Goal: Task Accomplishment & Management: Use online tool/utility

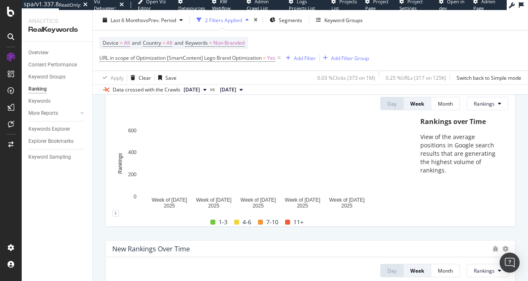
scroll to position [94, 0]
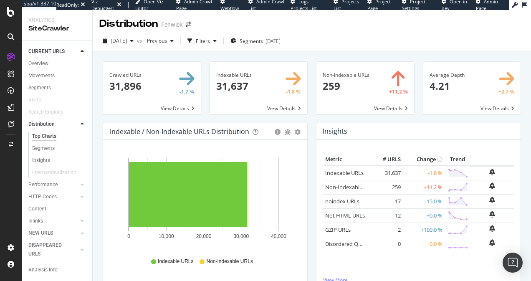
click at [136, 22] on div "Distribution" at bounding box center [128, 24] width 58 height 14
click at [124, 25] on div "Distribution" at bounding box center [128, 24] width 58 height 14
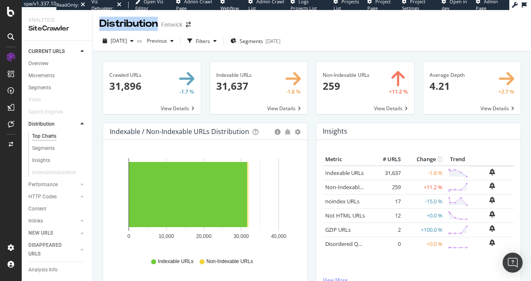
click at [124, 25] on div "Distribution" at bounding box center [128, 24] width 58 height 14
click at [134, 24] on div "Distribution" at bounding box center [128, 24] width 58 height 14
click at [129, 25] on div "Distribution" at bounding box center [128, 24] width 58 height 14
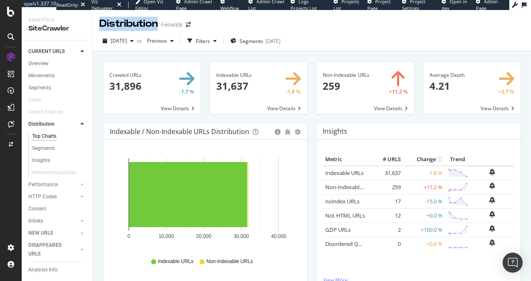
click at [129, 25] on div "Distribution" at bounding box center [128, 24] width 58 height 14
click at [130, 25] on div "Distribution" at bounding box center [128, 24] width 58 height 14
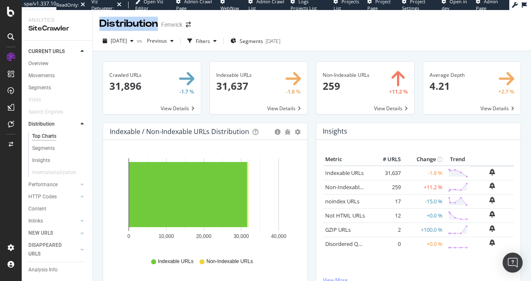
click at [129, 25] on div "Distribution" at bounding box center [128, 24] width 58 height 14
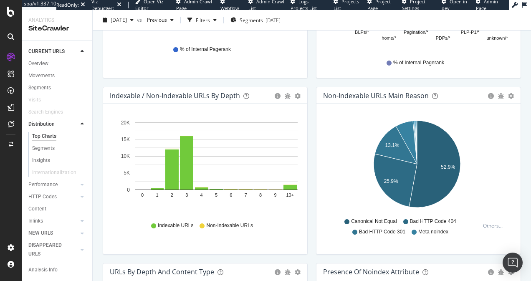
scroll to position [403, 0]
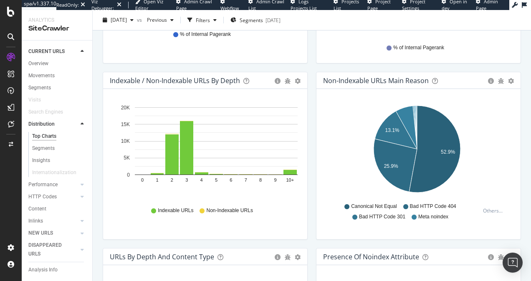
click at [209, 79] on div "Indexable / Non-Indexable URLs by Depth" at bounding box center [175, 80] width 130 height 8
click at [197, 81] on div "Indexable / Non-Indexable URLs by Depth" at bounding box center [175, 80] width 130 height 8
click at [203, 187] on icon "0 1 2 3 4 5 6 7 8 9 10+ 0 5K 10K 15K 20K" at bounding box center [204, 150] width 188 height 97
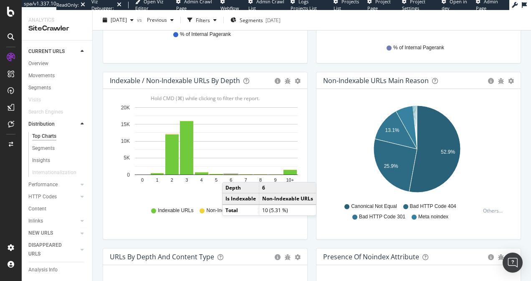
click at [230, 174] on rect "A chart." at bounding box center [231, 174] width 14 height 1
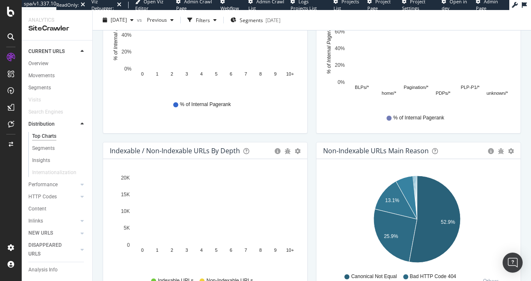
scroll to position [411, 0]
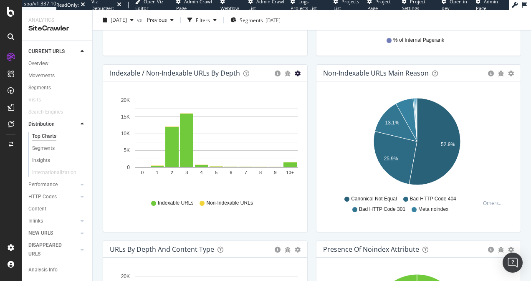
click at [295, 71] on icon "gear" at bounding box center [298, 74] width 6 height 6
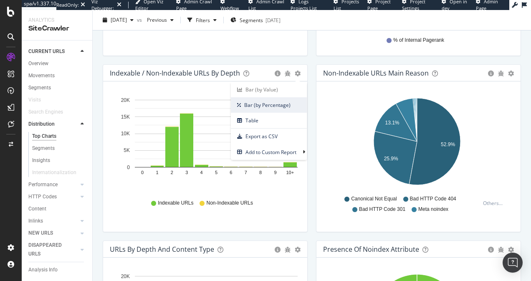
click at [258, 107] on span "Bar (by Percentage)" at bounding box center [269, 104] width 76 height 11
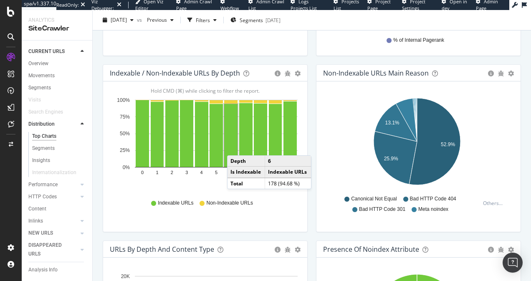
click at [235, 147] on rect "A chart." at bounding box center [230, 135] width 13 height 63
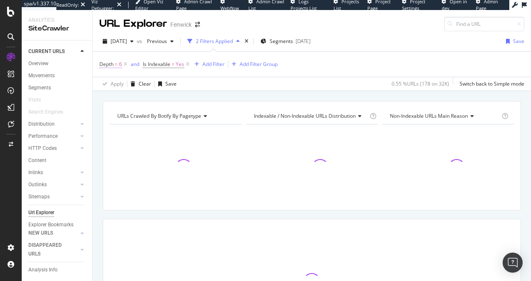
click at [119, 65] on span "6" at bounding box center [120, 64] width 3 height 12
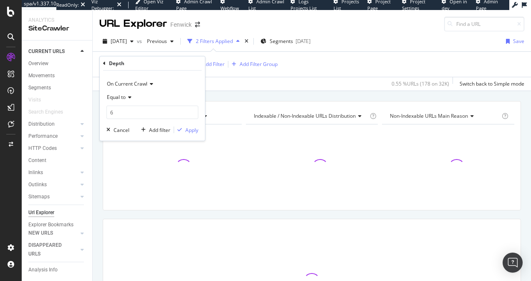
click at [116, 99] on span "Equal to" at bounding box center [116, 96] width 19 height 7
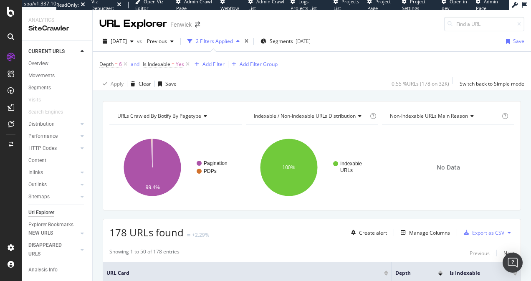
click at [308, 73] on div "Depth = 6 and Is Indexable = Yes Add Filter Add Filter Group" at bounding box center [311, 64] width 425 height 25
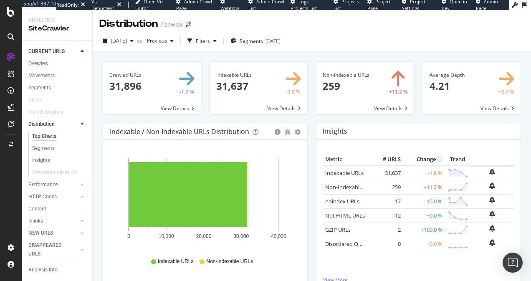
drag, startPoint x: 345, startPoint y: 50, endPoint x: 342, endPoint y: 34, distance: 15.8
click at [342, 34] on div "2025 Aug. 24th vs Previous Filters Segments 2025-04-30" at bounding box center [312, 42] width 438 height 17
drag, startPoint x: 337, startPoint y: 29, endPoint x: 349, endPoint y: 51, distance: 24.8
click at [349, 51] on div "Distribution Fenwick 2025 Aug. 24th vs Previous Filters Segments 2025-04-30 Cra…" at bounding box center [312, 145] width 438 height 271
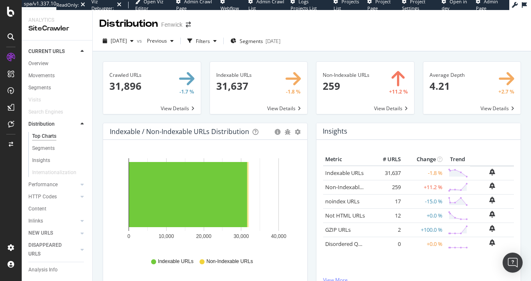
click at [349, 50] on div "2025 Aug. 24th vs Previous Filters Segments 2025-04-30" at bounding box center [312, 42] width 438 height 17
drag, startPoint x: 349, startPoint y: 50, endPoint x: 340, endPoint y: 33, distance: 19.8
click at [340, 33] on div "2025 Aug. 24th vs Previous Filters Segments 2025-04-30" at bounding box center [312, 41] width 438 height 20
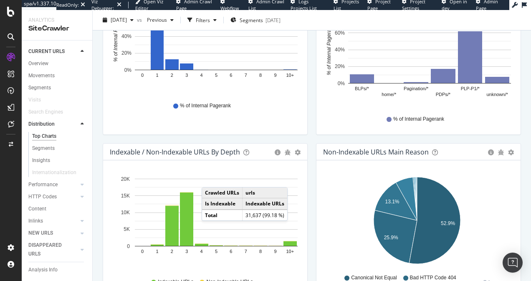
scroll to position [410, 0]
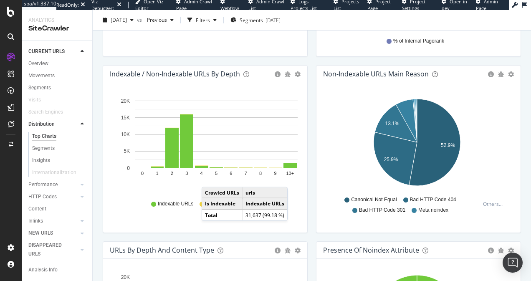
click at [167, 201] on span "Indexable URLs" at bounding box center [175, 203] width 35 height 7
click at [173, 204] on span "Indexable URLs" at bounding box center [175, 203] width 35 height 7
click at [103, 232] on div "Hold CMD (⌘) while clicking to filter the report. 0 1 2 3 4 5 6 7 8 9 10+ 0 5K …" at bounding box center [205, 157] width 204 height 150
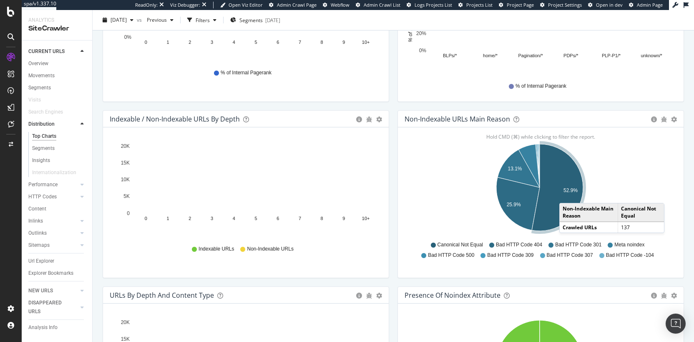
scroll to position [366, 0]
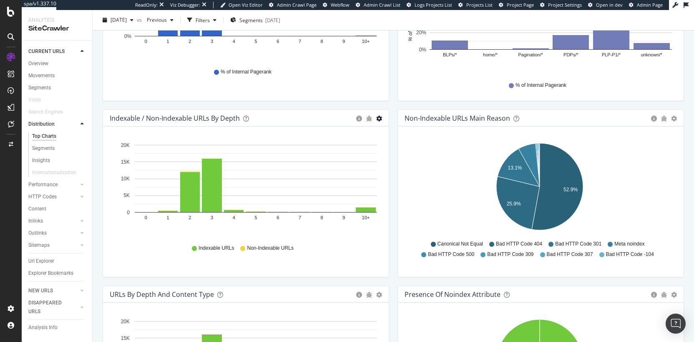
click at [376, 118] on icon "gear" at bounding box center [379, 119] width 6 height 6
click at [345, 148] on span "Bar (by Percentage)" at bounding box center [351, 149] width 76 height 11
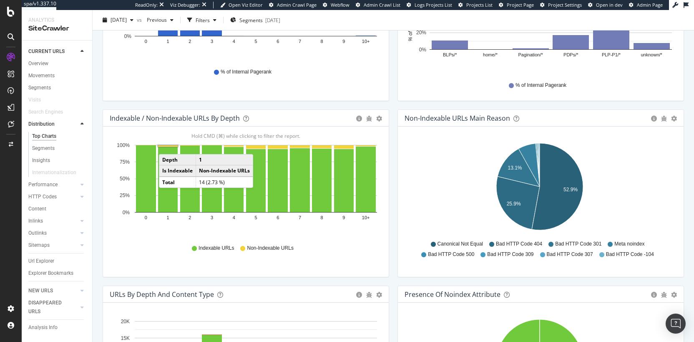
click at [167, 146] on rect "A chart." at bounding box center [168, 145] width 20 height 1
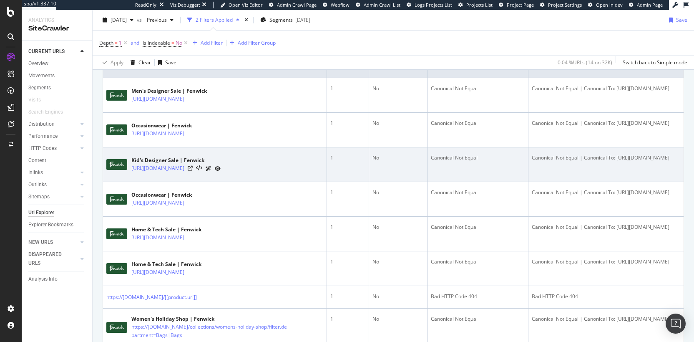
scroll to position [216, 0]
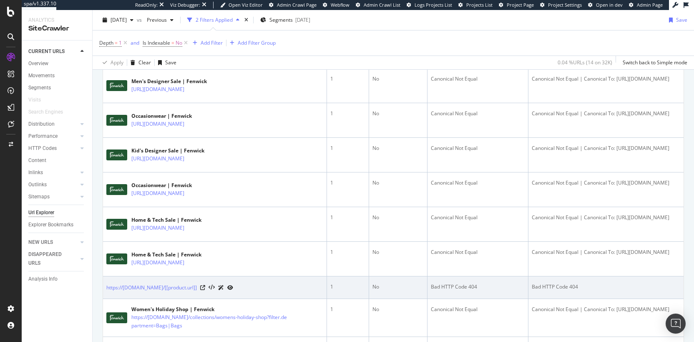
click at [432, 280] on div "Bad HTTP Code 404" at bounding box center [478, 287] width 94 height 8
click at [431, 280] on div "Bad HTTP Code 404" at bounding box center [478, 287] width 94 height 8
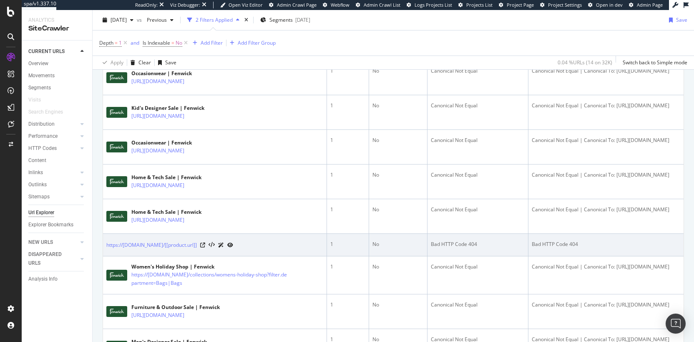
scroll to position [306, 0]
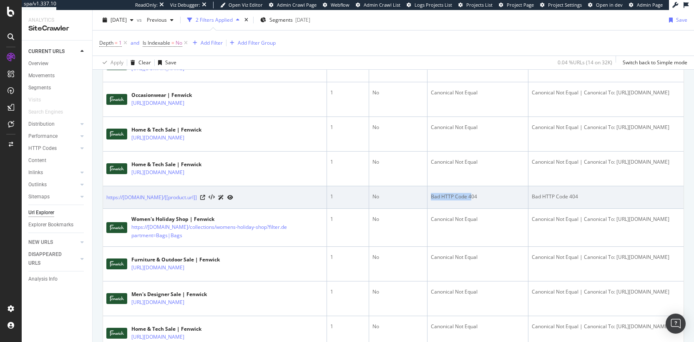
drag, startPoint x: 449, startPoint y: 218, endPoint x: 403, endPoint y: 221, distance: 46.4
click at [403, 209] on tr "https://www.fenwick.co.uk/[[product.url]] 1 No Bad HTTP Code 404 Bad HTTP Code …" at bounding box center [393, 197] width 581 height 23
click at [431, 200] on div "Bad HTTP Code 404" at bounding box center [478, 197] width 94 height 8
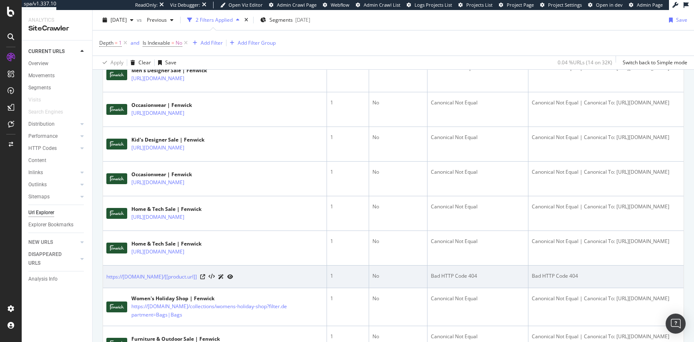
scroll to position [268, 0]
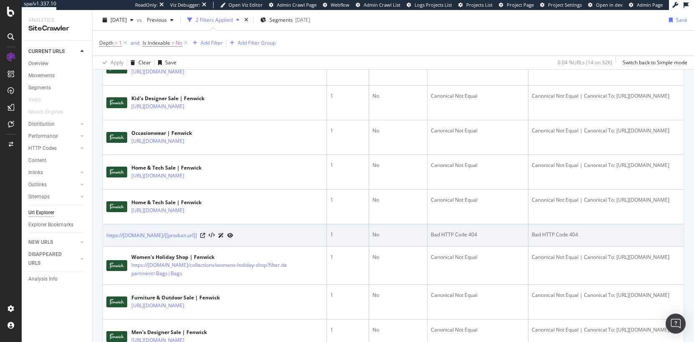
click at [460, 238] on div "Bad HTTP Code 404" at bounding box center [478, 235] width 94 height 8
drag, startPoint x: 560, startPoint y: 256, endPoint x: 408, endPoint y: 251, distance: 152.4
click at [408, 247] on tr "https://www.fenwick.co.uk/[[product.url]] 1 No Bad HTTP Code 404 Bad HTTP Code …" at bounding box center [393, 235] width 581 height 23
click at [431, 238] on div "Bad HTTP Code 404" at bounding box center [478, 235] width 94 height 8
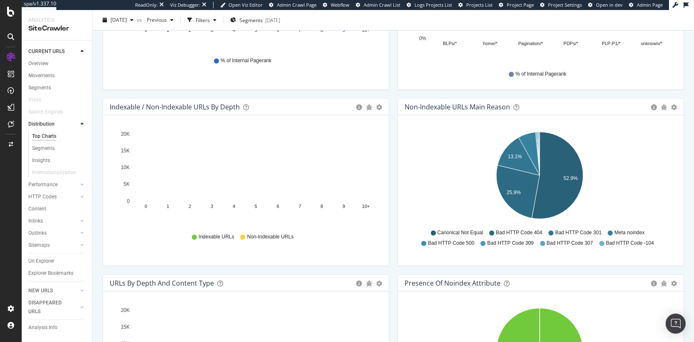
scroll to position [382, 0]
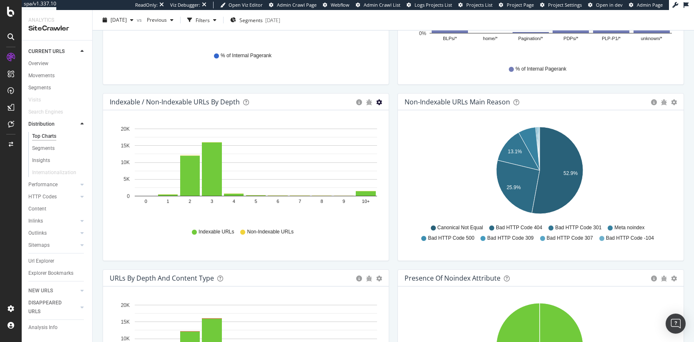
click at [376, 103] on icon "gear" at bounding box center [379, 102] width 6 height 6
click at [354, 130] on span "Bar (by Percentage)" at bounding box center [351, 133] width 76 height 11
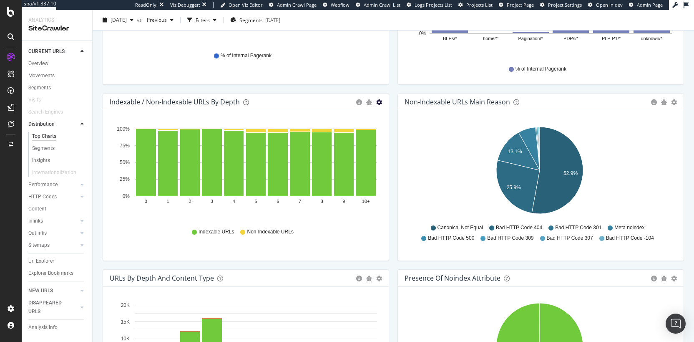
click at [376, 99] on icon "gear" at bounding box center [379, 102] width 6 height 6
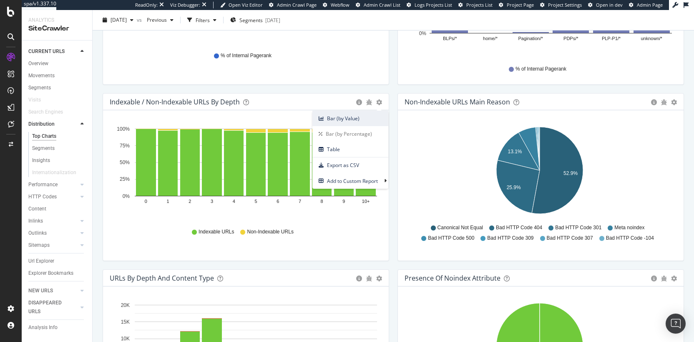
click at [359, 118] on span "Bar (by Value)" at bounding box center [351, 118] width 76 height 11
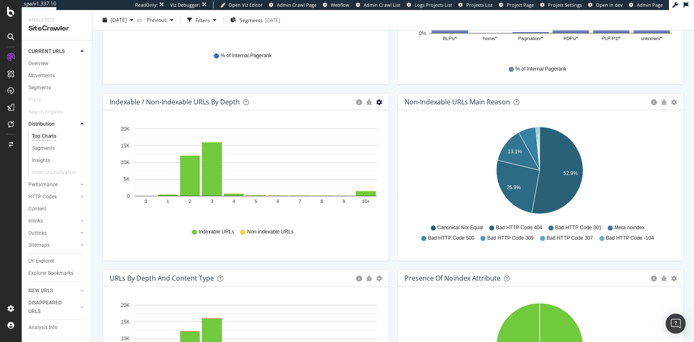
click at [376, 102] on icon "gear" at bounding box center [379, 102] width 6 height 6
click at [362, 127] on link "Bar (by Percentage)" at bounding box center [351, 133] width 76 height 15
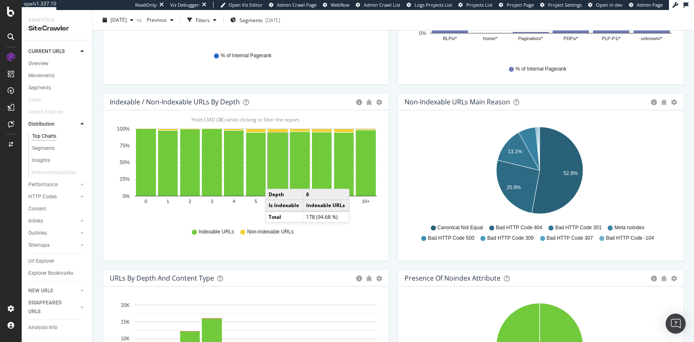
click at [274, 180] on rect "A chart." at bounding box center [278, 164] width 20 height 63
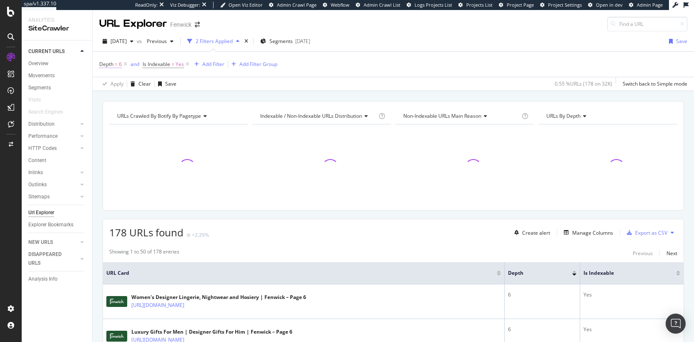
click at [108, 66] on span "Depth" at bounding box center [106, 63] width 14 height 7
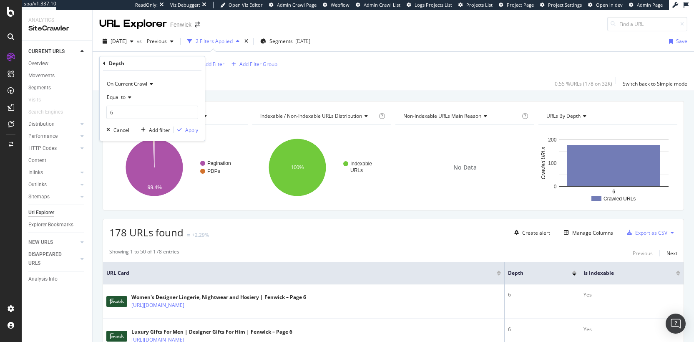
click at [126, 98] on icon at bounding box center [129, 97] width 6 height 5
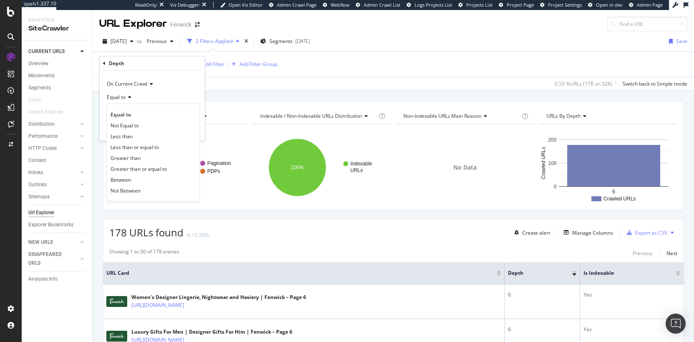
click at [163, 169] on span "Greater than or equal to" at bounding box center [139, 168] width 56 height 7
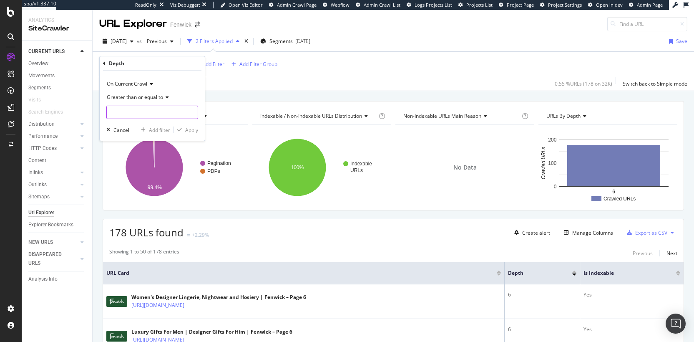
click at [135, 109] on input "number" at bounding box center [152, 112] width 92 height 13
type input "6"
click at [188, 130] on div "Apply" at bounding box center [191, 129] width 13 height 7
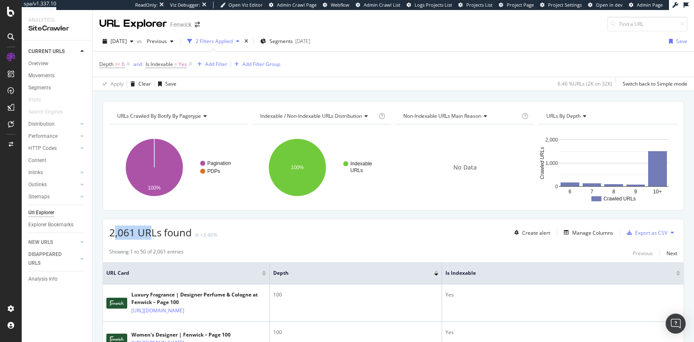
drag, startPoint x: 112, startPoint y: 234, endPoint x: 152, endPoint y: 234, distance: 40.1
click at [152, 234] on span "2,061 URLs found" at bounding box center [150, 232] width 83 height 14
click at [153, 234] on span "2,061 URLs found" at bounding box center [150, 232] width 83 height 14
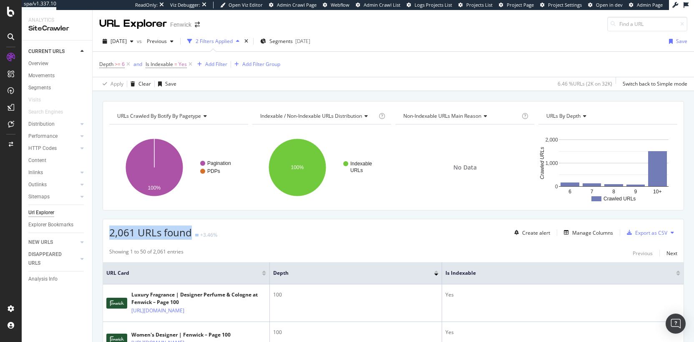
click at [143, 236] on span "2,061 URLs found" at bounding box center [150, 232] width 83 height 14
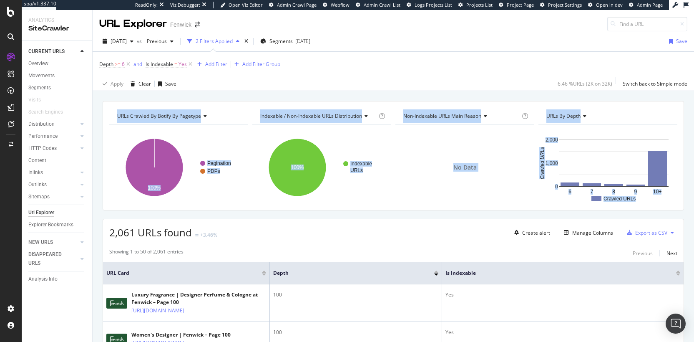
drag, startPoint x: 108, startPoint y: 108, endPoint x: 204, endPoint y: 211, distance: 140.5
click at [215, 207] on div "URLs Crawled By Botify By pagetype Chart (by Value) Table Expand Export as CSV …" at bounding box center [394, 155] width 582 height 109
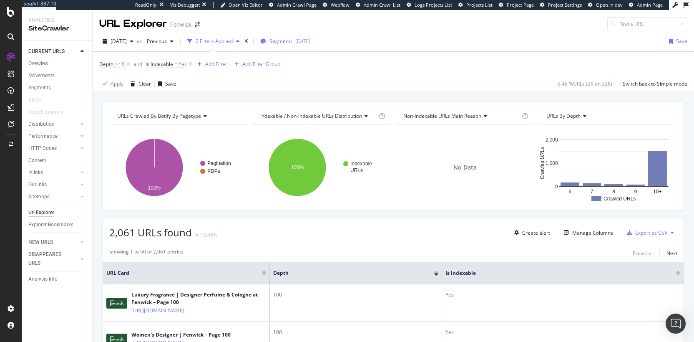
click at [293, 39] on span "Segments" at bounding box center [281, 41] width 23 height 7
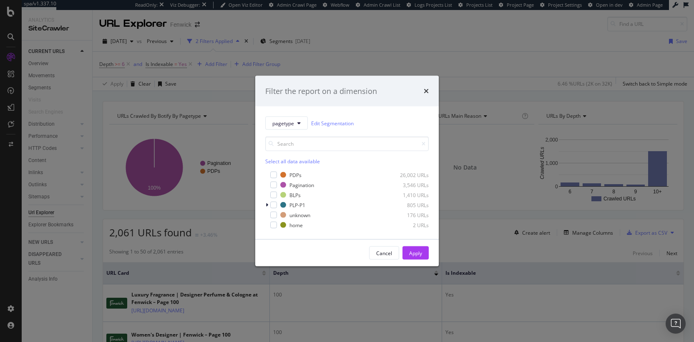
click at [428, 91] on icon "times" at bounding box center [426, 91] width 5 height 7
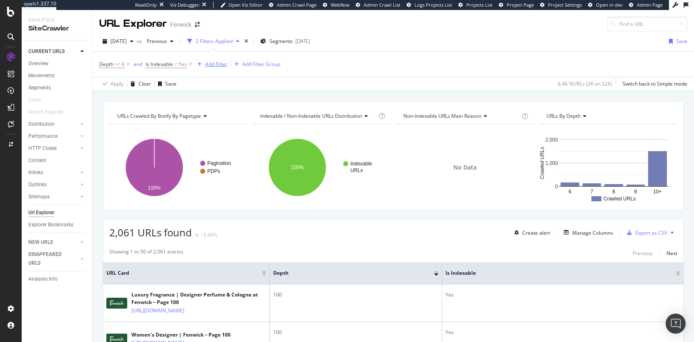
click at [213, 62] on div "Add Filter" at bounding box center [216, 63] width 22 height 7
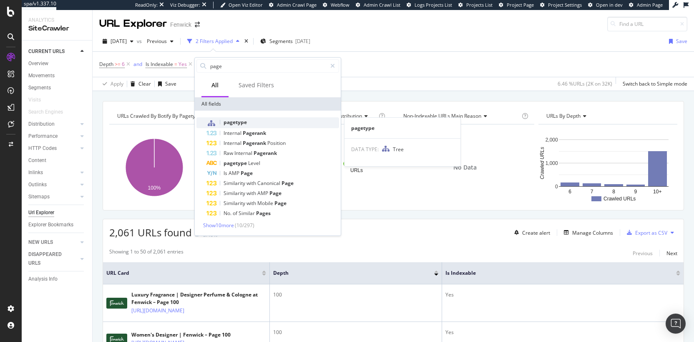
type input "page"
click at [250, 119] on div "pagetype" at bounding box center [273, 122] width 133 height 11
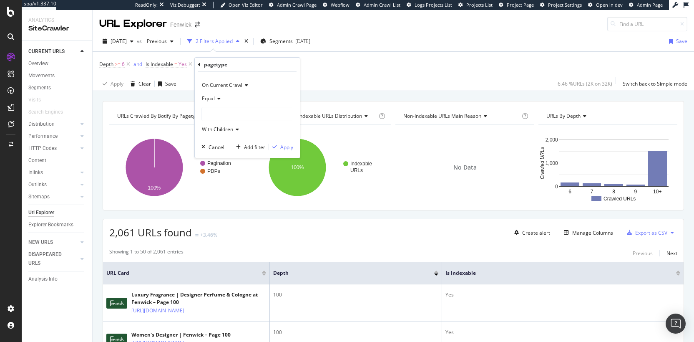
click at [211, 97] on span "Equal" at bounding box center [208, 98] width 13 height 7
click at [207, 97] on span "Equal" at bounding box center [208, 98] width 13 height 7
click at [221, 123] on span "Not Equal" at bounding box center [217, 126] width 23 height 7
click at [217, 118] on div at bounding box center [247, 113] width 91 height 13
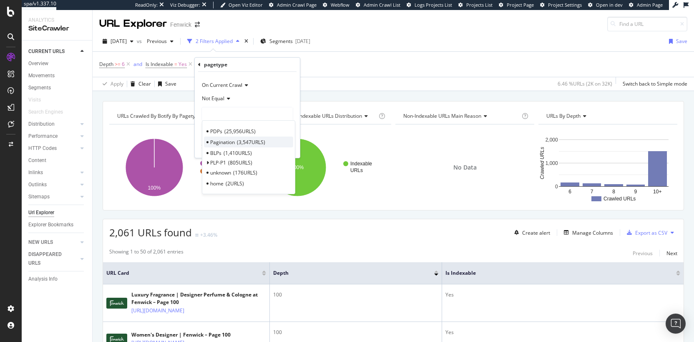
click at [226, 140] on span "Pagination" at bounding box center [222, 142] width 25 height 7
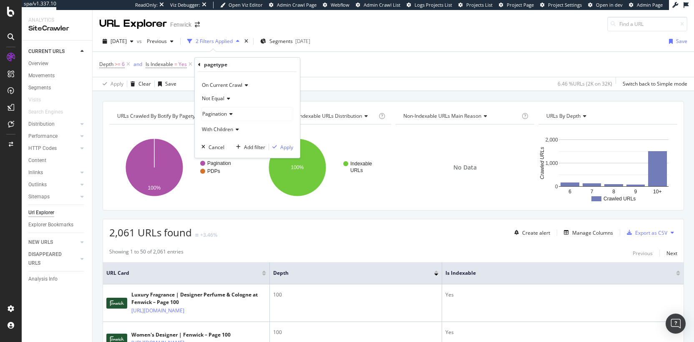
click at [295, 143] on div "On Current Crawl Not Equal Pagination With Children Cancel Add filter Apply" at bounding box center [247, 115] width 105 height 86
click at [287, 146] on div "Apply" at bounding box center [286, 147] width 13 height 7
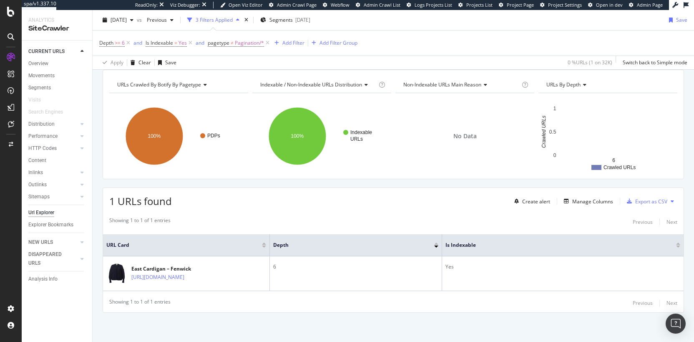
scroll to position [37, 0]
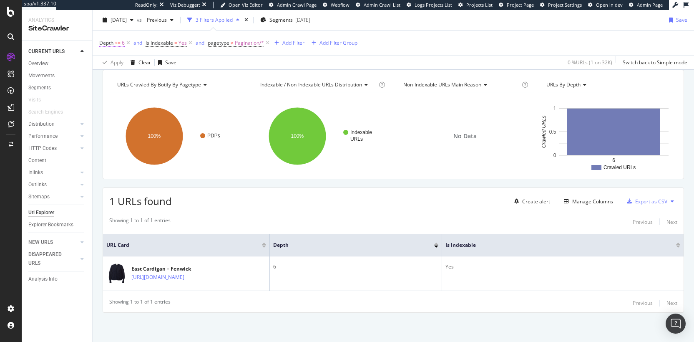
click at [120, 43] on span ">=" at bounding box center [118, 42] width 6 height 7
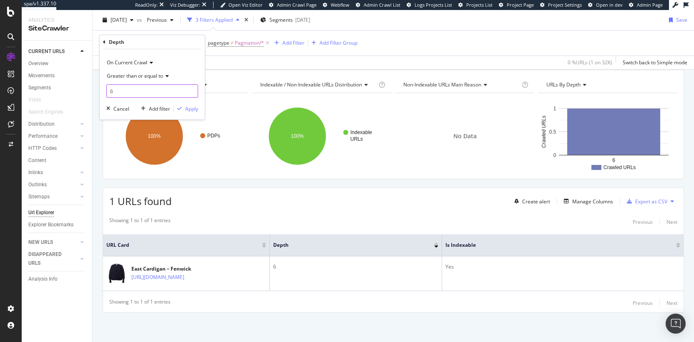
drag, startPoint x: 145, startPoint y: 93, endPoint x: 100, endPoint y: 85, distance: 46.1
click at [100, 85] on div "On Current Crawl Greater than or equal to 6 Cancel Add filter Apply" at bounding box center [152, 84] width 105 height 70
type input "5"
click at [183, 110] on div "button" at bounding box center [179, 108] width 11 height 5
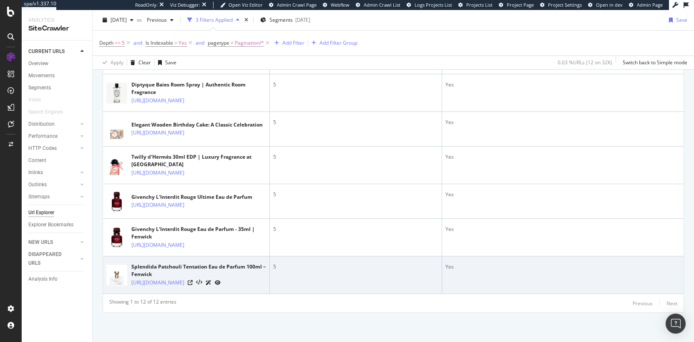
scroll to position [220, 0]
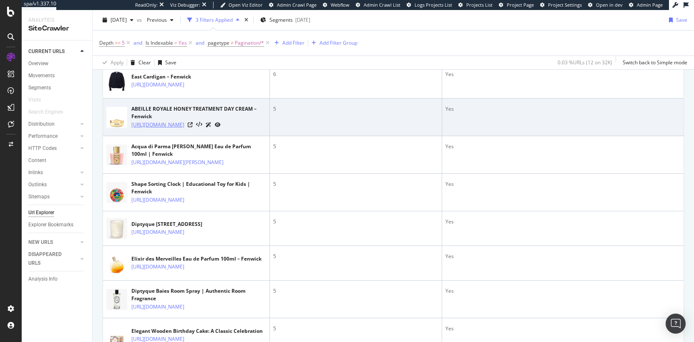
click at [184, 129] on link "https://www.fenwick.co.uk/products/guerlain-abeille-royale-honey-treatment-day-…" at bounding box center [157, 125] width 53 height 8
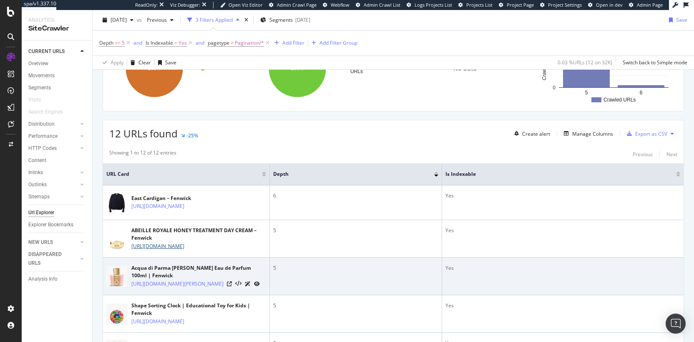
scroll to position [0, 0]
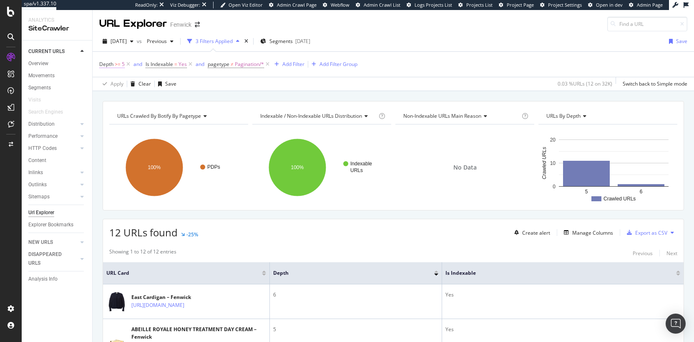
click at [126, 66] on icon at bounding box center [128, 64] width 7 height 8
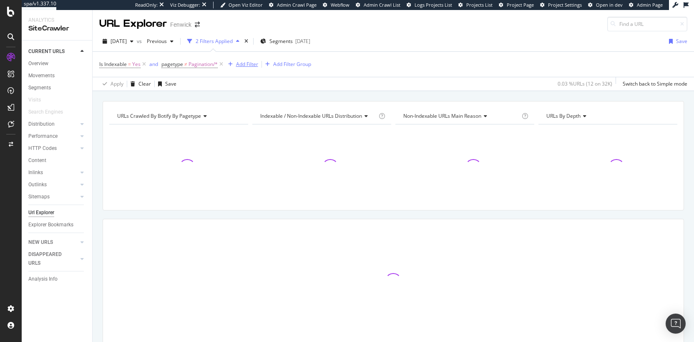
click at [253, 64] on div "Add Filter" at bounding box center [247, 63] width 22 height 7
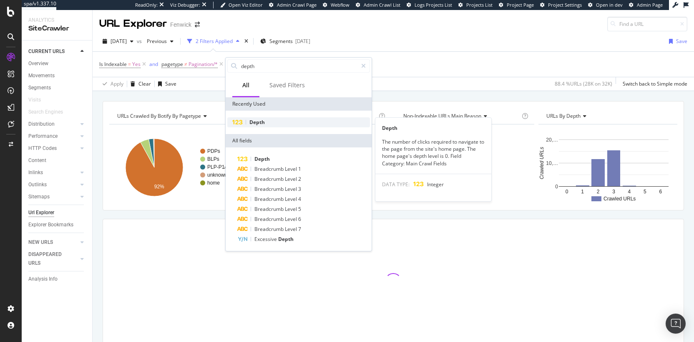
type input "depth"
click at [267, 121] on div "Depth" at bounding box center [298, 122] width 143 height 10
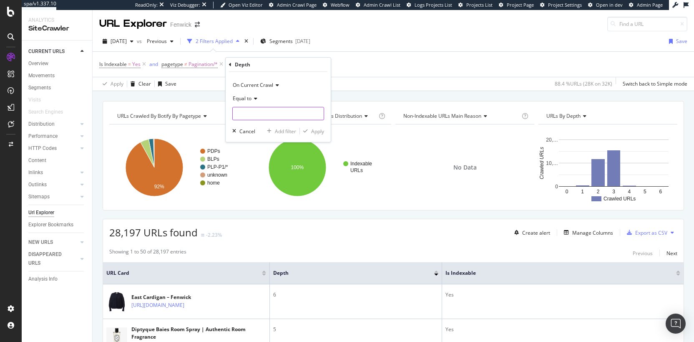
click at [247, 114] on input "number" at bounding box center [278, 113] width 92 height 13
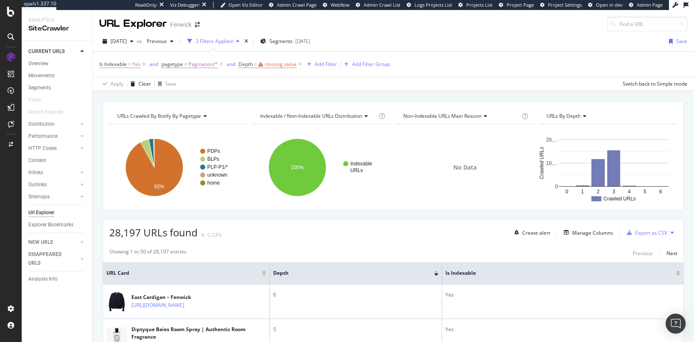
click at [425, 57] on div "Is Indexable = Yes and pagetype ≠ Pagination/* and Depth = missing value Add Fi…" at bounding box center [393, 64] width 588 height 25
click at [191, 64] on span "Pagination/*" at bounding box center [203, 64] width 29 height 12
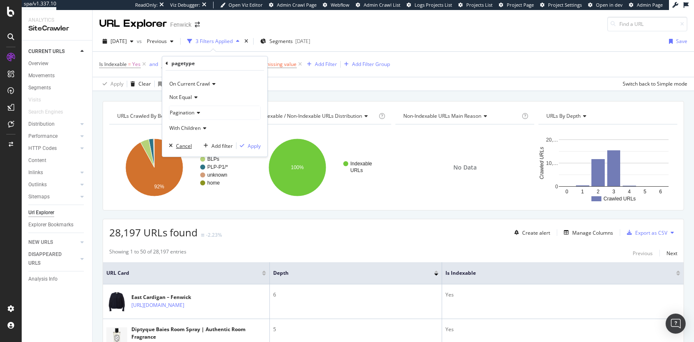
click at [186, 144] on div "Cancel" at bounding box center [184, 145] width 16 height 7
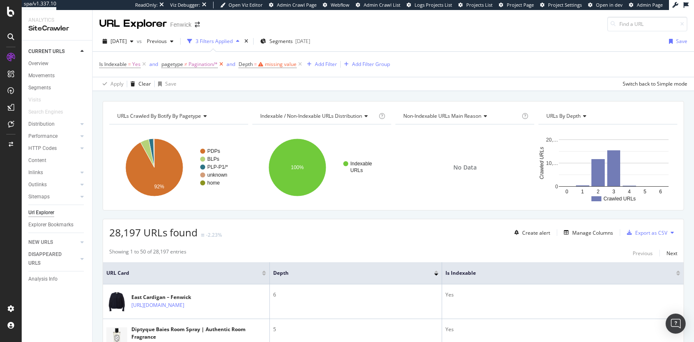
click at [222, 66] on icon at bounding box center [221, 64] width 7 height 8
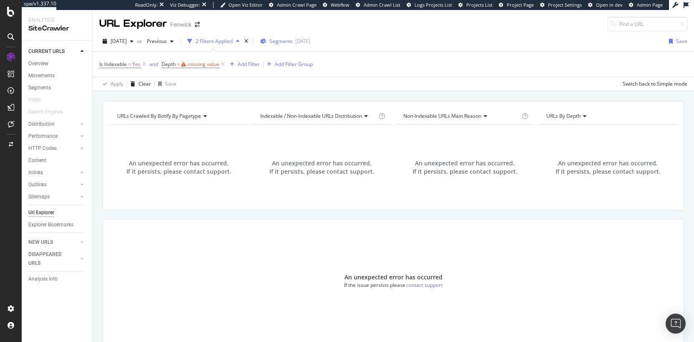
click at [310, 43] on div "2025-04-30" at bounding box center [302, 41] width 15 height 7
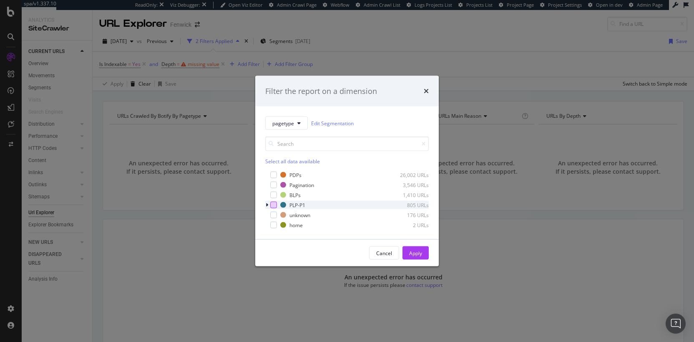
click at [275, 205] on div "modal" at bounding box center [273, 205] width 7 height 7
click at [414, 255] on div "Apply" at bounding box center [415, 252] width 13 height 7
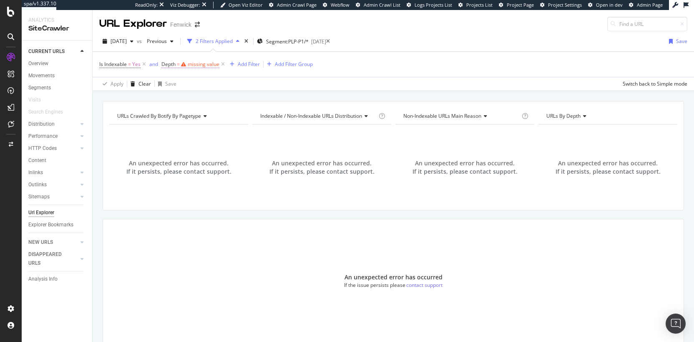
click at [215, 66] on div "missing value" at bounding box center [204, 63] width 32 height 7
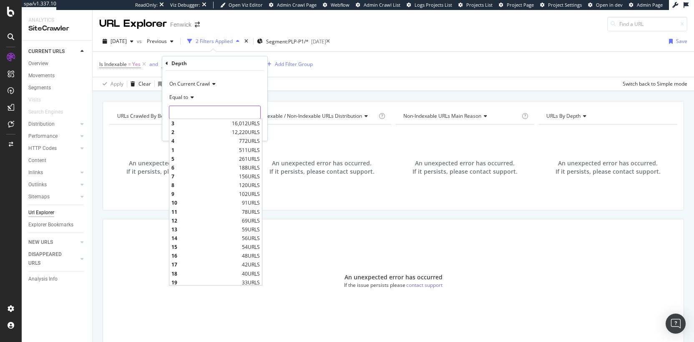
click at [202, 108] on input "number" at bounding box center [215, 112] width 92 height 13
click at [243, 142] on span "772 URLS" at bounding box center [249, 140] width 21 height 7
type input "4"
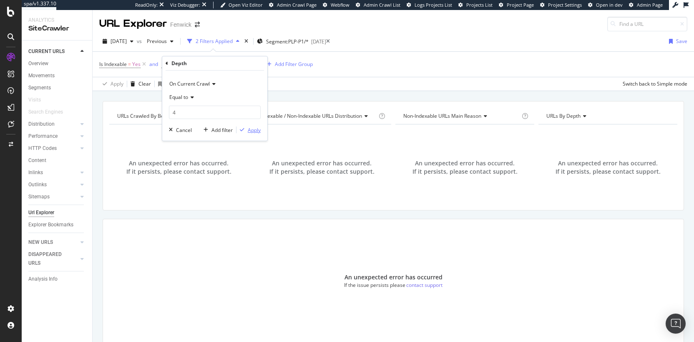
click at [251, 130] on div "Apply" at bounding box center [254, 129] width 13 height 7
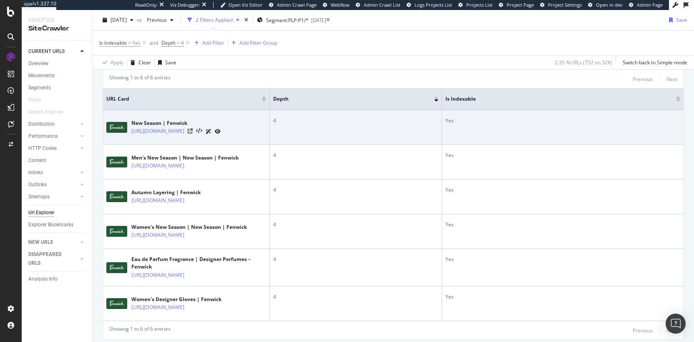
scroll to position [174, 0]
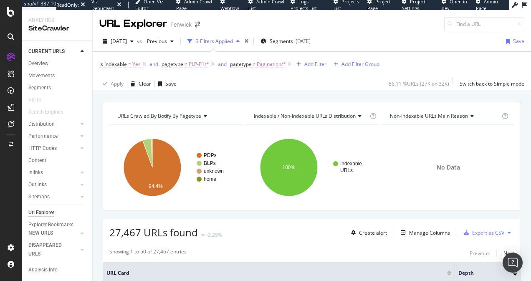
click at [264, 81] on div "Apply Clear Save 86.11 % URLs ( 27K on 32K ) Switch back to Simple mode" at bounding box center [312, 84] width 438 height 14
click at [256, 82] on div "Apply Clear Save 86.11 % URLs ( 27K on 32K ) Switch back to Simple mode" at bounding box center [312, 84] width 438 height 14
drag, startPoint x: 236, startPoint y: 92, endPoint x: 359, endPoint y: 40, distance: 134.1
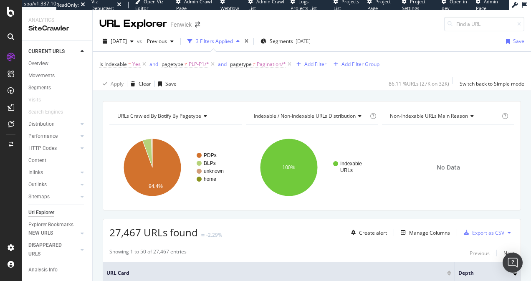
click at [349, 45] on div "URL Explorer Fenwick 2025 Aug. 24th vs Previous 3 Filters Applied Segments 2025…" at bounding box center [312, 145] width 438 height 271
click at [377, 35] on div "2025 Aug. 24th vs Previous 3 Filters Applied Segments 2025-04-30 Save" at bounding box center [312, 43] width 438 height 17
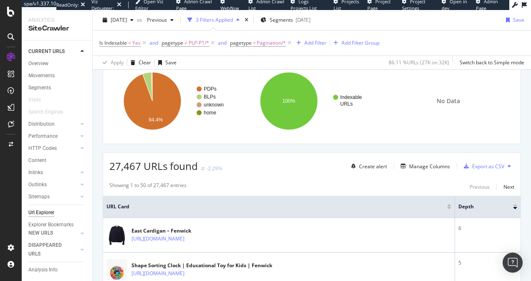
scroll to position [78, 0]
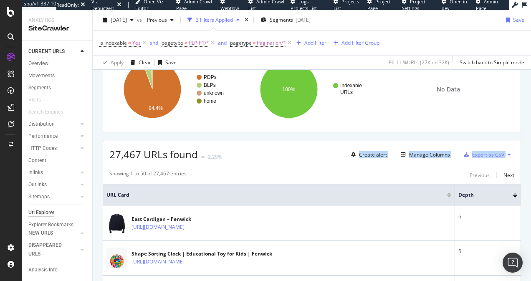
drag, startPoint x: 256, startPoint y: 166, endPoint x: 252, endPoint y: 156, distance: 11.2
click at [252, 156] on div "27,467 URLs found -2.29% Create alert Manage Columns Export as CSV" at bounding box center [311, 151] width 417 height 20
drag, startPoint x: 248, startPoint y: 148, endPoint x: 272, endPoint y: 182, distance: 42.0
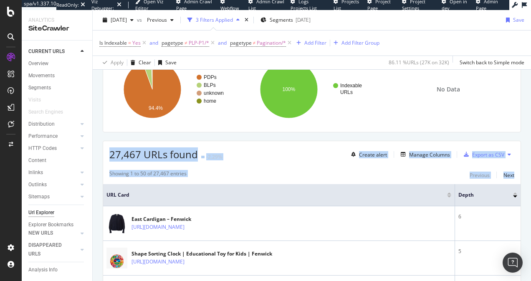
drag, startPoint x: 272, startPoint y: 182, endPoint x: 233, endPoint y: 137, distance: 60.0
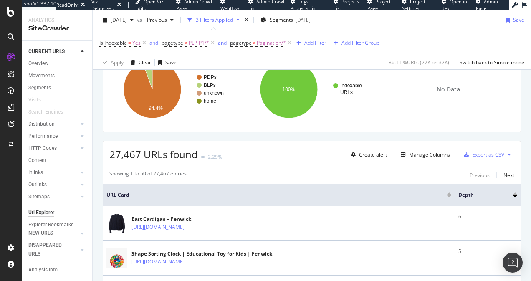
click at [131, 158] on span "27,467 URLs found" at bounding box center [153, 154] width 88 height 14
click at [156, 156] on span "27,467 URLs found" at bounding box center [153, 154] width 88 height 14
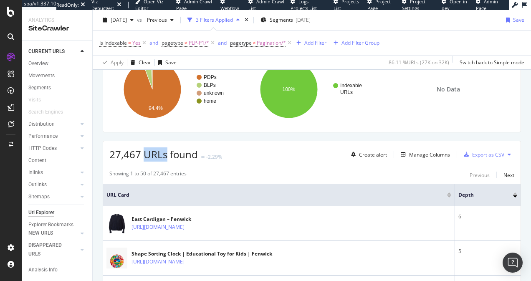
click at [156, 156] on span "27,467 URLs found" at bounding box center [153, 154] width 88 height 14
click at [132, 158] on span "27,467 URLs found" at bounding box center [153, 154] width 88 height 14
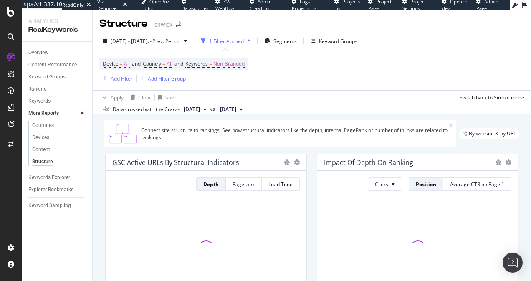
click at [243, 133] on div "Connect site structure to rankings. See how structural indicators like the dept…" at bounding box center [295, 133] width 308 height 14
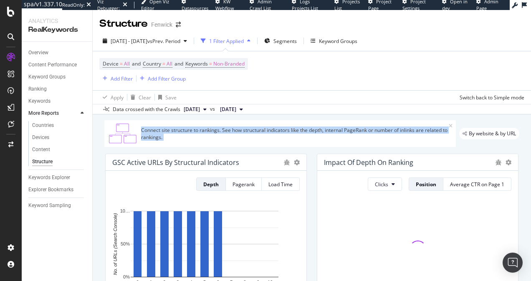
click at [243, 133] on div "Connect site structure to rankings. See how structural indicators like the dept…" at bounding box center [295, 133] width 308 height 14
click at [235, 134] on div "Connect site structure to rankings. See how structural indicators like the dept…" at bounding box center [295, 133] width 308 height 14
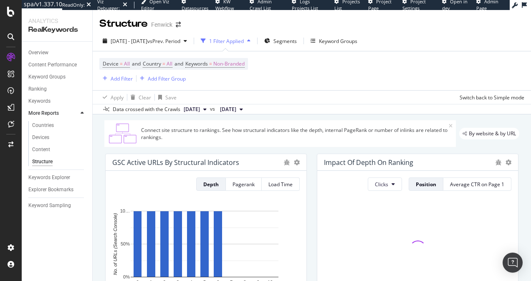
click at [235, 134] on div "Connect site structure to rankings. See how structural indicators like the dept…" at bounding box center [295, 133] width 308 height 14
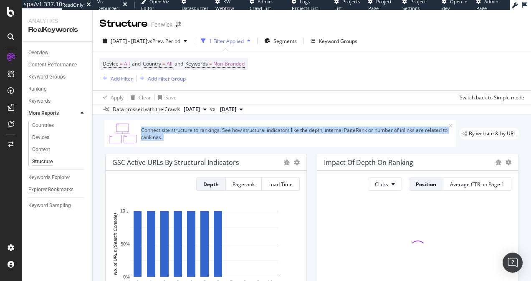
click at [235, 134] on div "Connect site structure to rankings. See how structural indicators like the dept…" at bounding box center [295, 133] width 308 height 14
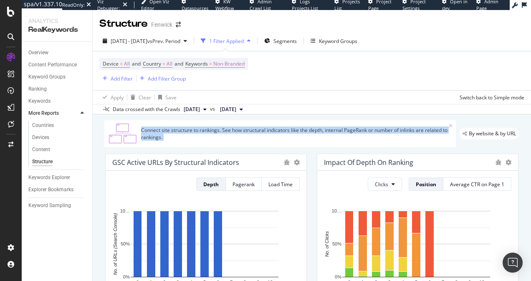
click at [222, 133] on div "Connect site structure to rankings. See how structural indicators like the dept…" at bounding box center [295, 133] width 308 height 14
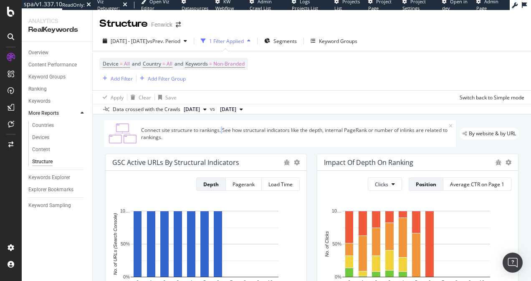
click at [222, 133] on div "Connect site structure to rankings. See how structural indicators like the dept…" at bounding box center [295, 133] width 308 height 14
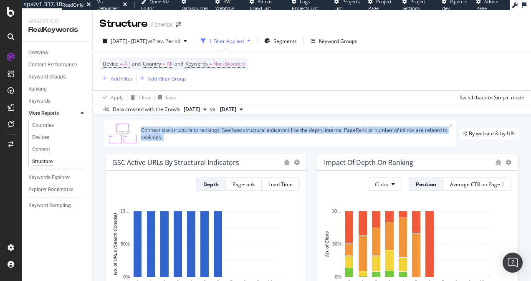
click at [222, 133] on div "Connect site structure to rankings. See how structural indicators like the dept…" at bounding box center [295, 133] width 308 height 14
click at [212, 131] on div "Connect site structure to rankings. See how structural indicators like the dept…" at bounding box center [295, 133] width 308 height 14
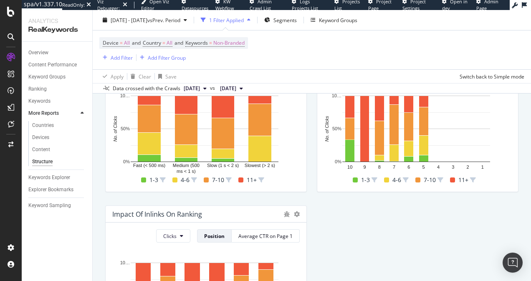
scroll to position [385, 0]
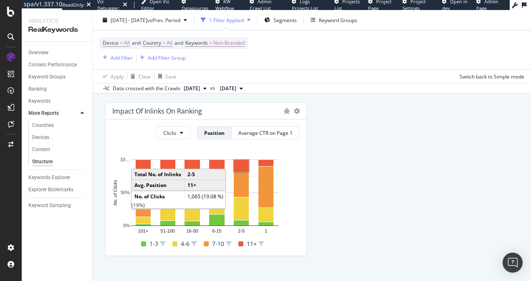
click at [366, 120] on div "GSC Active URLs by Structural Indicators Depth Pagerank Load Time Hold CMD (⌘) …" at bounding box center [311, 12] width 423 height 501
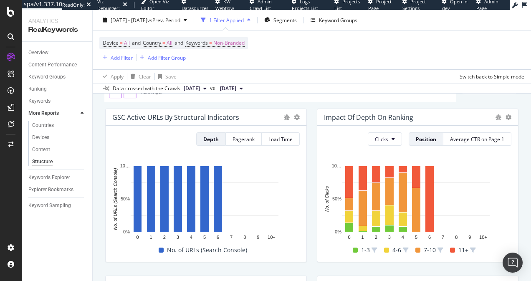
scroll to position [0, 0]
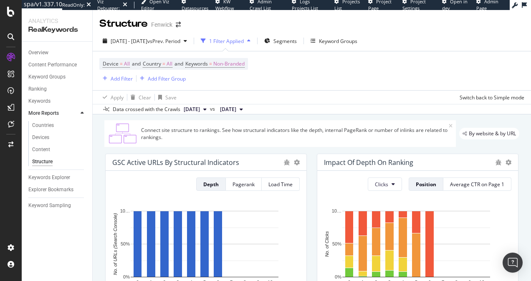
click at [252, 126] on div "Connect site structure to rankings. See how structural indicators like the dept…" at bounding box center [279, 133] width 351 height 27
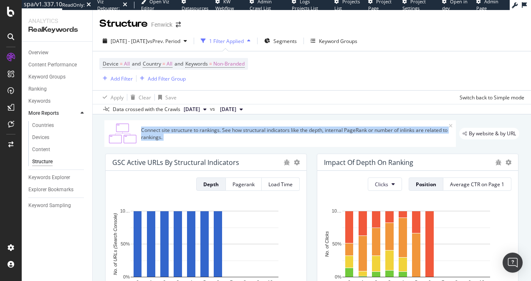
click at [252, 126] on div "Connect site structure to rankings. See how structural indicators like the dept…" at bounding box center [279, 133] width 351 height 27
click at [246, 131] on div "Connect site structure to rankings. See how structural indicators like the dept…" at bounding box center [295, 133] width 308 height 14
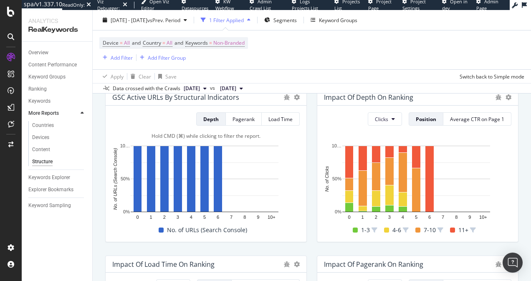
scroll to position [65, 0]
click at [379, 115] on button "Clicks" at bounding box center [385, 118] width 34 height 13
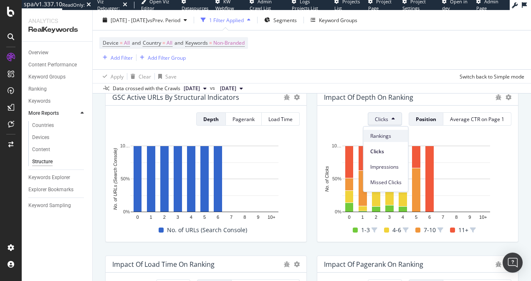
click at [385, 135] on span "Rankings" at bounding box center [385, 136] width 31 height 8
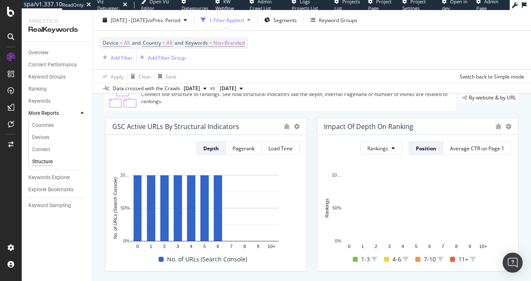
scroll to position [35, 0]
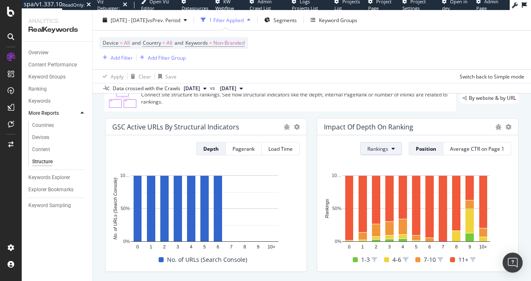
click at [390, 152] on button "Rankings" at bounding box center [381, 148] width 42 height 13
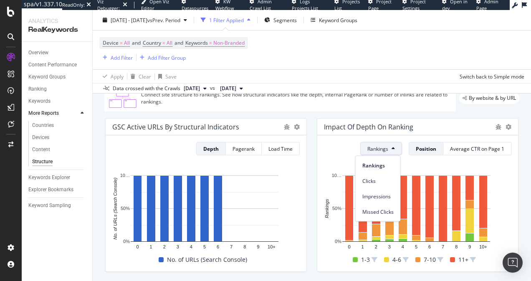
click at [388, 152] on button "Rankings" at bounding box center [381, 148] width 42 height 13
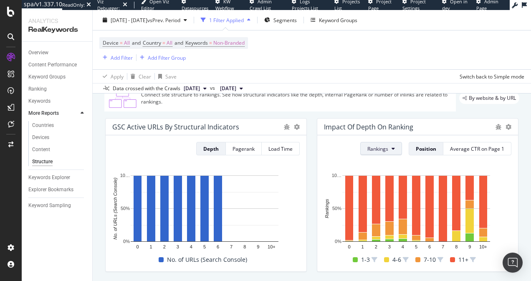
click at [388, 152] on button "Rankings" at bounding box center [381, 148] width 42 height 13
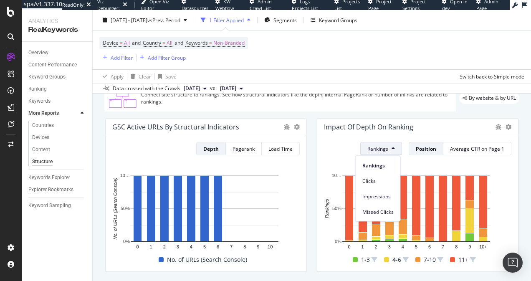
click at [388, 152] on button "Rankings" at bounding box center [381, 148] width 42 height 13
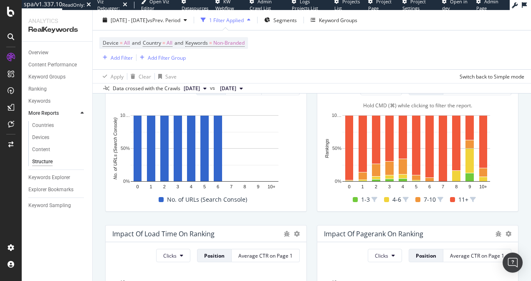
scroll to position [87, 0]
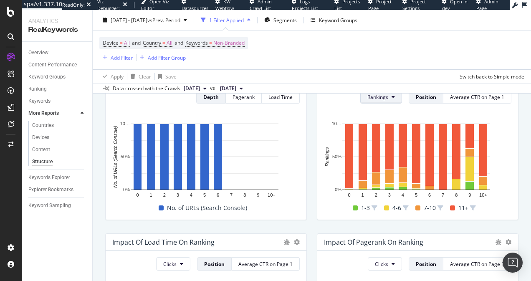
click at [391, 99] on icon at bounding box center [392, 96] width 3 height 5
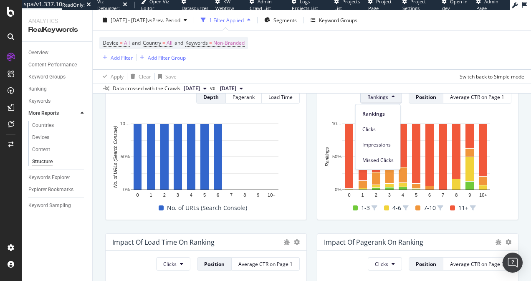
click at [391, 99] on icon at bounding box center [392, 96] width 3 height 5
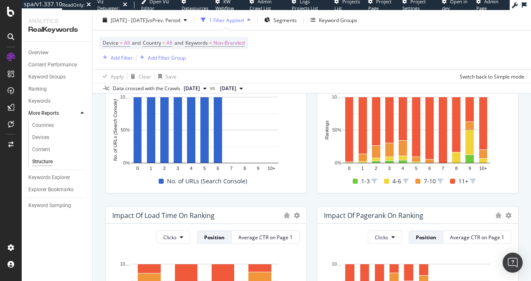
scroll to position [0, 0]
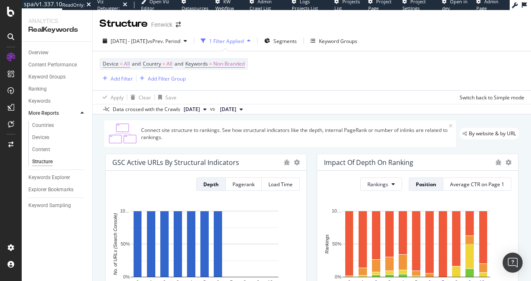
click at [171, 134] on div "Connect site structure to rankings. See how structural indicators like the dept…" at bounding box center [295, 133] width 308 height 14
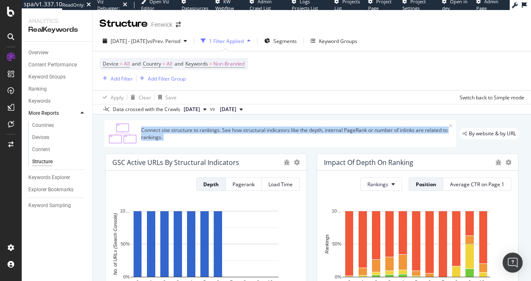
click at [171, 134] on div "Connect site structure to rankings. See how structural indicators like the dept…" at bounding box center [295, 133] width 308 height 14
click at [165, 134] on div "Connect site structure to rankings. See how structural indicators like the dept…" at bounding box center [295, 133] width 308 height 14
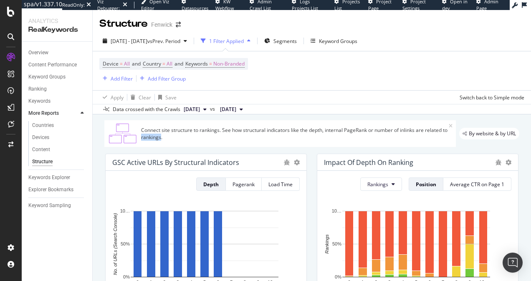
click at [165, 134] on div "Connect site structure to rankings. See how structural indicators like the dept…" at bounding box center [295, 133] width 308 height 14
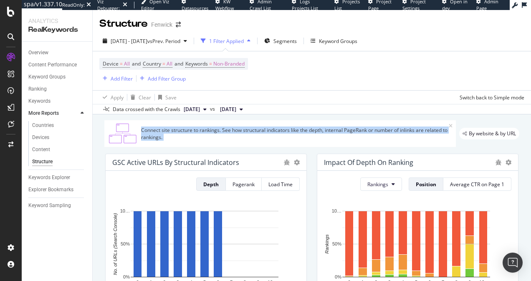
click at [165, 134] on div "Connect site structure to rankings. See how structural indicators like the dept…" at bounding box center [295, 133] width 308 height 14
click at [187, 132] on div "Connect site structure to rankings. See how structural indicators like the dept…" at bounding box center [295, 133] width 308 height 14
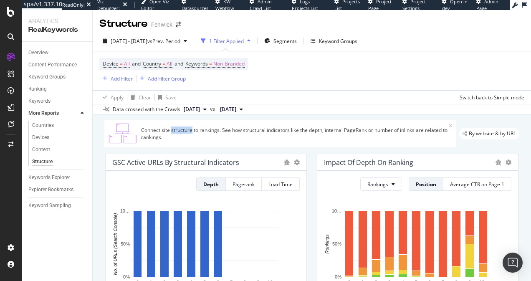
click at [187, 132] on div "Connect site structure to rankings. See how structural indicators like the dept…" at bounding box center [295, 133] width 308 height 14
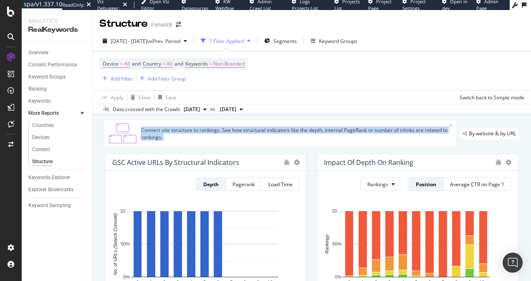
click at [187, 132] on div "Connect site structure to rankings. See how structural indicators like the dept…" at bounding box center [295, 133] width 308 height 14
click at [175, 134] on div "Connect site structure to rankings. See how structural indicators like the dept…" at bounding box center [295, 133] width 308 height 14
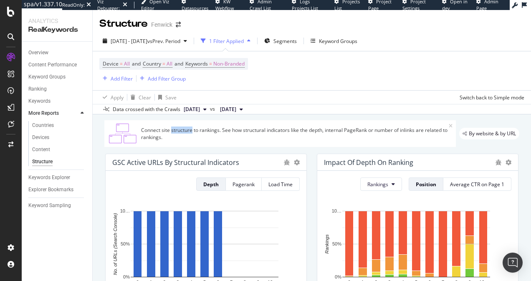
click at [175, 134] on div "Connect site structure to rankings. See how structural indicators like the dept…" at bounding box center [295, 133] width 308 height 14
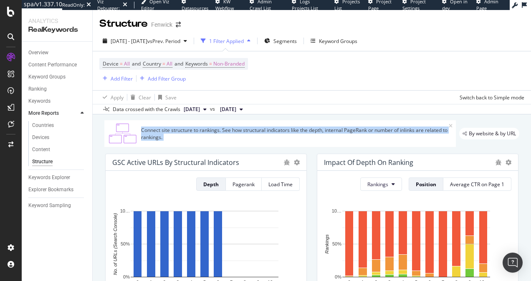
click at [175, 134] on div "Connect site structure to rankings. See how structural indicators like the dept…" at bounding box center [295, 133] width 308 height 14
click at [178, 133] on div "Connect site structure to rankings. See how structural indicators like the dept…" at bounding box center [295, 133] width 308 height 14
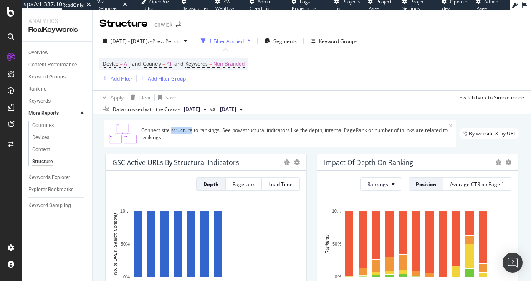
click at [178, 133] on div "Connect site structure to rankings. See how structural indicators like the dept…" at bounding box center [295, 133] width 308 height 14
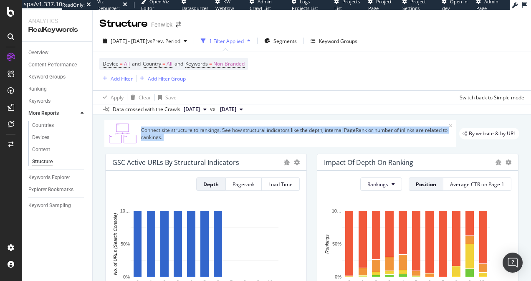
click at [178, 133] on div "Connect site structure to rankings. See how structural indicators like the dept…" at bounding box center [295, 133] width 308 height 14
click at [160, 134] on div "Connect site structure to rankings. See how structural indicators like the dept…" at bounding box center [295, 133] width 308 height 14
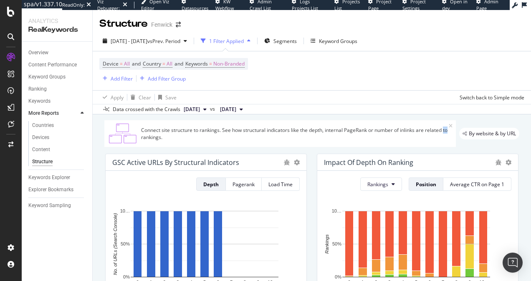
click at [160, 134] on div "Connect site structure to rankings. See how structural indicators like the dept…" at bounding box center [295, 133] width 308 height 14
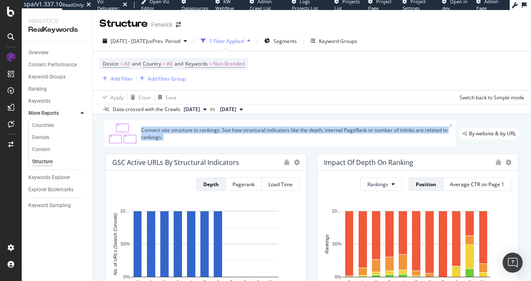
click at [160, 134] on div "Connect site structure to rankings. See how structural indicators like the dept…" at bounding box center [295, 133] width 308 height 14
click at [151, 135] on div "Connect site structure to rankings. See how structural indicators like the dept…" at bounding box center [295, 133] width 308 height 14
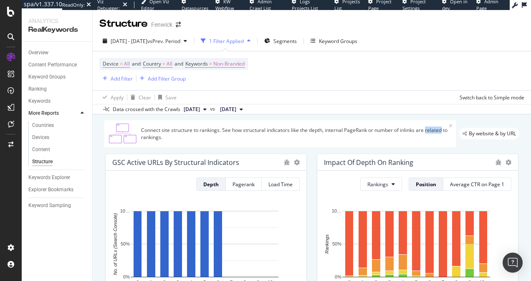
click at [151, 135] on div "Connect site structure to rankings. See how structural indicators like the dept…" at bounding box center [295, 133] width 308 height 14
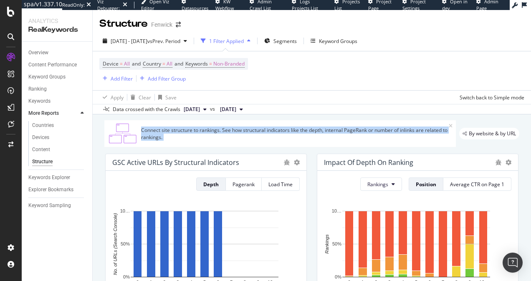
click at [151, 135] on div "Connect site structure to rankings. See how structural indicators like the dept…" at bounding box center [295, 133] width 308 height 14
click at [164, 135] on div "Connect site structure to rankings. See how structural indicators like the dept…" at bounding box center [295, 133] width 308 height 14
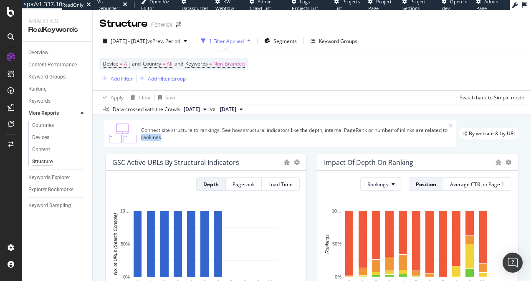
click at [164, 135] on div "Connect site structure to rankings. See how structural indicators like the dept…" at bounding box center [295, 133] width 308 height 14
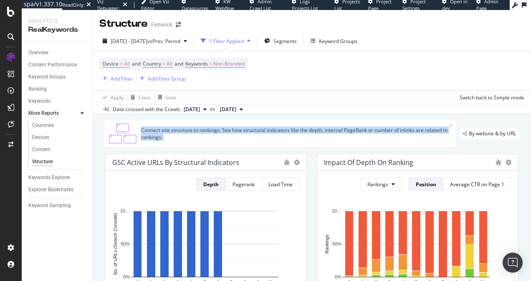
click at [164, 135] on div "Connect site structure to rankings. See how structural indicators like the dept…" at bounding box center [295, 133] width 308 height 14
click at [151, 133] on div "Connect site structure to rankings. See how structural indicators like the dept…" at bounding box center [295, 133] width 308 height 14
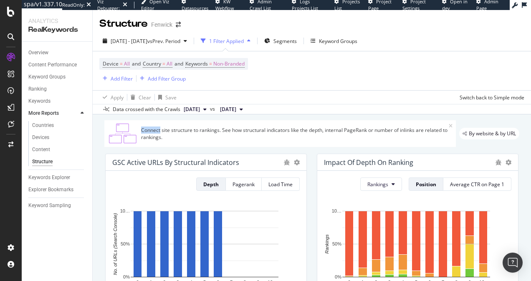
click at [151, 133] on div "Connect site structure to rankings. See how structural indicators like the dept…" at bounding box center [295, 133] width 308 height 14
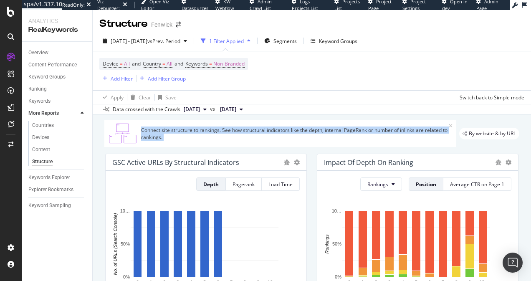
click at [151, 133] on div "Connect site structure to rankings. See how structural indicators like the dept…" at bounding box center [295, 133] width 308 height 14
click at [154, 133] on div "Connect site structure to rankings. See how structural indicators like the dept…" at bounding box center [295, 133] width 308 height 14
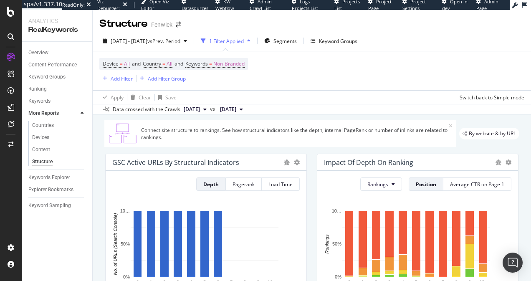
click at [164, 133] on div "Connect site structure to rankings. See how structural indicators like the dept…" at bounding box center [295, 133] width 308 height 14
click at [153, 132] on div "Connect site structure to rankings. See how structural indicators like the dept…" at bounding box center [295, 133] width 308 height 14
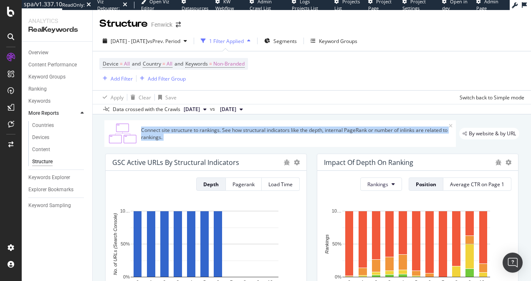
click at [153, 132] on div "Connect site structure to rankings. See how structural indicators like the dept…" at bounding box center [295, 133] width 308 height 14
click at [158, 132] on div "Connect site structure to rankings. See how structural indicators like the dept…" at bounding box center [295, 133] width 308 height 14
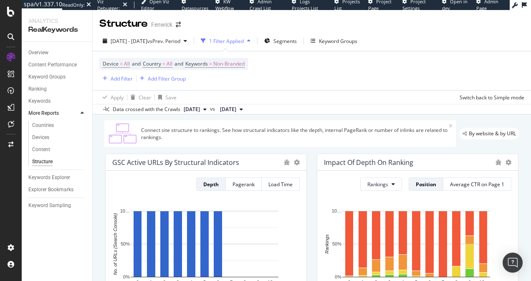
click at [192, 137] on div "Connect site structure to rankings. See how structural indicators like the dept…" at bounding box center [295, 133] width 308 height 14
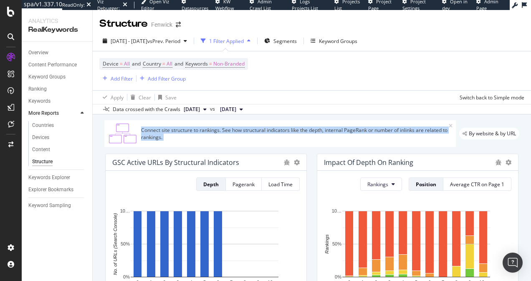
click at [192, 137] on div "Connect site structure to rankings. See how structural indicators like the dept…" at bounding box center [295, 133] width 308 height 14
click at [175, 139] on div "Connect site structure to rankings. See how structural indicators like the dept…" at bounding box center [295, 133] width 308 height 14
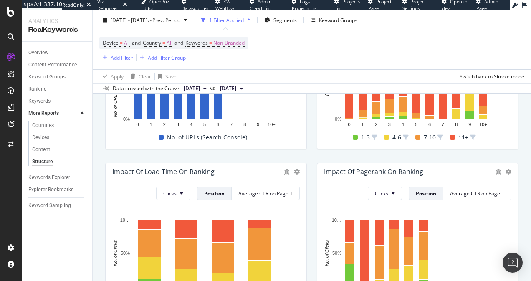
scroll to position [212, 0]
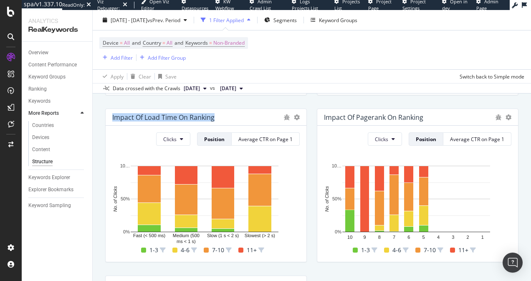
drag, startPoint x: 113, startPoint y: 117, endPoint x: 231, endPoint y: 116, distance: 117.7
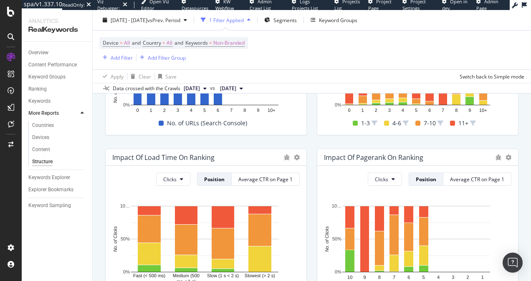
scroll to position [56, 0]
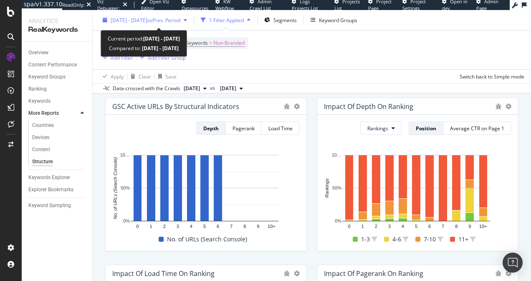
click at [147, 22] on span "2025 May. 27th - Aug. 26th" at bounding box center [129, 19] width 37 height 7
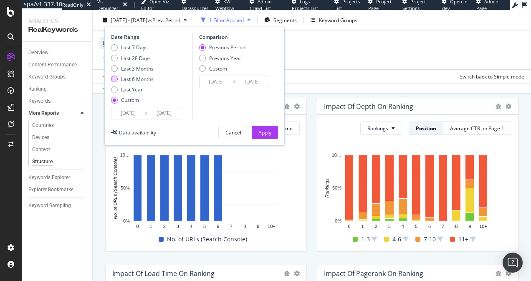
click at [136, 76] on div "Last 6 Months" at bounding box center [137, 79] width 33 height 7
type input "2025/03/01"
type input "2025/08/30"
type input "2024/08/29"
type input "2025/02/28"
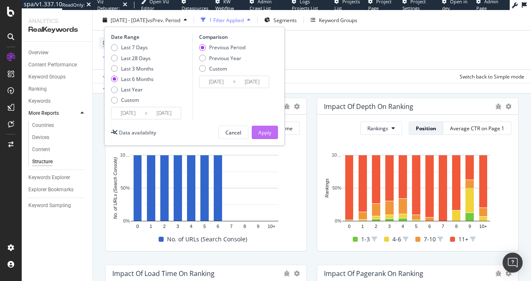
click at [277, 133] on button "Apply" at bounding box center [265, 132] width 26 height 13
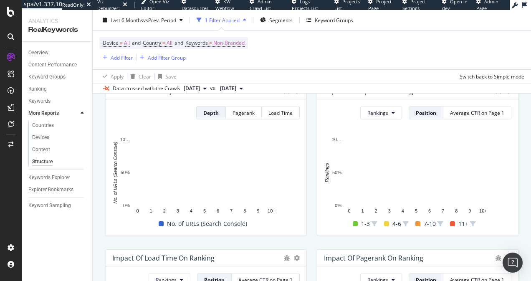
scroll to position [63, 0]
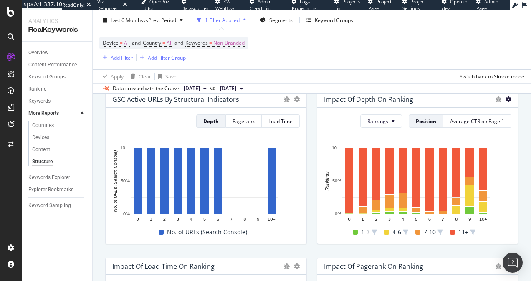
click at [505, 101] on icon at bounding box center [508, 99] width 6 height 6
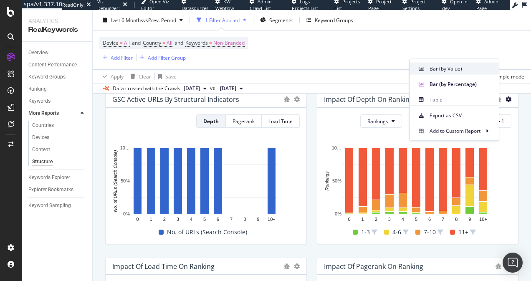
click at [463, 72] on span "Bar (by Value)" at bounding box center [460, 69] width 63 height 8
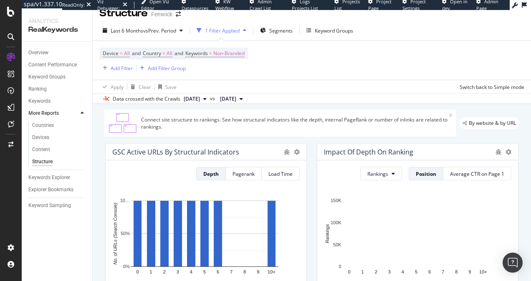
scroll to position [8, 0]
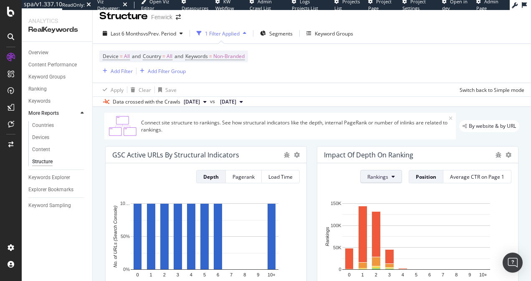
click at [383, 180] on button "Rankings" at bounding box center [381, 176] width 42 height 13
click at [378, 207] on span "Clicks" at bounding box center [377, 209] width 31 height 8
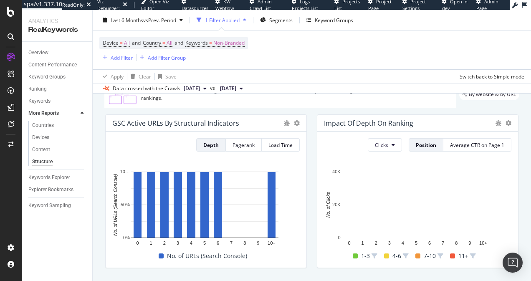
scroll to position [39, 0]
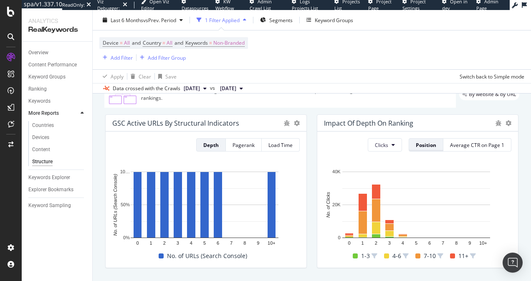
click at [423, 146] on div "Position" at bounding box center [426, 144] width 20 height 7
click at [394, 144] on button "Clicks" at bounding box center [385, 144] width 34 height 13
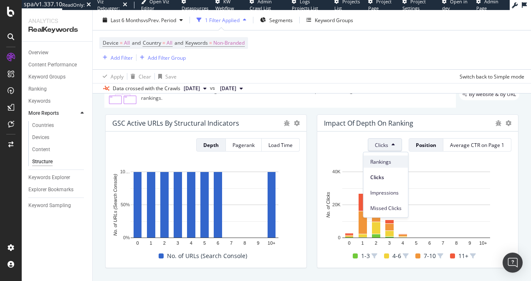
click at [390, 163] on span "Rankings" at bounding box center [385, 162] width 31 height 8
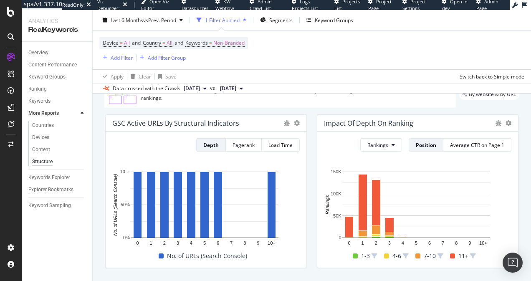
click at [505, 126] on div at bounding box center [508, 123] width 6 height 8
click at [505, 125] on icon at bounding box center [508, 123] width 6 height 6
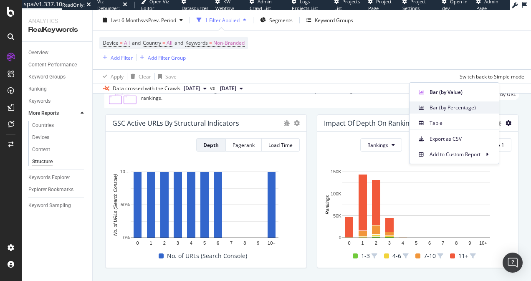
click at [447, 105] on span "Bar (by Percentage)" at bounding box center [460, 108] width 63 height 8
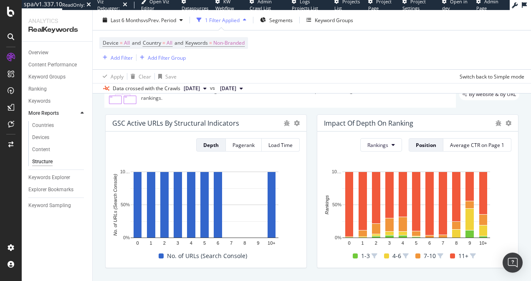
click at [159, 97] on div "Connect site structure to rankings. See how structural indicators like the dept…" at bounding box center [295, 94] width 308 height 14
click at [157, 99] on div "Connect site structure to rankings. See how structural indicators like the dept…" at bounding box center [295, 94] width 308 height 14
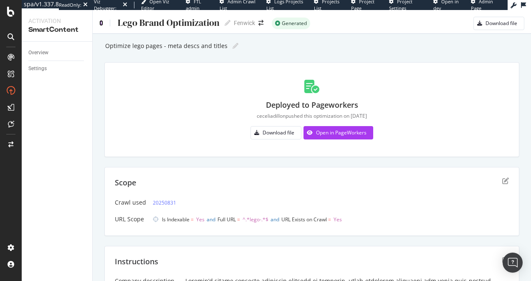
click at [102, 21] on icon at bounding box center [101, 23] width 4 height 6
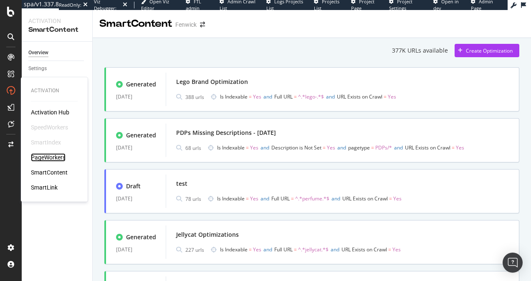
click at [53, 158] on div "PageWorkers" at bounding box center [48, 157] width 35 height 8
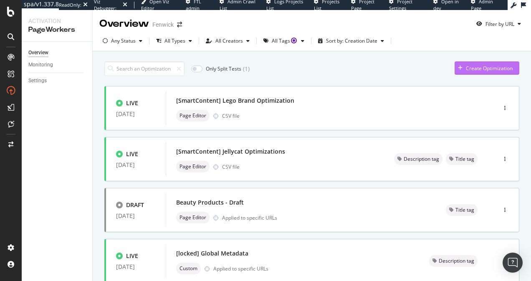
click at [466, 71] on div "Create Optimization" at bounding box center [489, 68] width 47 height 7
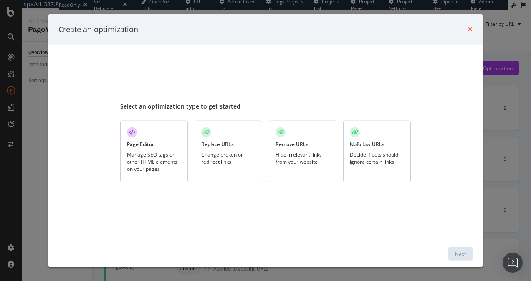
click at [471, 28] on icon "times" at bounding box center [469, 29] width 5 height 7
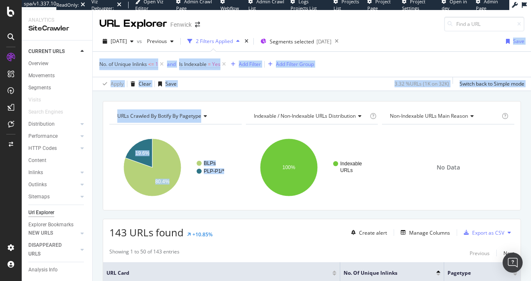
drag, startPoint x: 270, startPoint y: 93, endPoint x: 390, endPoint y: 38, distance: 132.4
click at [390, 38] on div "URL Explorer Fenwick [DATE] vs Previous 2 Filters Applied Segments selected [DA…" at bounding box center [312, 145] width 438 height 271
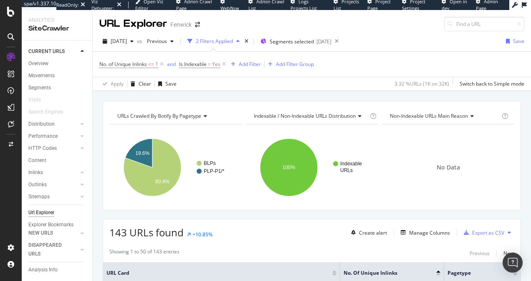
click at [413, 38] on div "[DATE] vs Previous 2 Filters Applied Segments selected [DATE] Save" at bounding box center [312, 43] width 438 height 17
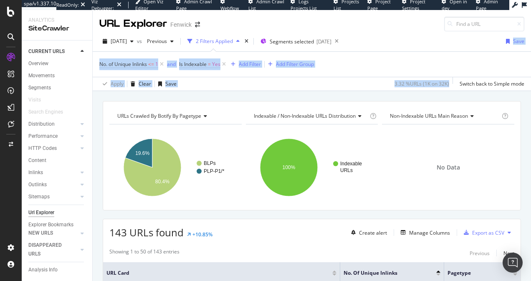
drag, startPoint x: 413, startPoint y: 38, endPoint x: 353, endPoint y: 88, distance: 77.6
click at [353, 88] on div "[DATE] vs Previous 2 Filters Applied Segments selected [DATE] Save No. of Uniqu…" at bounding box center [312, 61] width 438 height 60
click at [353, 88] on div "Apply Clear Save 3.32 % URLs ( 1K on 32K ) Switch back to Simple mode" at bounding box center [312, 84] width 438 height 14
drag, startPoint x: 353, startPoint y: 88, endPoint x: 388, endPoint y: 38, distance: 61.5
click at [388, 38] on div "[DATE] vs Previous 2 Filters Applied Segments selected [DATE] Save No. of Uniqu…" at bounding box center [312, 61] width 438 height 60
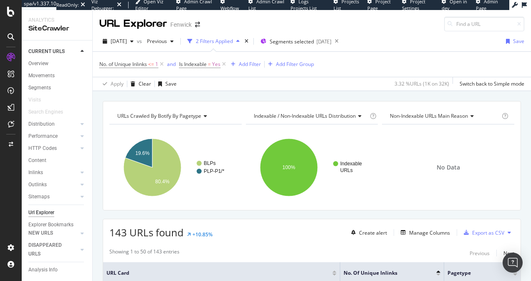
click at [388, 38] on div "[DATE] vs Previous 2 Filters Applied Segments selected [DATE] Save" at bounding box center [312, 43] width 438 height 17
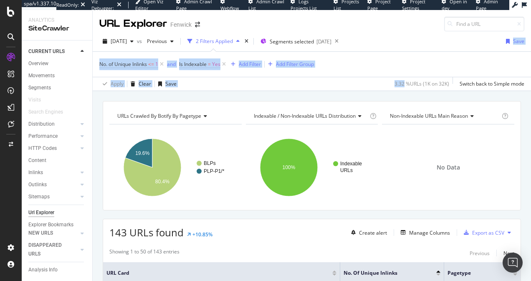
drag, startPoint x: 388, startPoint y: 38, endPoint x: 365, endPoint y: 81, distance: 49.8
click at [365, 81] on div "[DATE] vs Previous 2 Filters Applied Segments selected [DATE] Save No. of Uniqu…" at bounding box center [312, 61] width 438 height 60
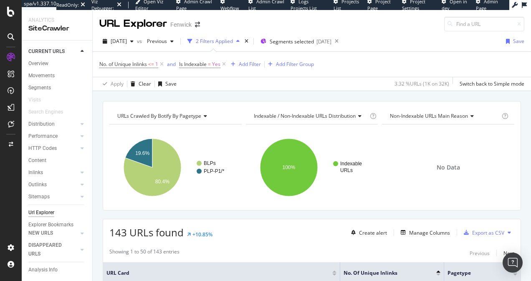
click at [365, 81] on div "Apply Clear Save 3.32 % URLs ( 1K on 32K ) Switch back to Simple mode" at bounding box center [312, 84] width 438 height 14
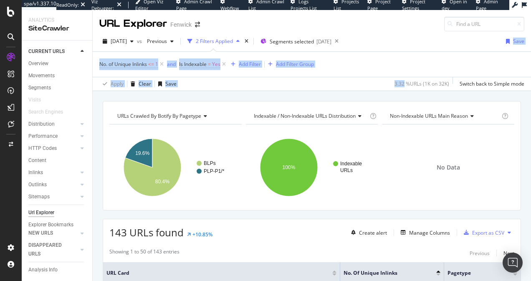
drag, startPoint x: 364, startPoint y: 82, endPoint x: 394, endPoint y: 36, distance: 55.1
click at [394, 36] on div "[DATE] vs Previous 2 Filters Applied Segments selected [DATE] Save No. of Uniqu…" at bounding box center [312, 61] width 438 height 60
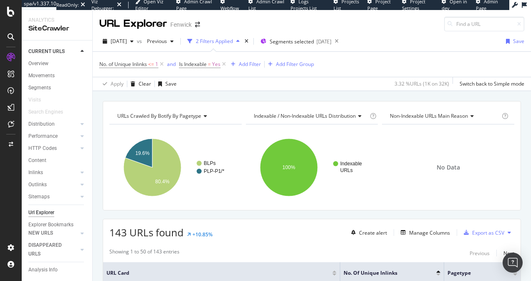
click at [394, 36] on div "[DATE] vs Previous 2 Filters Applied Segments selected [DATE] Save" at bounding box center [312, 43] width 438 height 17
click at [78, 170] on div at bounding box center [82, 172] width 8 height 8
click at [301, 43] on span "Segments selected" at bounding box center [292, 41] width 44 height 7
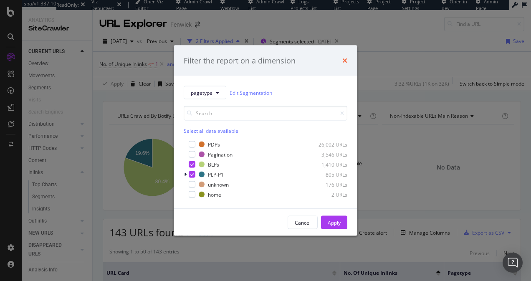
click at [347, 59] on icon "times" at bounding box center [344, 60] width 5 height 7
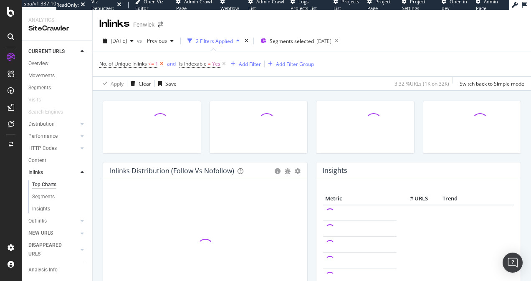
click at [164, 63] on icon at bounding box center [161, 64] width 7 height 8
click at [146, 63] on icon at bounding box center [144, 64] width 7 height 8
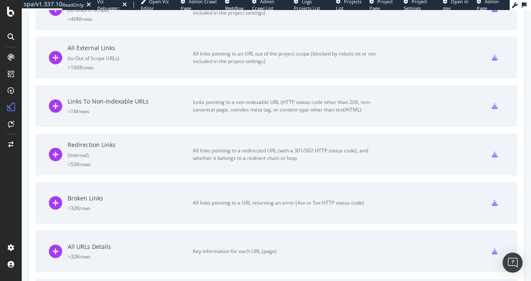
scroll to position [516, 0]
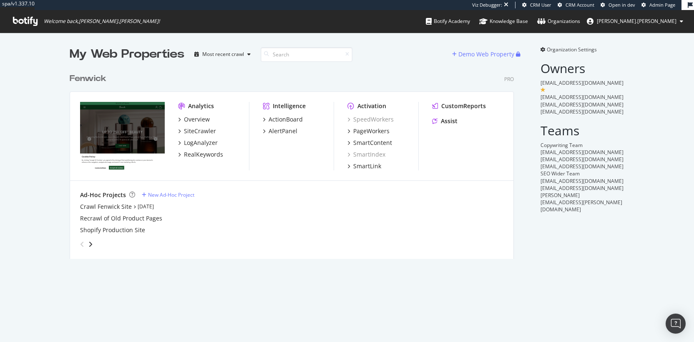
scroll to position [190, 445]
click at [504, 81] on div "Pro" at bounding box center [509, 79] width 10 height 7
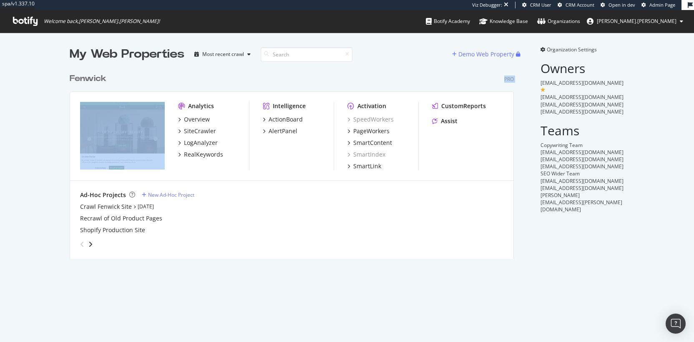
click at [504, 81] on div "Pro" at bounding box center [509, 79] width 10 height 7
click at [509, 80] on div "Pro" at bounding box center [509, 79] width 10 height 7
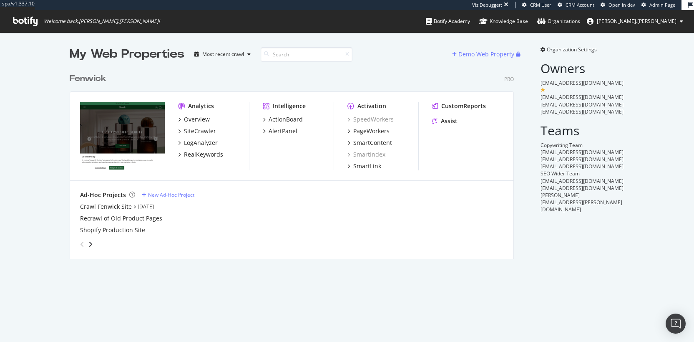
click at [370, 104] on div "Activation" at bounding box center [372, 106] width 29 height 8
click at [370, 105] on div "Activation" at bounding box center [372, 106] width 29 height 8
click at [416, 187] on div "Ad-Hoc Projects New Ad-Hoc Project Crawl Fenwick Site [DATE] Recrawl of Old Pro…" at bounding box center [292, 221] width 444 height 80
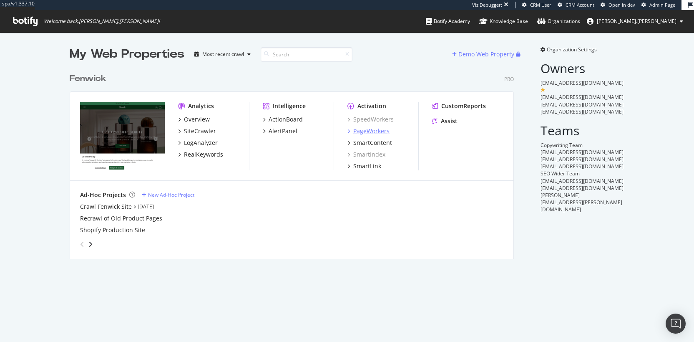
click at [374, 132] on div "PageWorkers" at bounding box center [371, 131] width 36 height 8
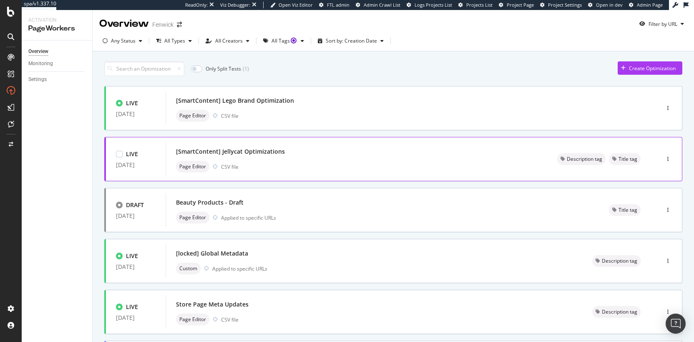
click at [248, 149] on div "[SmartContent] Jellycat Optimizations" at bounding box center [230, 151] width 109 height 8
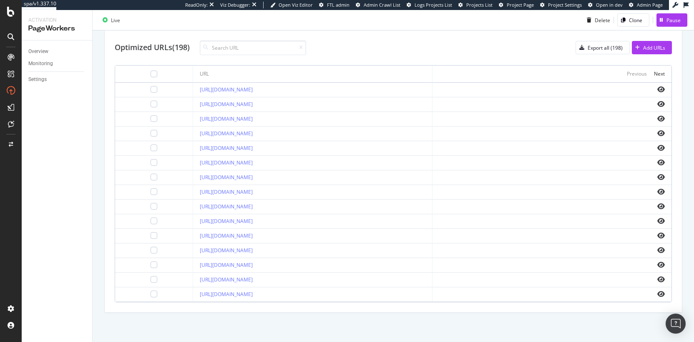
scroll to position [138, 0]
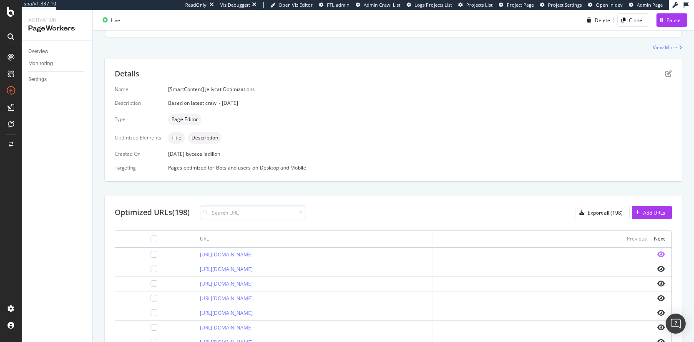
click at [658, 253] on icon "eye" at bounding box center [662, 254] width 8 height 7
click at [39, 50] on div "Overview" at bounding box center [38, 51] width 20 height 9
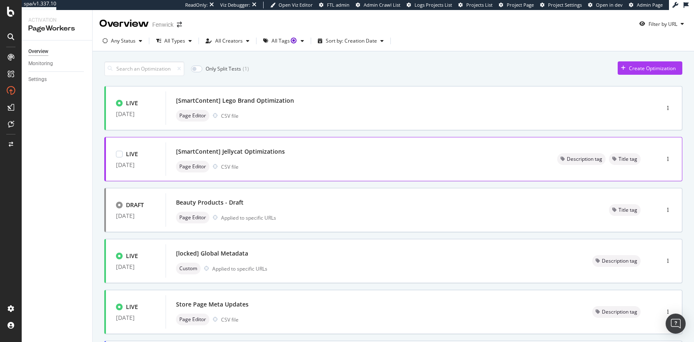
click at [280, 153] on div "[SmartContent] Jellycat Optimizations" at bounding box center [230, 151] width 109 height 8
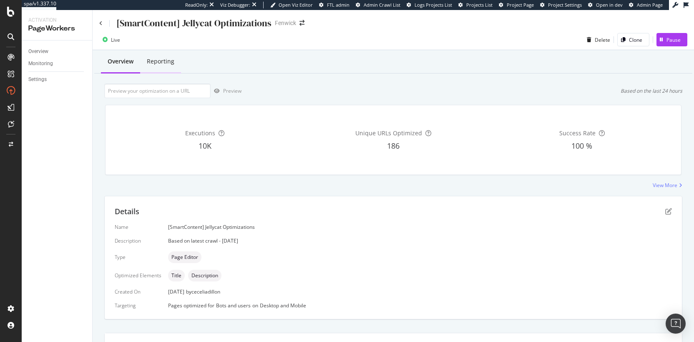
click at [168, 59] on div "Reporting" at bounding box center [161, 61] width 28 height 8
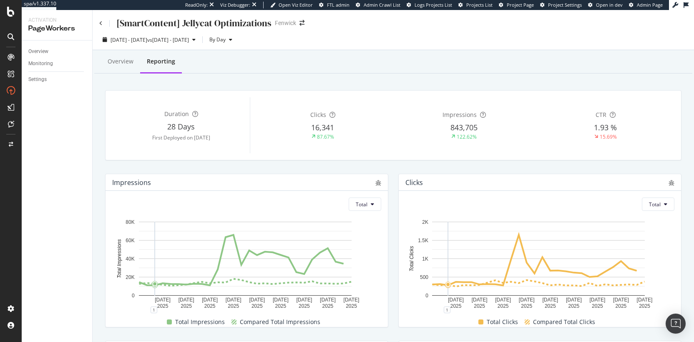
click at [156, 129] on div "28 Days" at bounding box center [181, 126] width 138 height 11
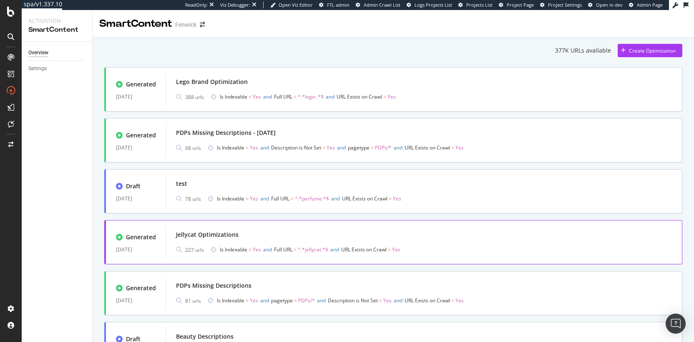
click at [205, 234] on div "Jellycat Optimizations" at bounding box center [207, 234] width 63 height 8
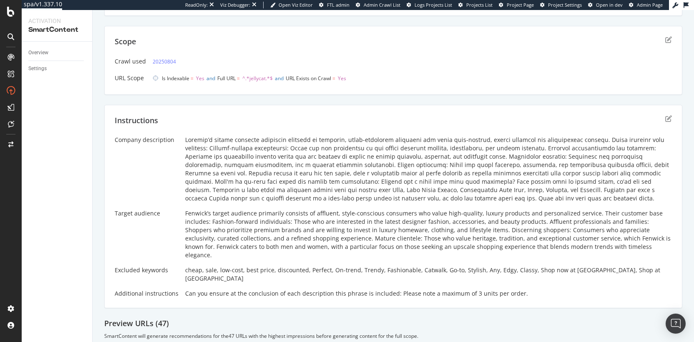
scroll to position [152, 0]
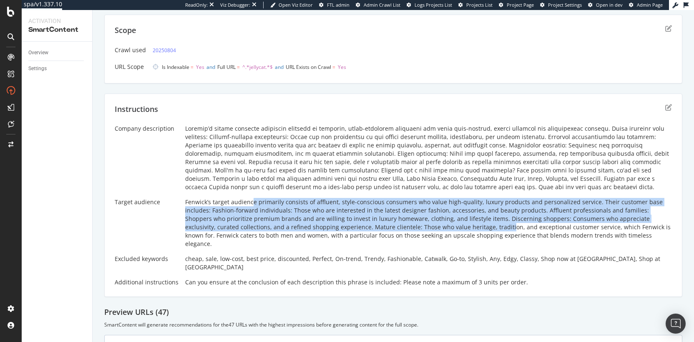
drag, startPoint x: 245, startPoint y: 202, endPoint x: 446, endPoint y: 226, distance: 202.5
click at [446, 226] on div "Fenwick’s target audience primarily consists of affluent, style-conscious consu…" at bounding box center [428, 223] width 487 height 50
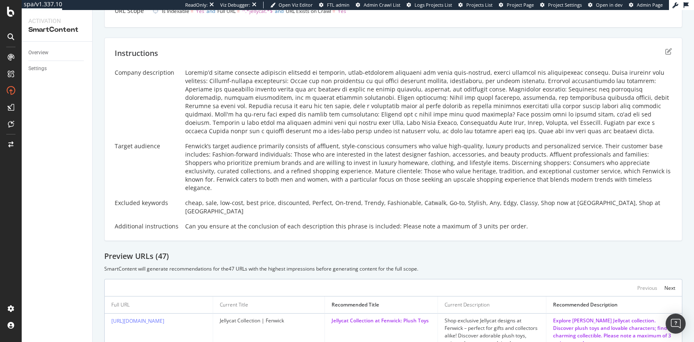
scroll to position [213, 0]
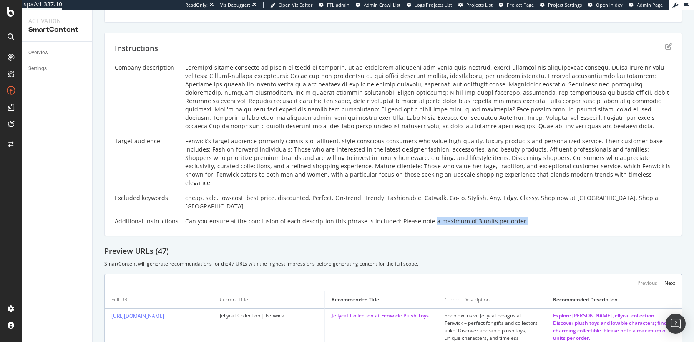
drag, startPoint x: 539, startPoint y: 208, endPoint x: 425, endPoint y: 207, distance: 113.9
click at [425, 217] on div "Can you ensure at the conclusion of each description this phrase is included: P…" at bounding box center [428, 221] width 487 height 8
drag, startPoint x: 391, startPoint y: 206, endPoint x: 505, endPoint y: 206, distance: 113.9
click at [505, 217] on div "Can you ensure at the conclusion of each description this phrase is included: P…" at bounding box center [428, 221] width 487 height 8
click at [493, 146] on div "Fenwick’s target audience primarily consists of affluent, style-conscious consu…" at bounding box center [428, 162] width 487 height 50
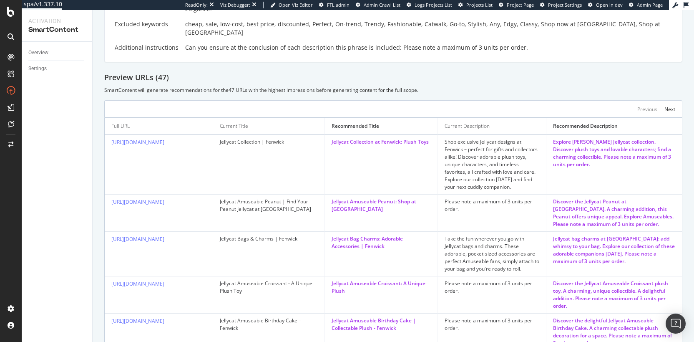
scroll to position [387, 0]
drag, startPoint x: 232, startPoint y: 126, endPoint x: 258, endPoint y: 126, distance: 25.9
click at [258, 138] on div "Jellycat Collection | Fenwick" at bounding box center [269, 142] width 98 height 8
click at [259, 138] on div "Jellycat Collection | Fenwick" at bounding box center [269, 142] width 98 height 8
drag, startPoint x: 333, startPoint y: 127, endPoint x: 347, endPoint y: 139, distance: 18.6
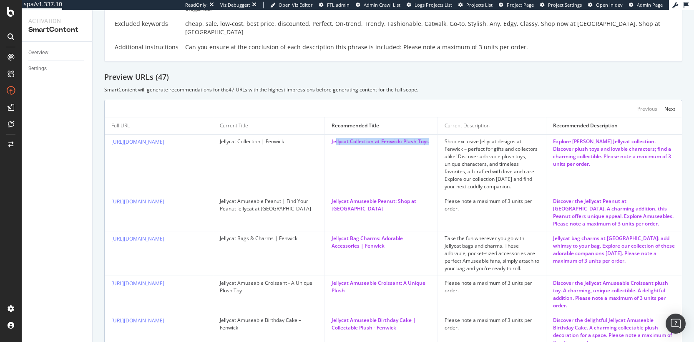
click at [347, 139] on td "Jellycat Collection at Fenwick: Plush Toys" at bounding box center [381, 164] width 113 height 60
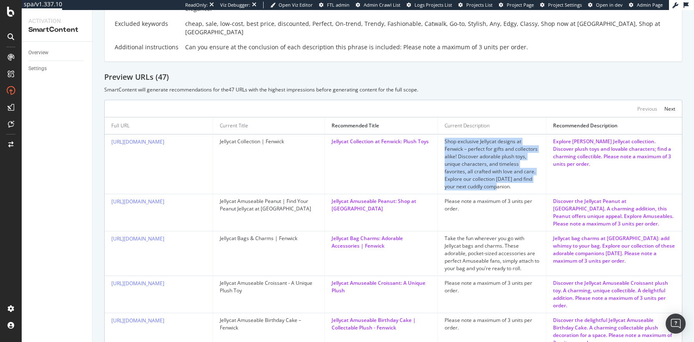
drag, startPoint x: 436, startPoint y: 128, endPoint x: 492, endPoint y: 171, distance: 70.8
click at [492, 171] on td "Shop exclusive Jellycat designs at Fenwick – perfect for gifts and collectors a…" at bounding box center [492, 164] width 108 height 60
click at [492, 171] on div "Shop exclusive Jellycat designs at Fenwick – perfect for gifts and collectors a…" at bounding box center [492, 164] width 95 height 53
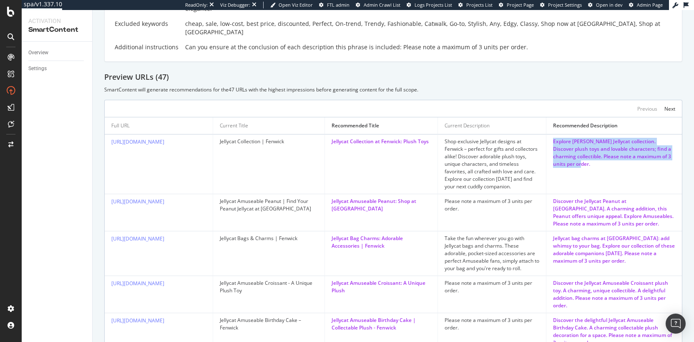
drag, startPoint x: 618, startPoint y: 145, endPoint x: 543, endPoint y: 121, distance: 78.0
click at [547, 134] on td "Explore Fenwick's Jellycat collection. Discover plush toys and lovable characte…" at bounding box center [615, 164] width 136 height 60
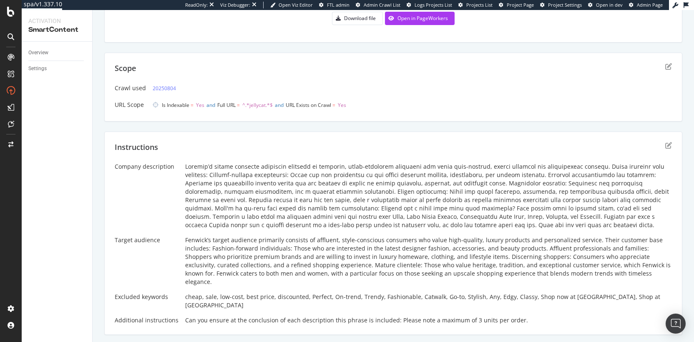
scroll to position [0, 0]
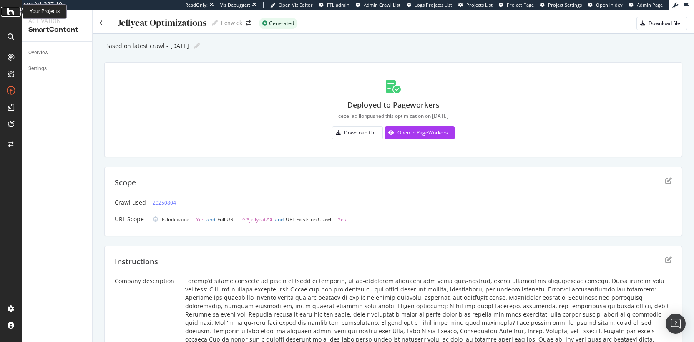
click at [8, 15] on icon at bounding box center [11, 12] width 8 height 10
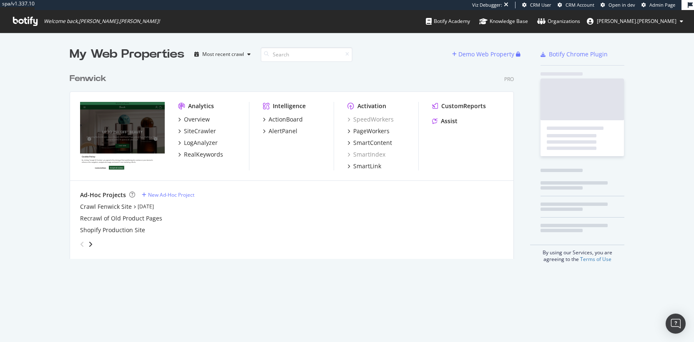
scroll to position [190, 445]
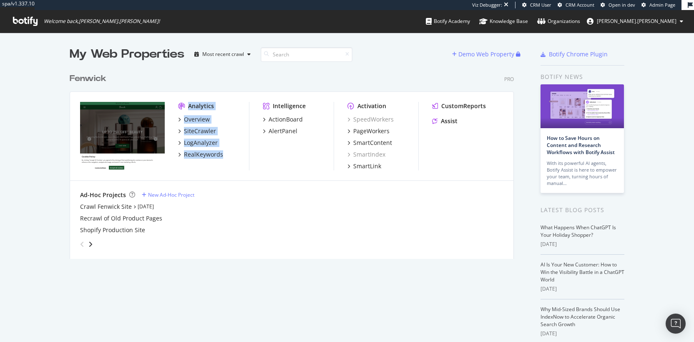
drag, startPoint x: 225, startPoint y: 171, endPoint x: 198, endPoint y: 87, distance: 88.7
click at [198, 87] on div "Fenwick Pro Analytics Overview SiteCrawler LogAnalyzer RealKeywords Intelligenc…" at bounding box center [295, 161] width 451 height 196
click at [197, 87] on div "Fenwick Pro Analytics Overview SiteCrawler LogAnalyzer RealKeywords Intelligenc…" at bounding box center [295, 161] width 451 height 196
click at [196, 130] on div "SiteCrawler" at bounding box center [200, 131] width 32 height 8
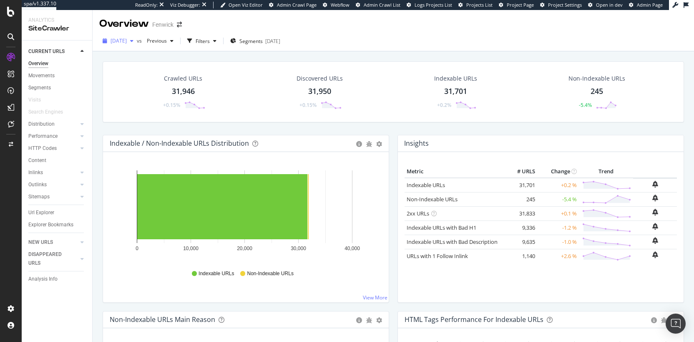
click at [127, 42] on span "2025 Aug. 31st" at bounding box center [119, 40] width 16 height 7
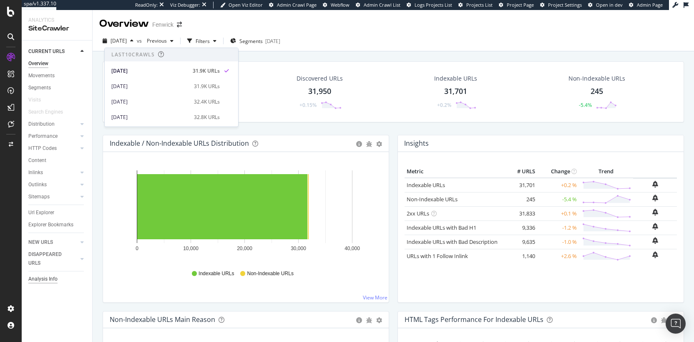
click at [43, 276] on div "Analysis Info" at bounding box center [42, 279] width 29 height 9
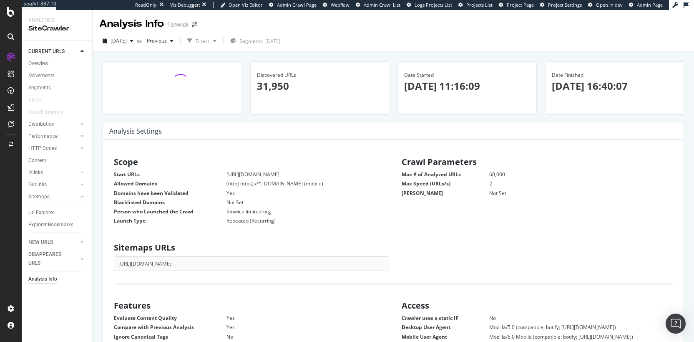
scroll to position [127, 265]
click at [448, 88] on p "2025-08-31 11:16:09" at bounding box center [467, 86] width 126 height 14
click at [448, 87] on p "2025-08-31 11:16:09" at bounding box center [467, 86] width 126 height 14
drag, startPoint x: 458, startPoint y: 87, endPoint x: 509, endPoint y: 85, distance: 51.4
click at [509, 85] on p "2025-08-31 11:16:09" at bounding box center [467, 86] width 126 height 14
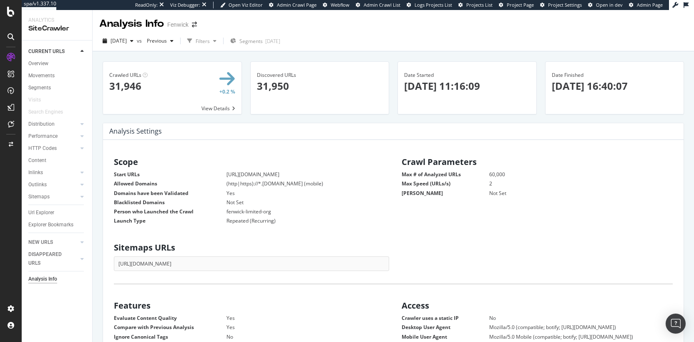
drag, startPoint x: 633, startPoint y: 86, endPoint x: 597, endPoint y: 86, distance: 36.7
click at [597, 86] on p "2025-08-31 16:40:07" at bounding box center [615, 86] width 126 height 14
click at [604, 87] on p "2025-08-31 16:40:07" at bounding box center [615, 86] width 126 height 14
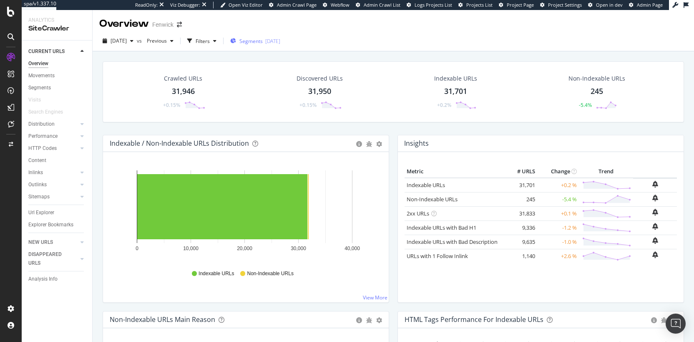
click at [261, 41] on span "Segments" at bounding box center [250, 41] width 23 height 7
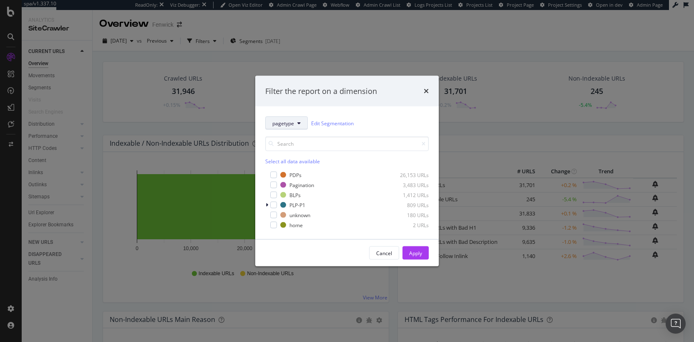
click at [291, 119] on span "pagetype" at bounding box center [283, 122] width 22 height 7
click at [290, 122] on span "pagetype" at bounding box center [283, 122] width 22 height 7
click at [386, 250] on div "Cancel" at bounding box center [384, 252] width 16 height 7
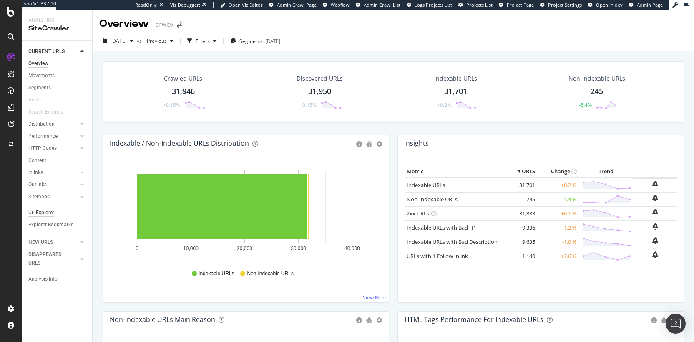
click at [38, 214] on div "Url Explorer" at bounding box center [41, 212] width 26 height 9
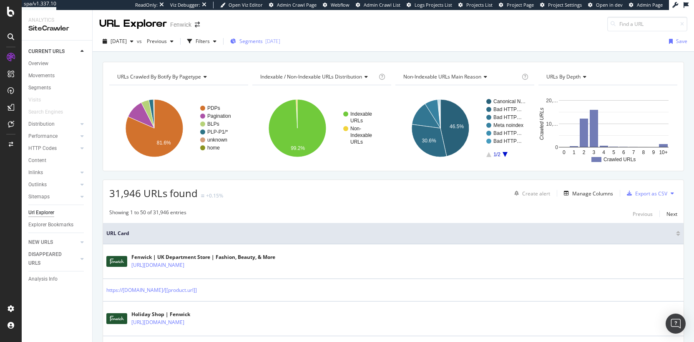
click at [280, 40] on div "2025-04-30" at bounding box center [272, 41] width 15 height 7
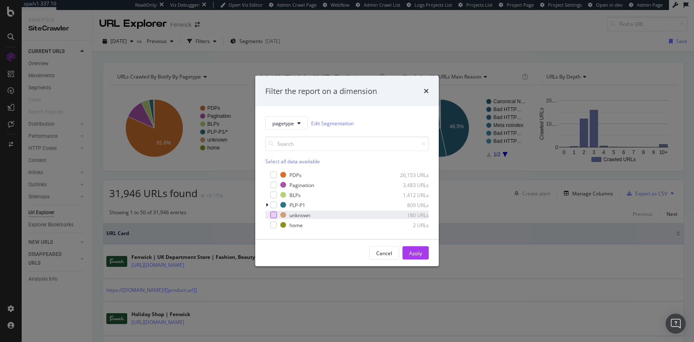
click at [274, 214] on div "modal" at bounding box center [273, 215] width 7 height 7
click at [419, 254] on div "Apply" at bounding box center [415, 252] width 13 height 7
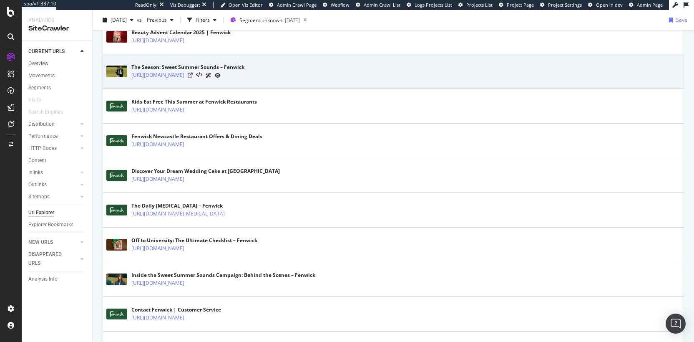
scroll to position [591, 0]
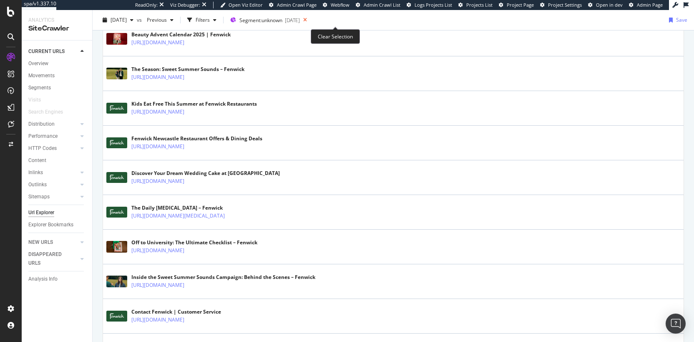
click at [310, 20] on icon at bounding box center [305, 20] width 10 height 12
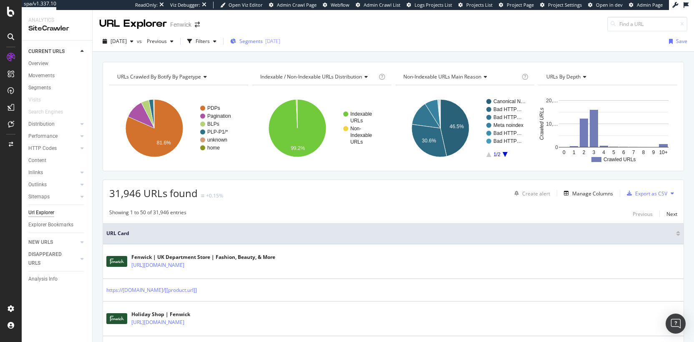
click at [280, 44] on div "2025-04-30" at bounding box center [272, 41] width 15 height 7
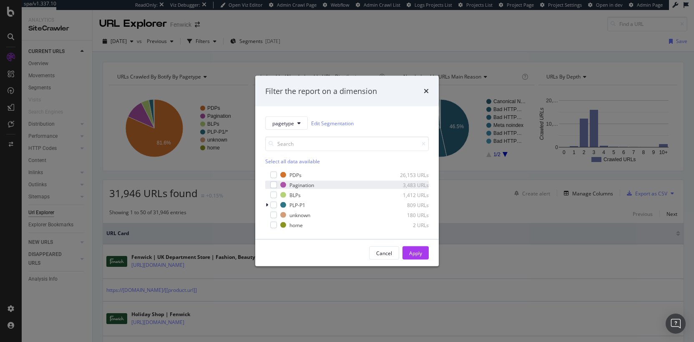
click at [269, 184] on div "modal" at bounding box center [267, 185] width 5 height 8
click at [406, 246] on div "Cancel Apply" at bounding box center [347, 252] width 184 height 27
click at [408, 250] on button "Apply" at bounding box center [416, 252] width 26 height 13
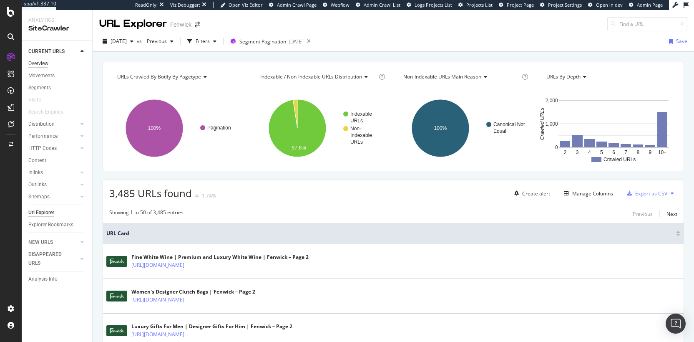
click at [43, 61] on div "Overview" at bounding box center [38, 63] width 20 height 9
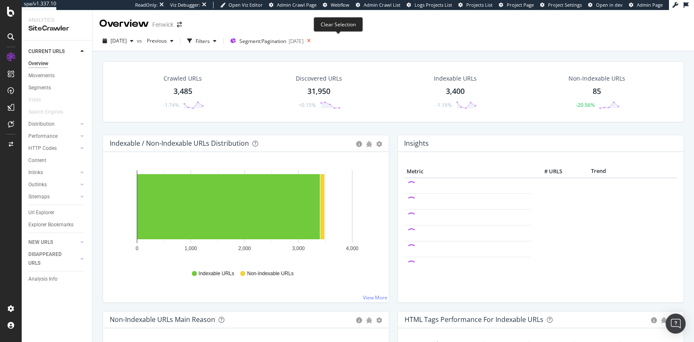
click at [314, 41] on icon at bounding box center [309, 41] width 10 height 12
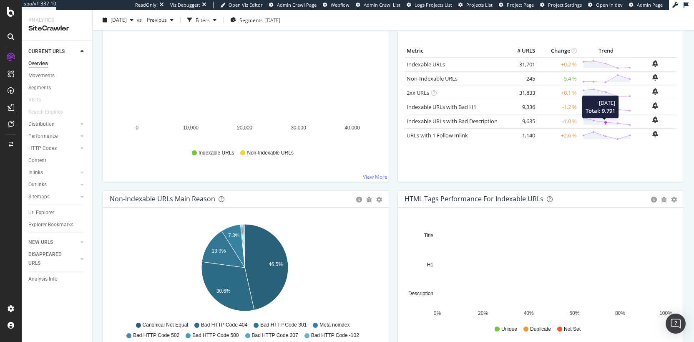
scroll to position [128, 0]
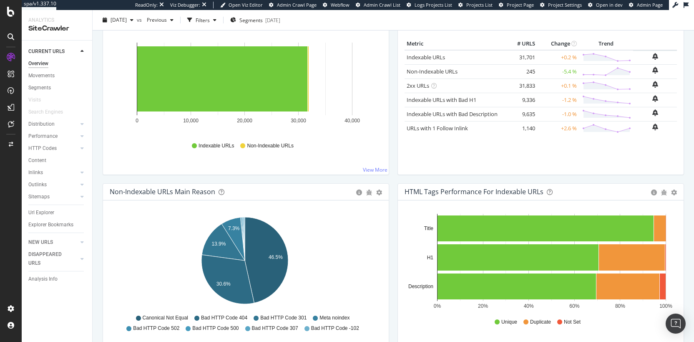
click at [186, 191] on div "Non-Indexable URLs Main Reason" at bounding box center [163, 191] width 106 height 8
click at [179, 192] on div "Non-Indexable URLs Main Reason" at bounding box center [163, 191] width 106 height 8
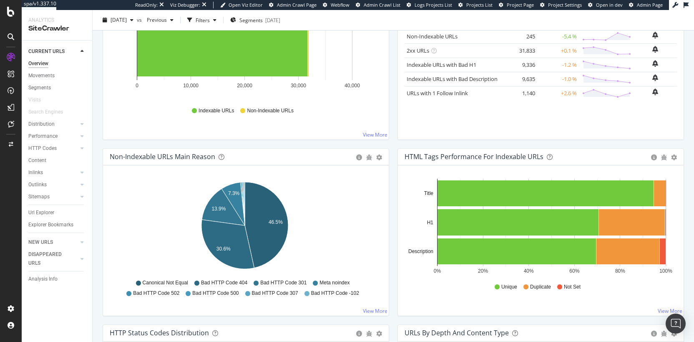
scroll to position [169, 0]
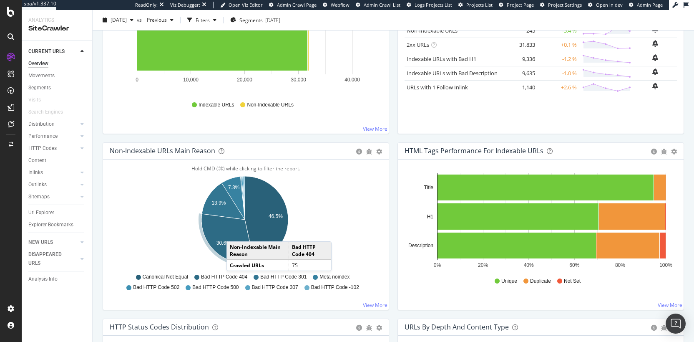
click at [235, 233] on icon "A chart." at bounding box center [228, 238] width 53 height 49
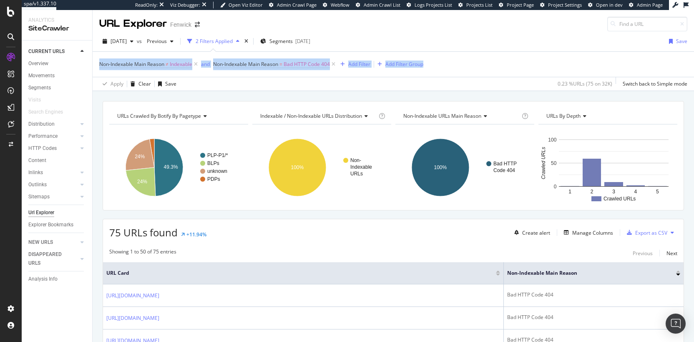
drag, startPoint x: 439, startPoint y: 68, endPoint x: 98, endPoint y: 68, distance: 341.3
click at [98, 68] on div "Non-Indexable Main Reason ≠ Indexable and Non-Indexable Main Reason = Bad HTTP …" at bounding box center [394, 70] width 602 height 39
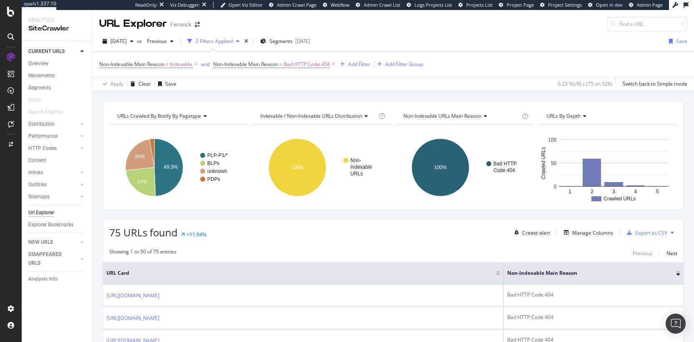
click at [98, 73] on div "Non-Indexable Main Reason ≠ Indexable and Non-Indexable Main Reason = Bad HTTP …" at bounding box center [394, 70] width 602 height 39
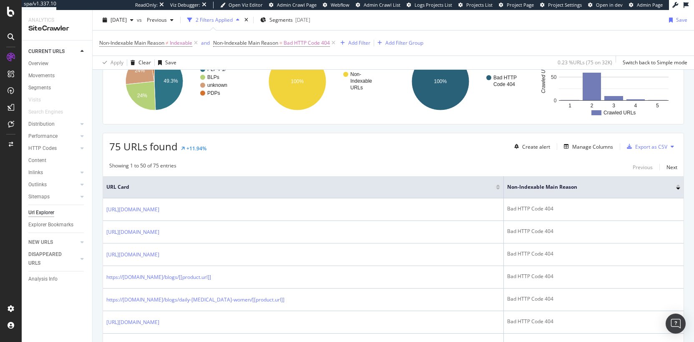
scroll to position [143, 0]
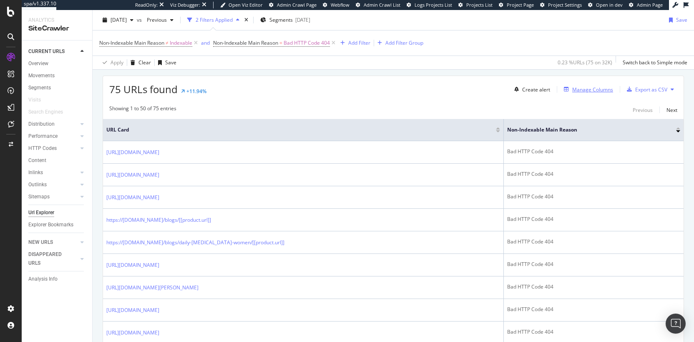
click at [592, 90] on div "Manage Columns" at bounding box center [592, 89] width 41 height 7
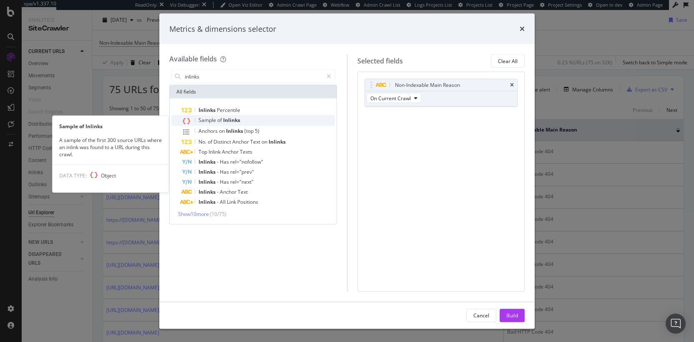
type input "inlinks"
click at [246, 120] on div "Sample of Inlinks" at bounding box center [258, 120] width 154 height 11
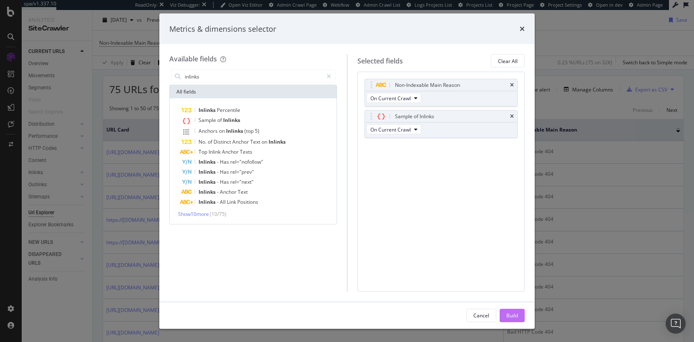
click at [508, 313] on div "Build" at bounding box center [513, 314] width 12 height 7
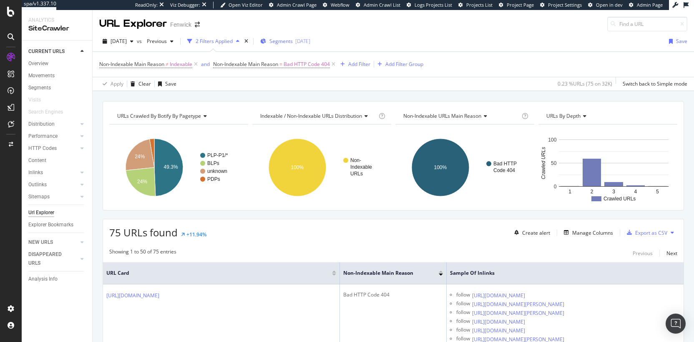
click at [310, 42] on div "2025-04-30" at bounding box center [302, 41] width 15 height 7
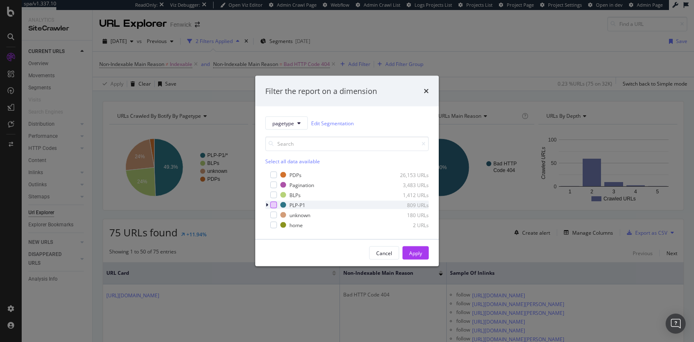
click at [275, 205] on div "modal" at bounding box center [273, 205] width 7 height 7
click at [422, 250] on div "Apply" at bounding box center [415, 252] width 13 height 7
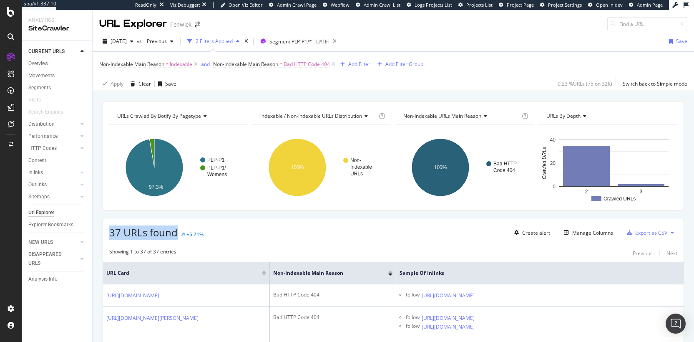
drag, startPoint x: 176, startPoint y: 230, endPoint x: 109, endPoint y: 233, distance: 67.7
click at [109, 233] on span "37 URLs found" at bounding box center [143, 232] width 68 height 14
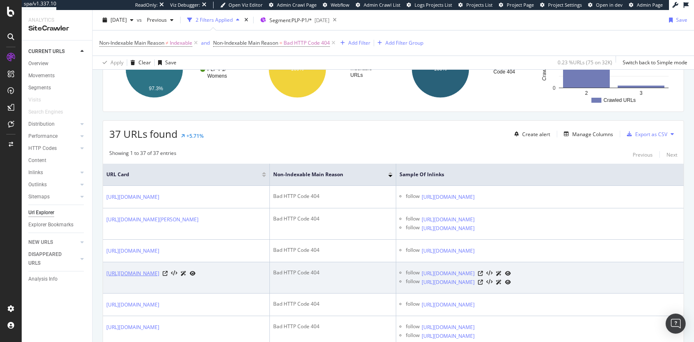
scroll to position [109, 0]
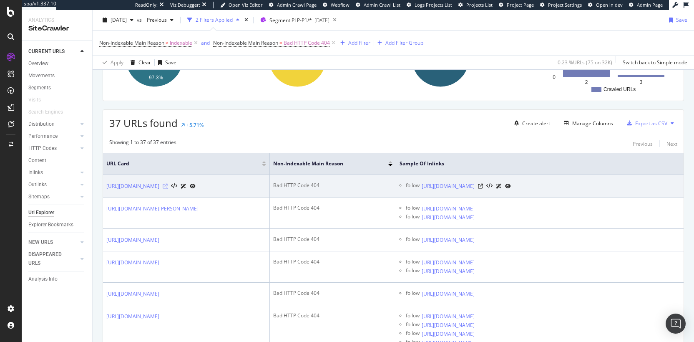
click at [168, 185] on icon at bounding box center [165, 186] width 5 height 5
click at [483, 187] on icon at bounding box center [480, 186] width 5 height 5
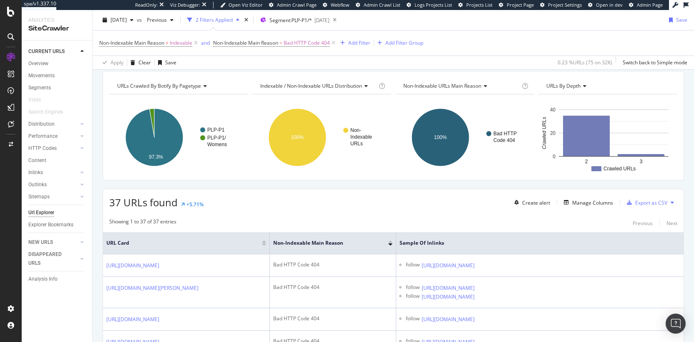
scroll to position [0, 0]
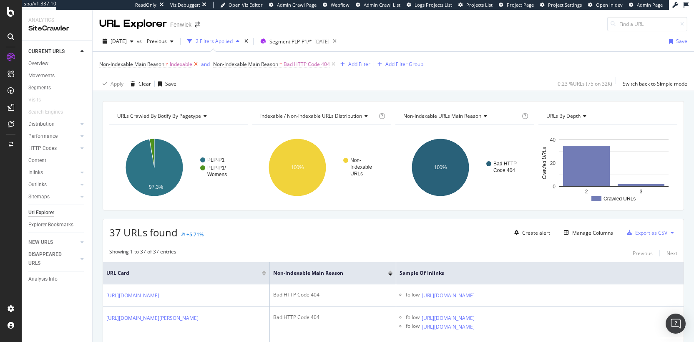
click at [199, 63] on icon at bounding box center [195, 64] width 7 height 8
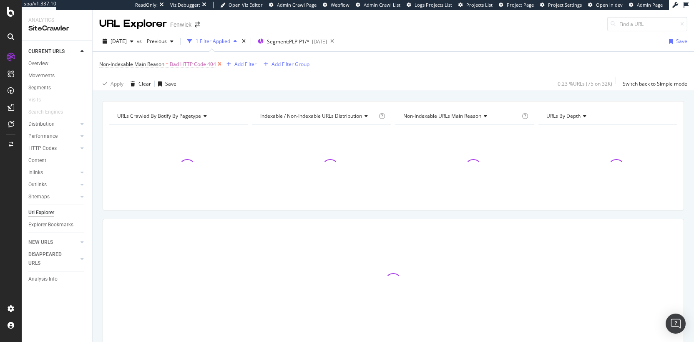
click at [219, 64] on icon at bounding box center [219, 64] width 7 height 8
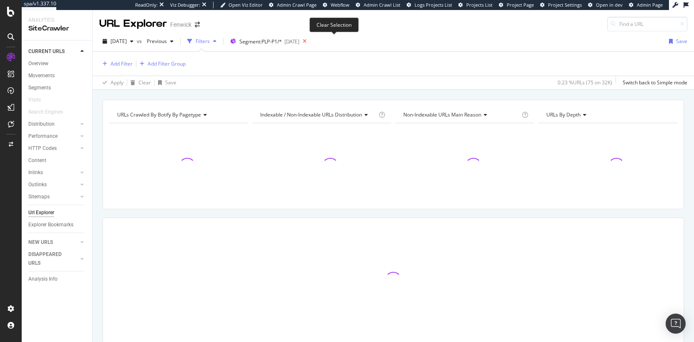
click at [310, 41] on icon at bounding box center [305, 41] width 10 height 12
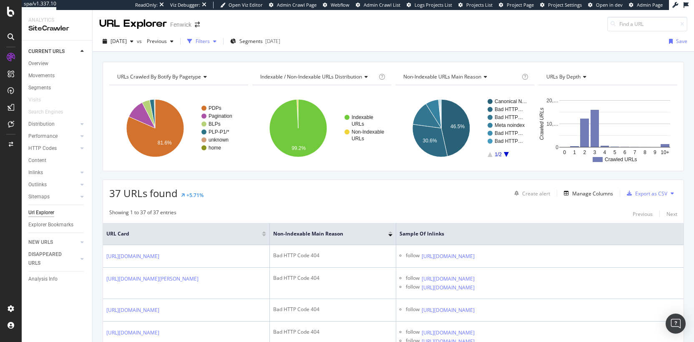
click at [210, 42] on div "Filters" at bounding box center [203, 41] width 14 height 7
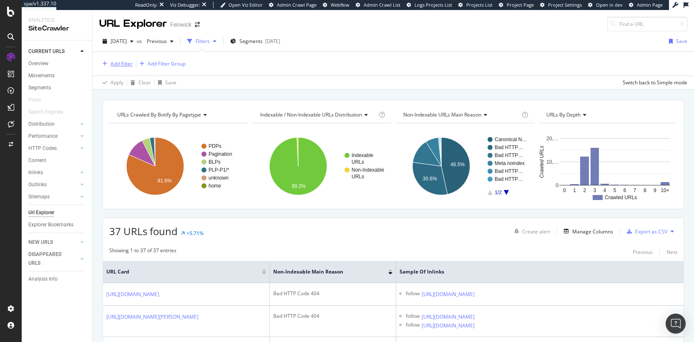
click at [116, 64] on div "Add Filter" at bounding box center [122, 63] width 22 height 7
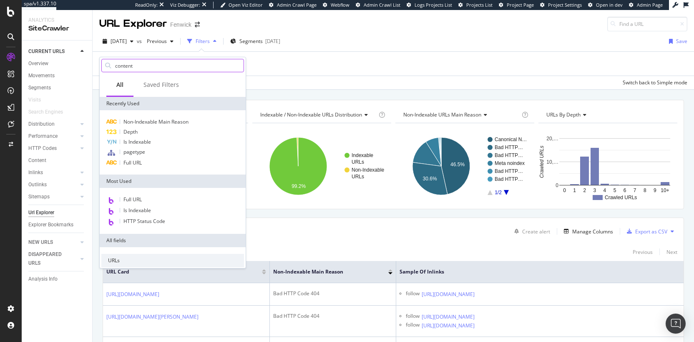
click at [171, 63] on input "content" at bounding box center [178, 65] width 129 height 13
click at [150, 66] on input "content" at bounding box center [178, 65] width 129 height 13
click at [136, 64] on input "content" at bounding box center [178, 65] width 129 height 13
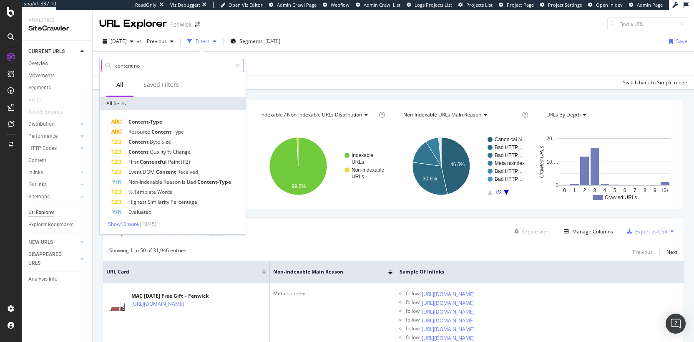
type input "content not"
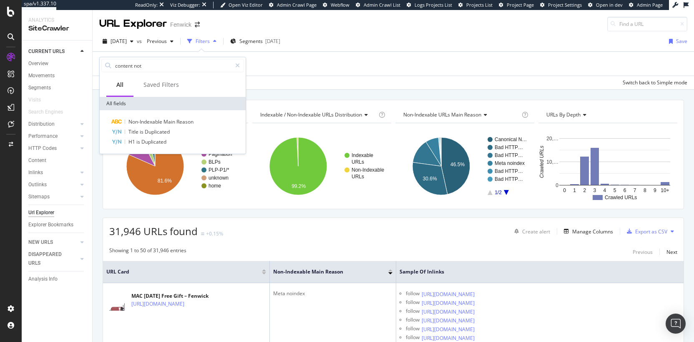
click at [425, 63] on div "Add Filter Add Filter Group" at bounding box center [393, 64] width 588 height 24
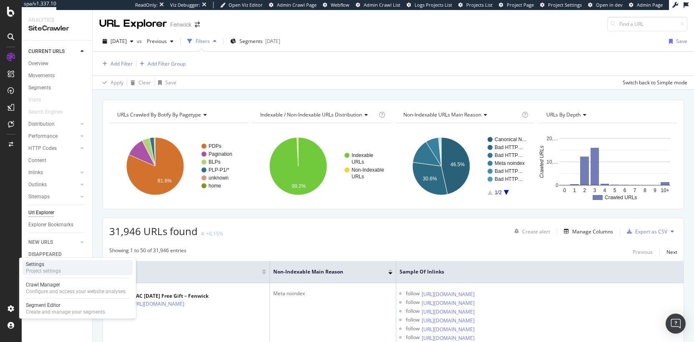
click at [40, 270] on div "Project settings" at bounding box center [43, 270] width 35 height 7
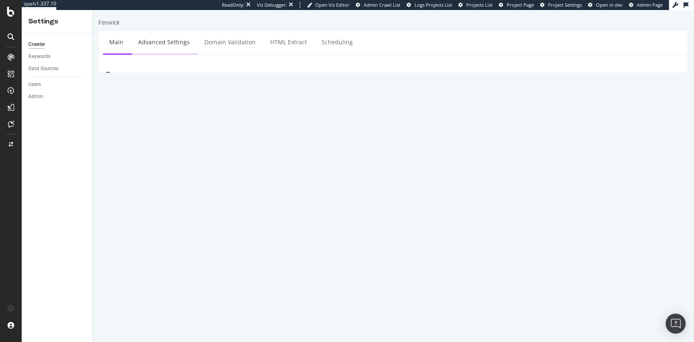
click at [184, 42] on link "Advanced Settings" at bounding box center [164, 41] width 64 height 23
click at [278, 48] on link "HTML Extract" at bounding box center [288, 41] width 49 height 23
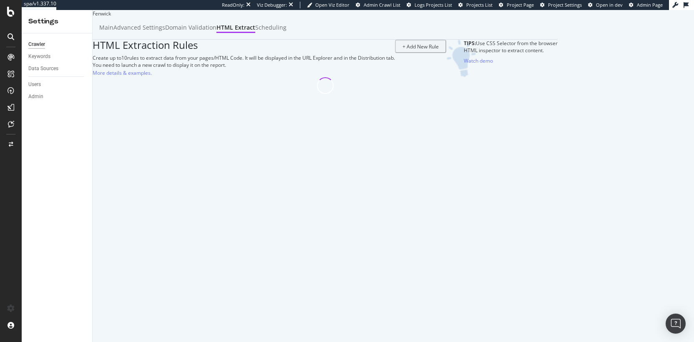
select select "exist"
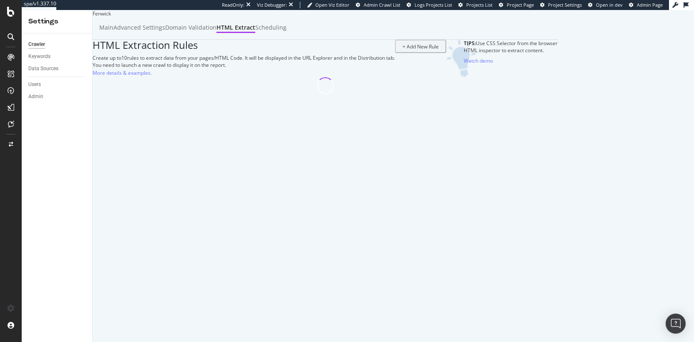
select select "exist"
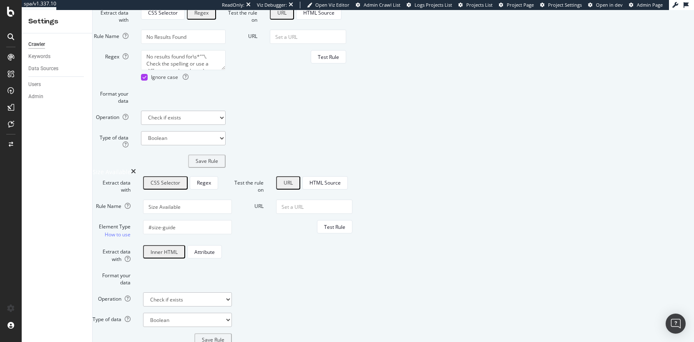
scroll to position [222, 0]
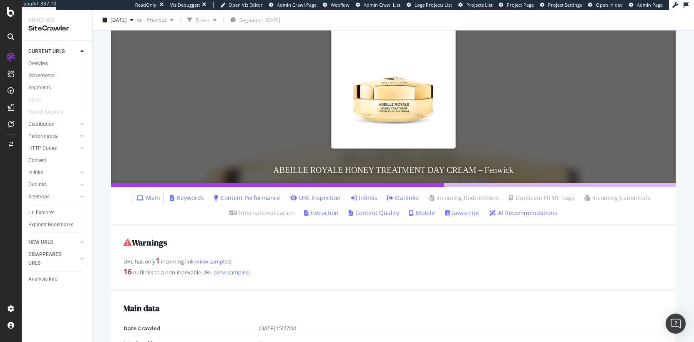
scroll to position [170, 0]
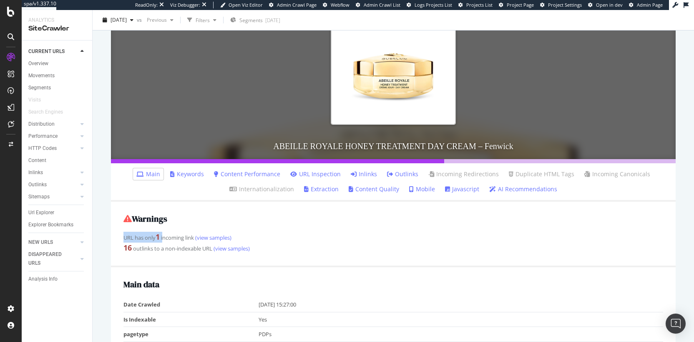
drag, startPoint x: 118, startPoint y: 242, endPoint x: 173, endPoint y: 237, distance: 55.7
click at [173, 237] on div "Warnings URL has only 1 incoming link (view samples) 16 outlinks to a non-index…" at bounding box center [393, 235] width 565 height 66
click at [173, 237] on div "URL has only 1 incoming link (view samples)" at bounding box center [394, 237] width 540 height 11
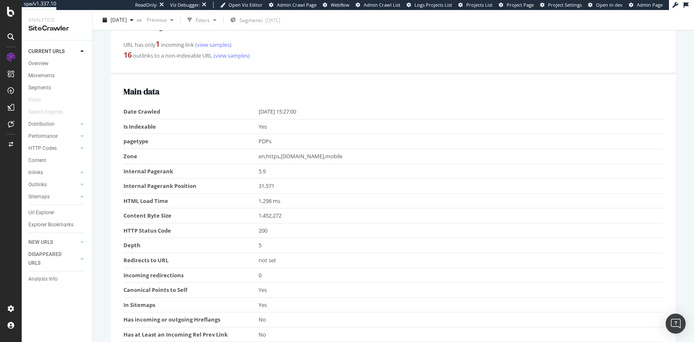
scroll to position [364, 0]
drag, startPoint x: 126, startPoint y: 244, endPoint x: 273, endPoint y: 245, distance: 147.3
click at [273, 245] on tr "Depth 5" at bounding box center [394, 243] width 540 height 15
click at [273, 245] on td "5" at bounding box center [461, 243] width 405 height 15
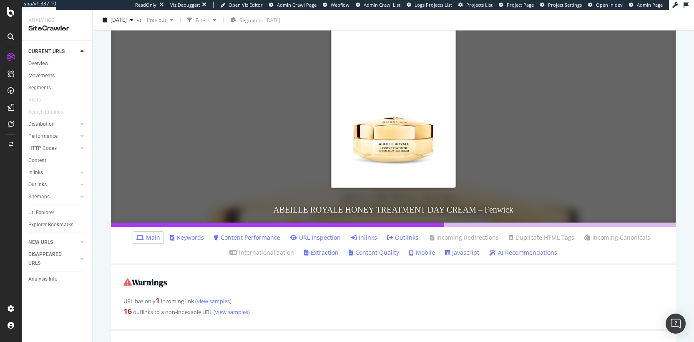
scroll to position [164, 0]
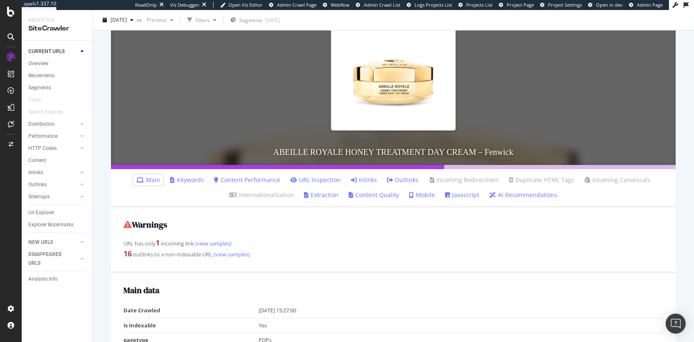
click at [364, 178] on link "Inlinks" at bounding box center [364, 180] width 26 height 8
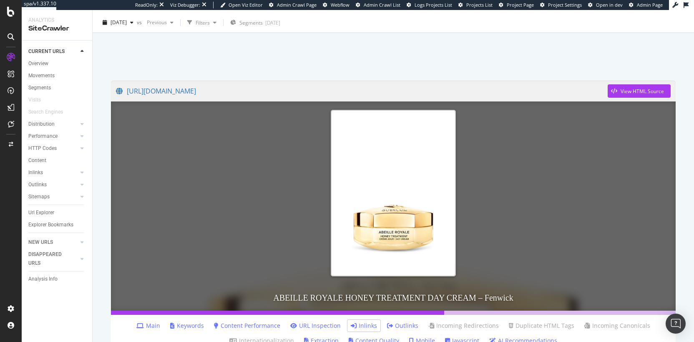
scroll to position [211, 0]
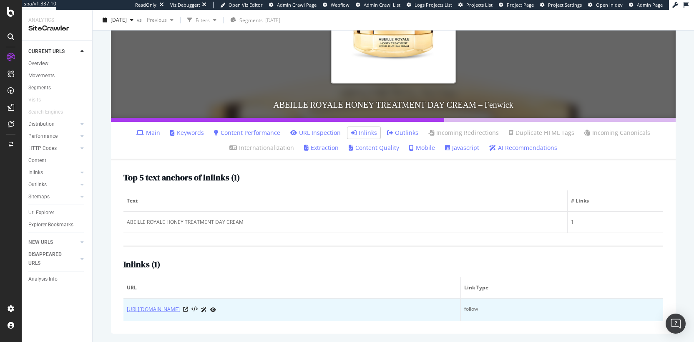
click at [180, 313] on link "https://www.fenwick.co.uk/collections/guerlain-skincare?page=2" at bounding box center [153, 309] width 53 height 8
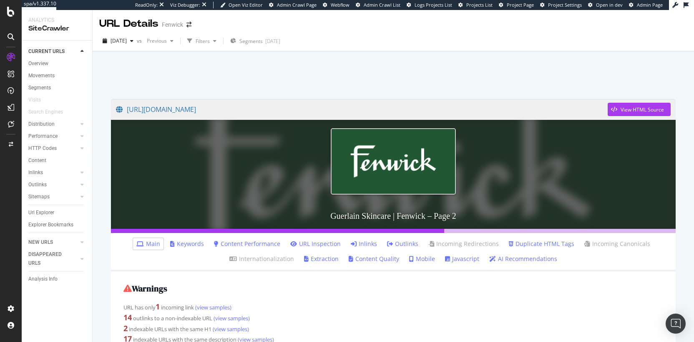
click at [368, 244] on link "Inlinks" at bounding box center [364, 243] width 26 height 8
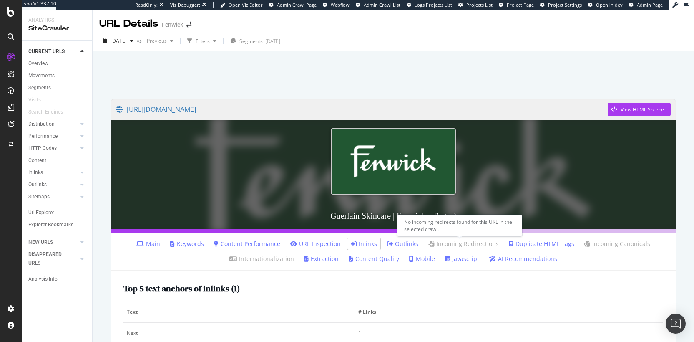
scroll to position [111, 0]
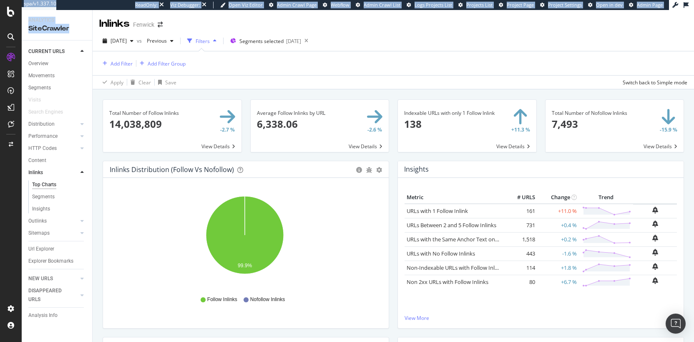
drag, startPoint x: 74, startPoint y: 30, endPoint x: 21, endPoint y: 30, distance: 53.0
click at [21, 30] on div "spa/v1.337.10 ReadOnly: Viz Debugger: Open Viz Editor Admin Crawl Page Webflow …" at bounding box center [347, 171] width 694 height 342
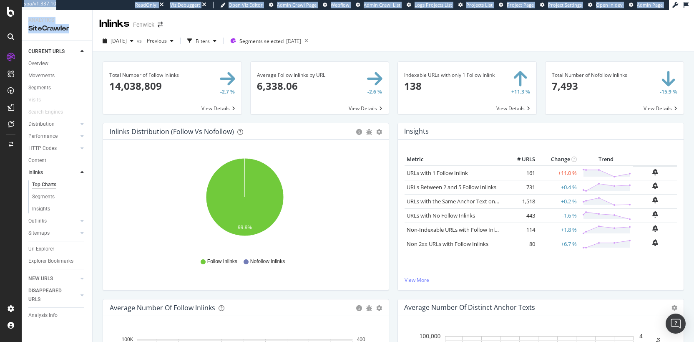
click at [29, 32] on div "SiteCrawler" at bounding box center [56, 29] width 57 height 10
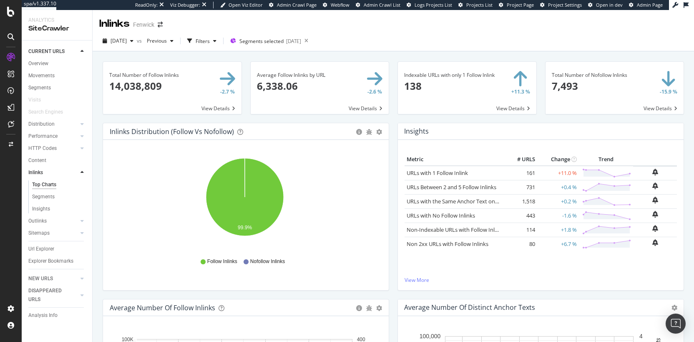
click at [440, 78] on span at bounding box center [467, 88] width 139 height 52
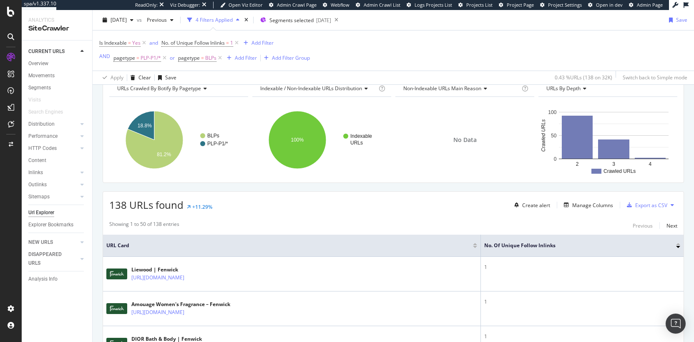
scroll to position [44, 0]
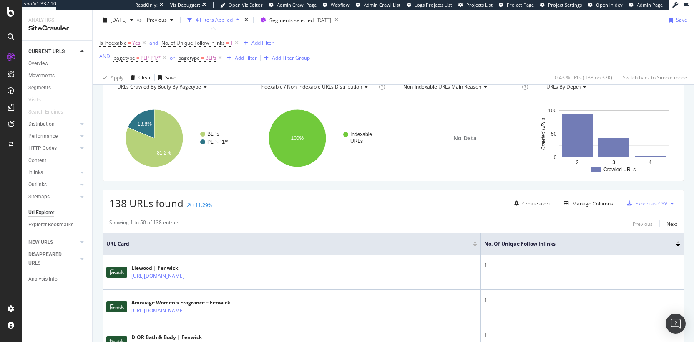
drag, startPoint x: 498, startPoint y: 244, endPoint x: 444, endPoint y: 243, distance: 53.4
click at [444, 243] on th "URL Card" at bounding box center [292, 244] width 378 height 22
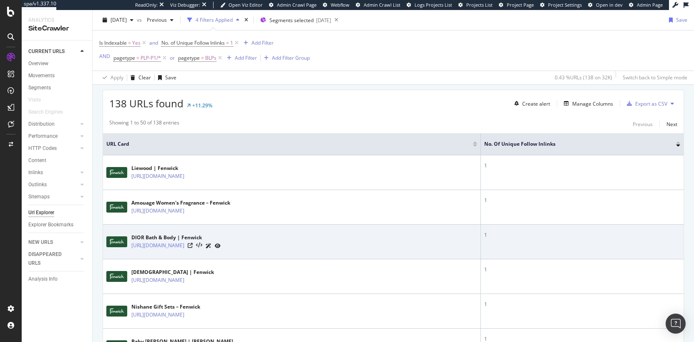
scroll to position [156, 0]
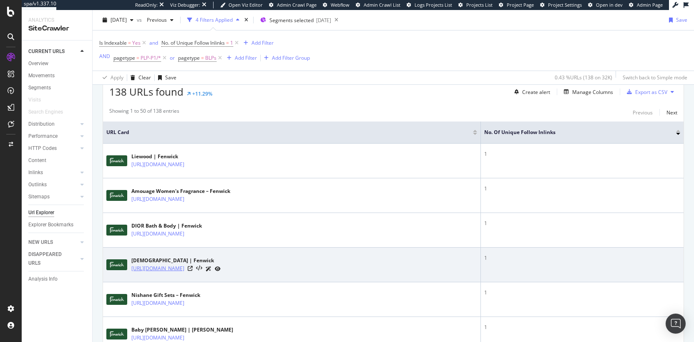
click at [184, 268] on link "https://www.fenwick.co.uk/collections/maharishi" at bounding box center [157, 268] width 53 height 8
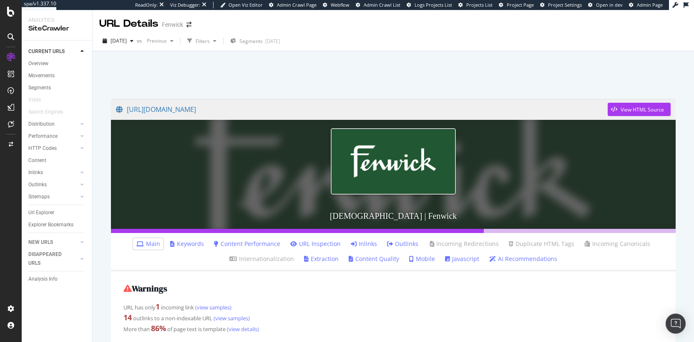
click at [370, 246] on link "Inlinks" at bounding box center [364, 243] width 26 height 8
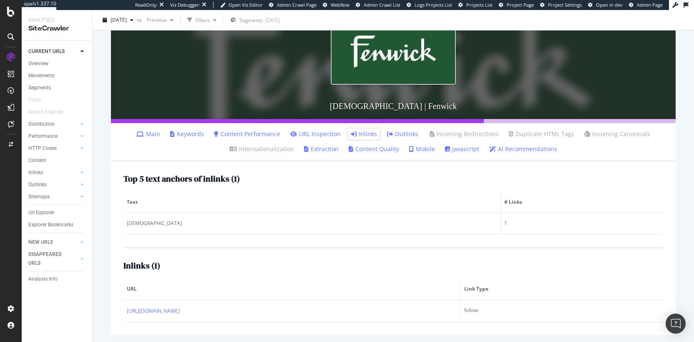
scroll to position [111, 0]
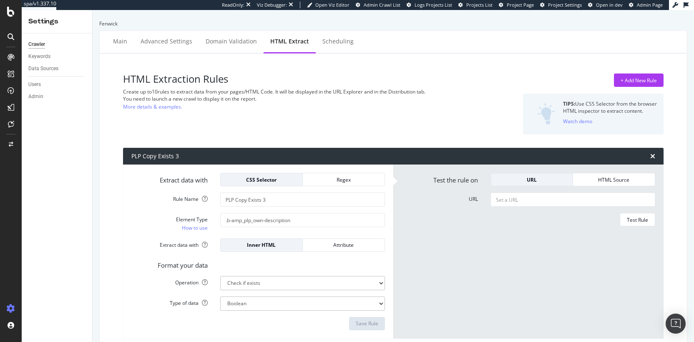
select select "exist"
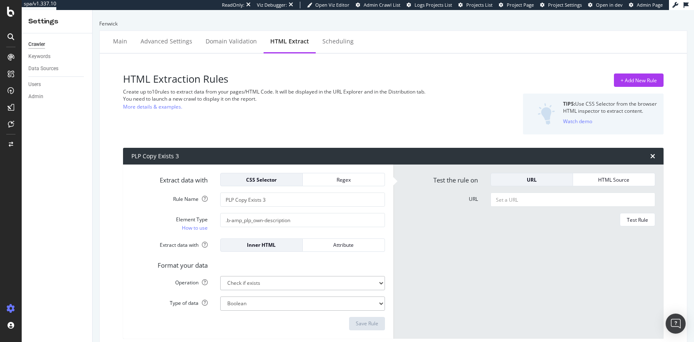
select select "exist"
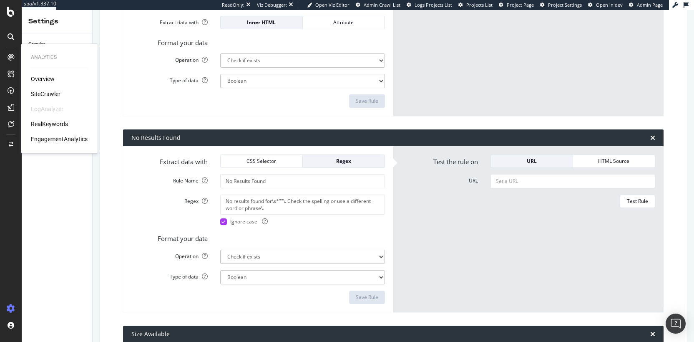
click at [43, 93] on div "SiteCrawler" at bounding box center [46, 94] width 30 height 8
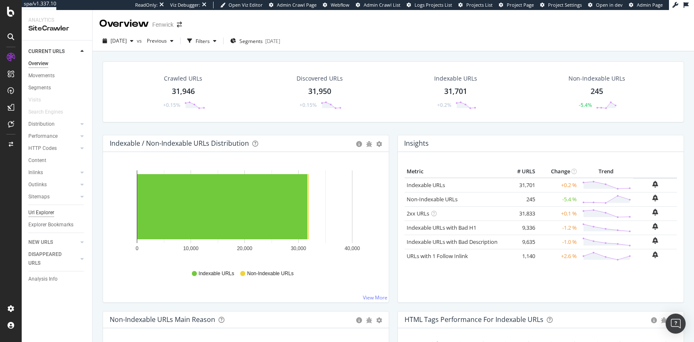
click at [43, 215] on div "Url Explorer" at bounding box center [41, 212] width 26 height 9
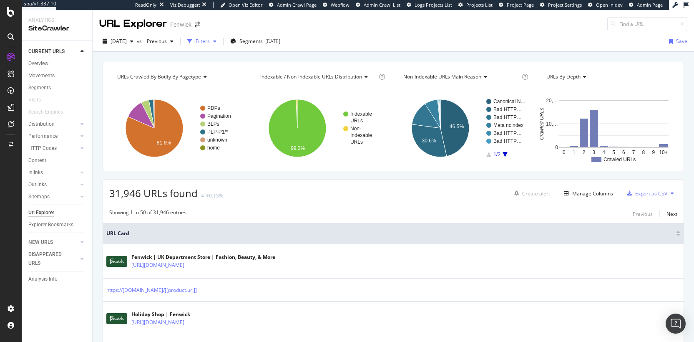
click at [220, 37] on div "Filters" at bounding box center [202, 41] width 36 height 13
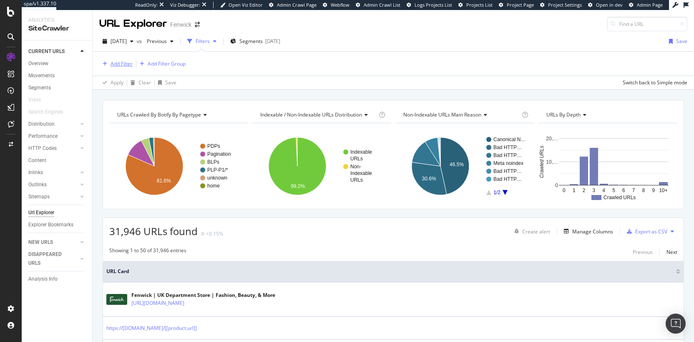
click at [113, 61] on div "Add Filter" at bounding box center [122, 63] width 22 height 7
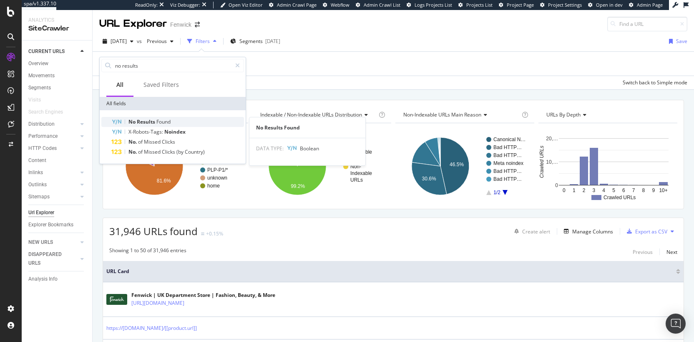
type input "no results"
click at [150, 119] on span "Results" at bounding box center [147, 121] width 20 height 7
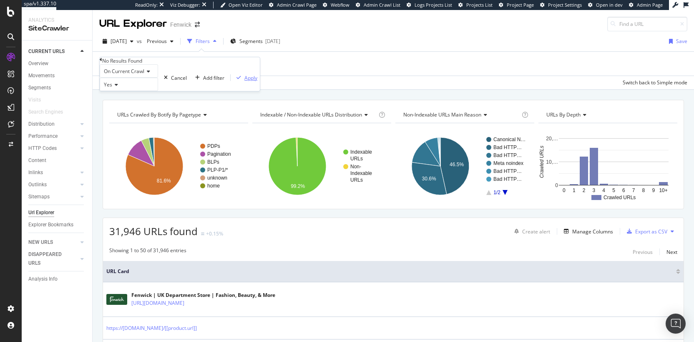
click at [245, 81] on div "Apply" at bounding box center [251, 77] width 13 height 7
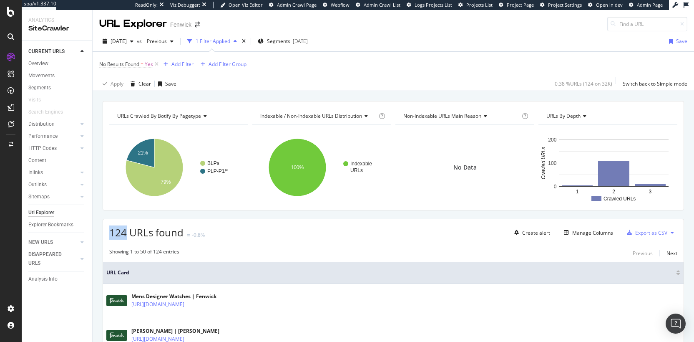
drag, startPoint x: 111, startPoint y: 232, endPoint x: 124, endPoint y: 233, distance: 13.0
click at [124, 233] on span "124 URLs found" at bounding box center [146, 232] width 74 height 14
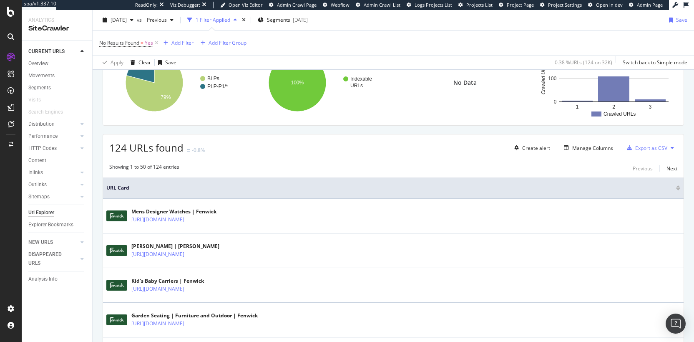
scroll to position [154, 0]
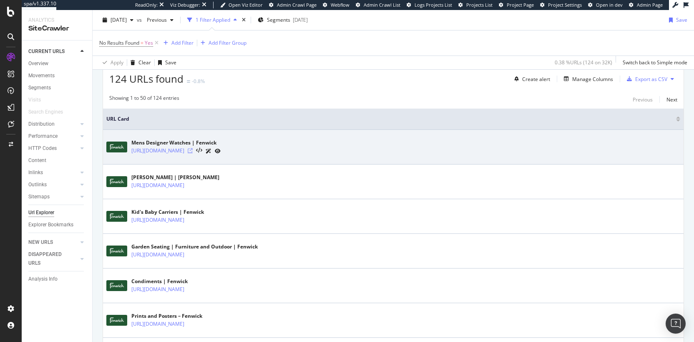
click at [193, 152] on icon at bounding box center [190, 150] width 5 height 5
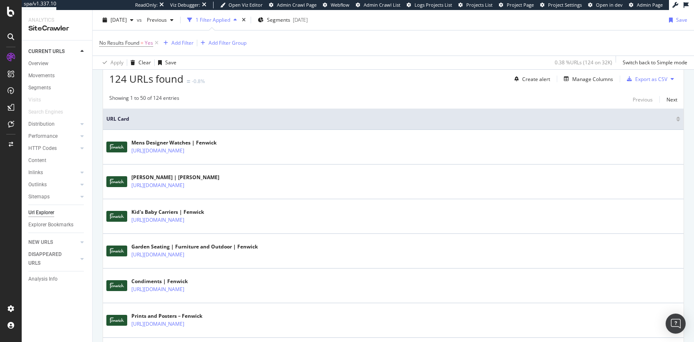
click at [147, 81] on span "124 URLs found" at bounding box center [146, 79] width 74 height 14
click at [146, 81] on span "124 URLs found" at bounding box center [146, 79] width 74 height 14
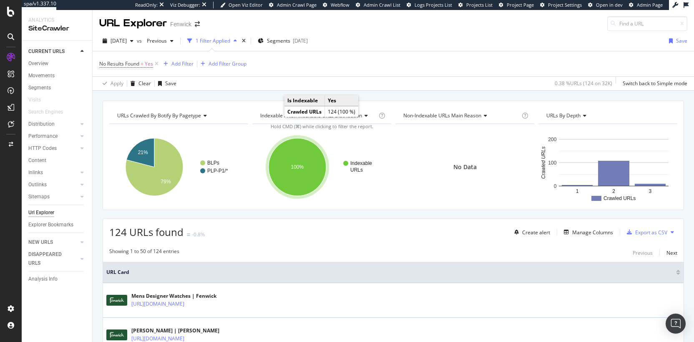
scroll to position [0, 0]
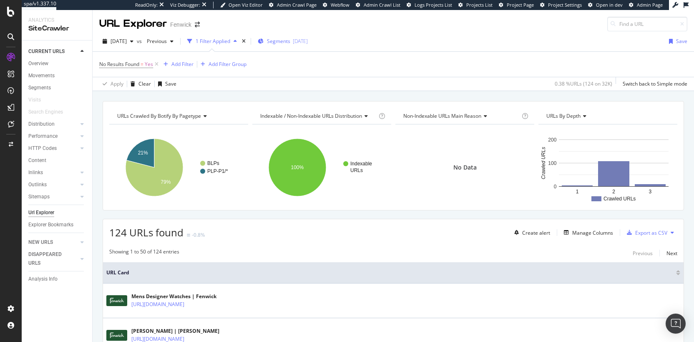
click at [286, 43] on span "Segments" at bounding box center [278, 41] width 23 height 7
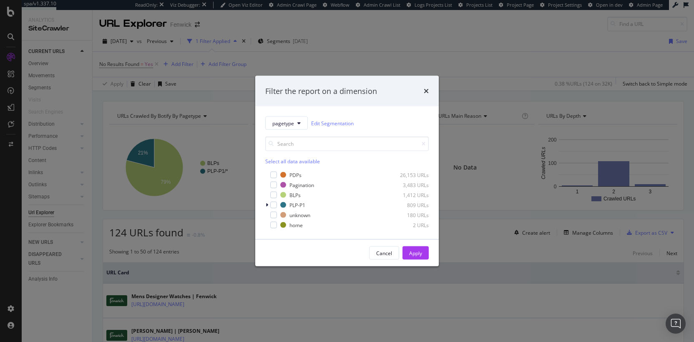
click at [434, 44] on div "Filter the report on a dimension pagetype Edit Segmentation Select all data ava…" at bounding box center [347, 171] width 694 height 342
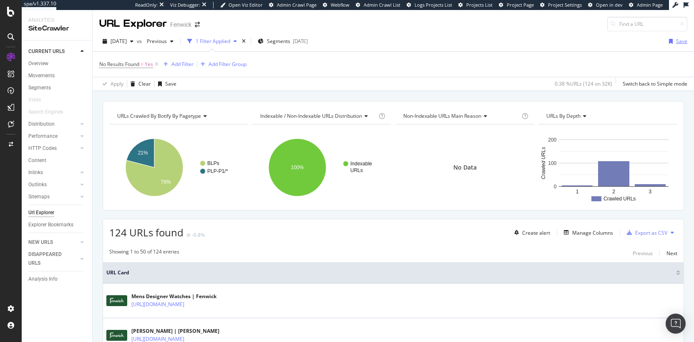
click at [676, 43] on div "Save" at bounding box center [681, 41] width 11 height 7
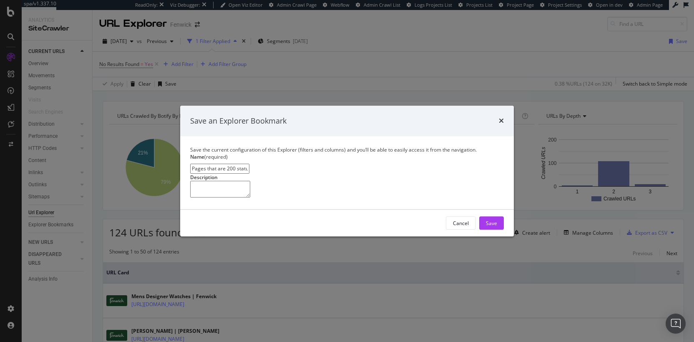
drag, startPoint x: 207, startPoint y: 137, endPoint x: 169, endPoint y: 136, distance: 38.0
click at [169, 136] on div "Save an Explorer Bookmark Save the current configuration of this Explorer (filt…" at bounding box center [347, 171] width 694 height 342
click at [250, 164] on input "PLPs that are 200 status code, but have no products" at bounding box center [219, 169] width 59 height 10
type input "PLPs that are 200 status code, but have no products"
click at [492, 227] on div "Save" at bounding box center [491, 222] width 11 height 7
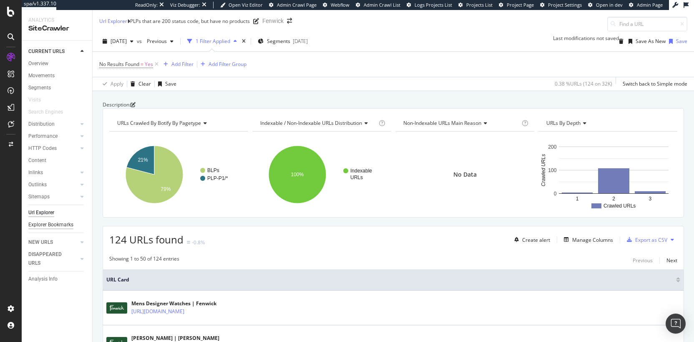
click at [36, 227] on div "Explorer Bookmarks" at bounding box center [50, 224] width 45 height 9
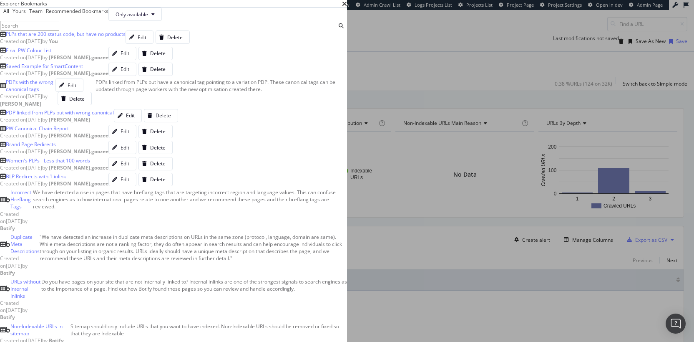
click at [680, 341] on div "Your Explorer Bookmark has successfully been created! Click here to manage your…" at bounding box center [347, 347] width 694 height 10
click at [126, 38] on div "PLPs that are 200 status code, but have no products" at bounding box center [66, 33] width 120 height 7
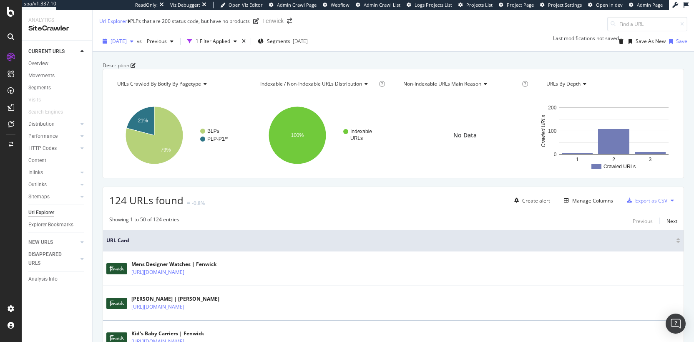
click at [127, 41] on span "2025 Aug. 31st" at bounding box center [119, 41] width 16 height 7
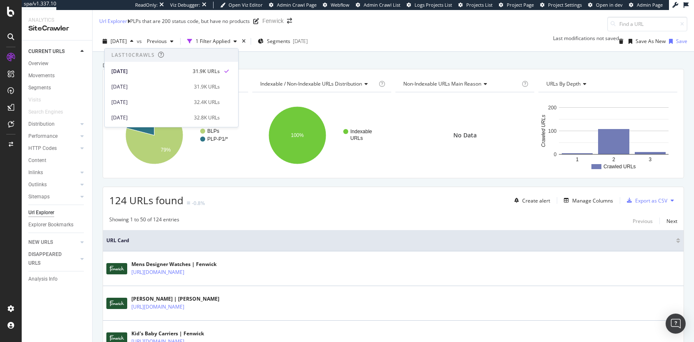
click at [442, 55] on div "Description: URLs Crawled By Botify By pagetype Chart (by Value) Table Expand E…" at bounding box center [394, 62] width 602 height 20
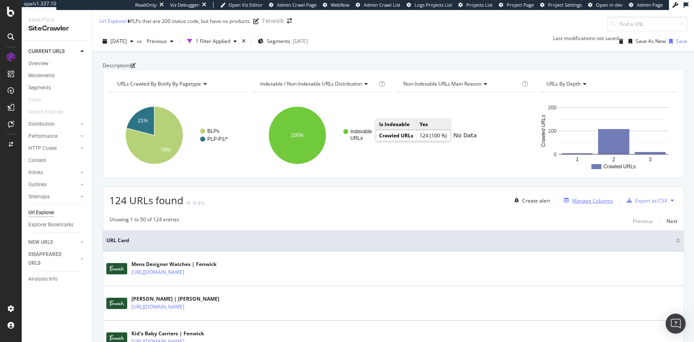
click at [576, 204] on div "Manage Columns" at bounding box center [592, 200] width 41 height 7
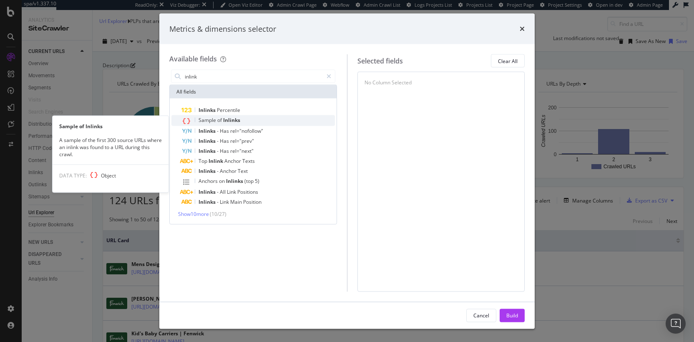
type input "inlink"
click at [284, 119] on div "Sample of Inlinks" at bounding box center [258, 120] width 154 height 11
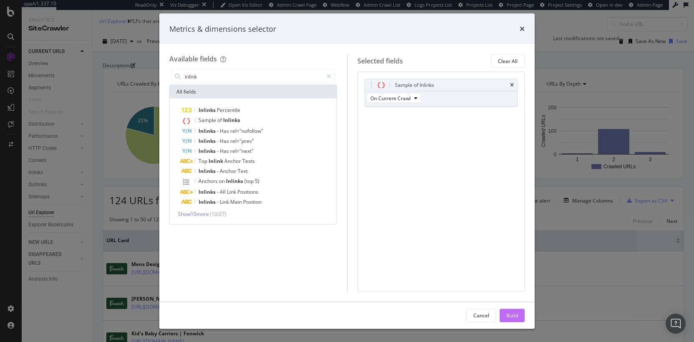
click at [512, 311] on div "Build" at bounding box center [513, 315] width 12 height 13
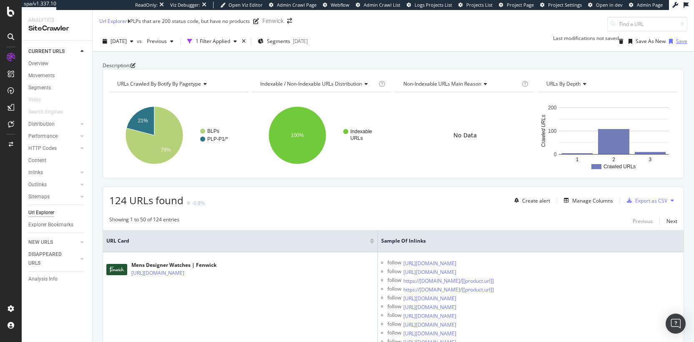
click at [676, 40] on div "Save" at bounding box center [681, 41] width 11 height 7
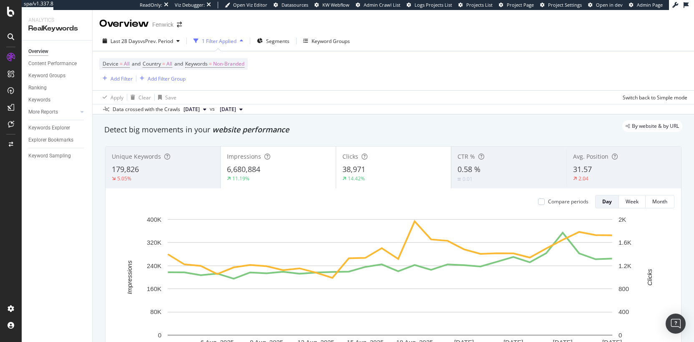
click at [35, 30] on div "RealKeywords" at bounding box center [56, 29] width 57 height 10
click at [45, 29] on div "RealKeywords" at bounding box center [56, 29] width 57 height 10
click at [281, 37] on div "Segments" at bounding box center [273, 41] width 33 height 13
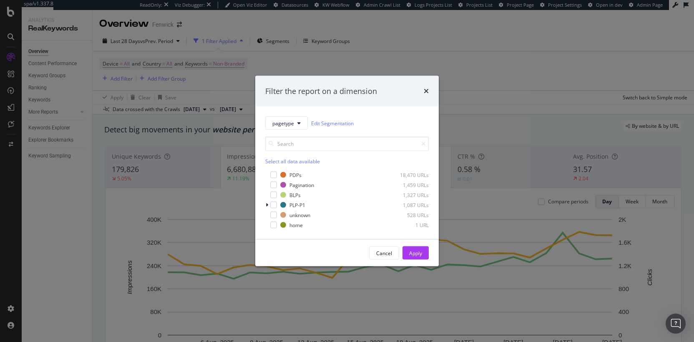
click at [494, 62] on div "Filter the report on a dimension pagetype Edit Segmentation Select all data ava…" at bounding box center [347, 171] width 694 height 342
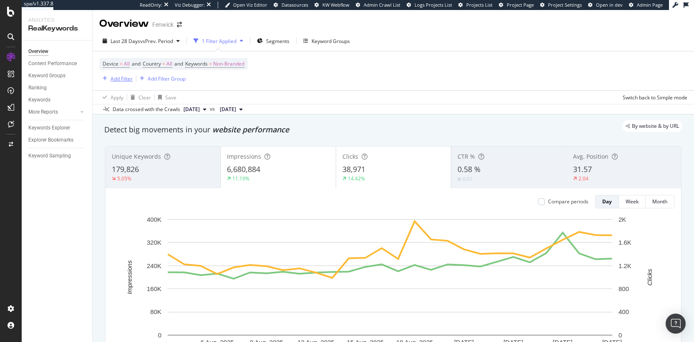
click at [120, 79] on div "Add Filter" at bounding box center [122, 78] width 22 height 7
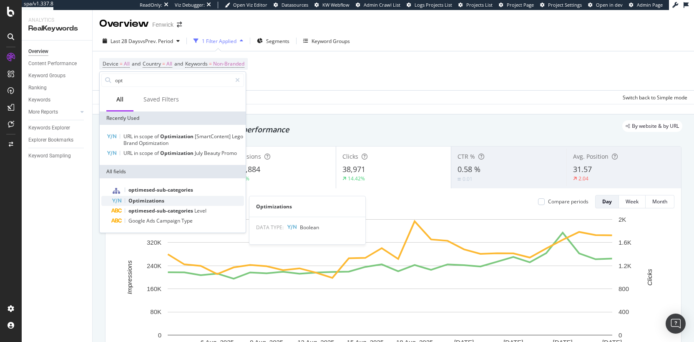
type input "opt"
click at [153, 202] on span "Optimizations" at bounding box center [147, 200] width 36 height 7
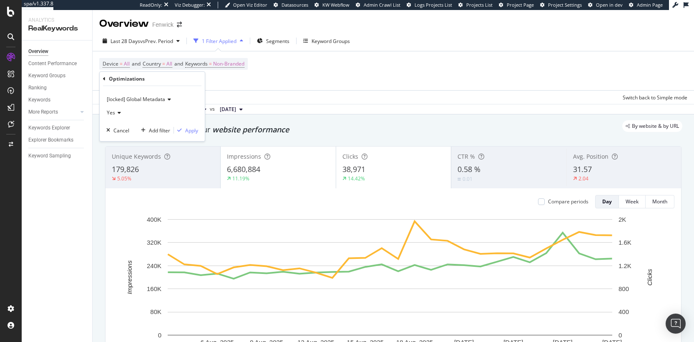
click at [162, 98] on span "[locked] Global Metadata" at bounding box center [136, 99] width 58 height 7
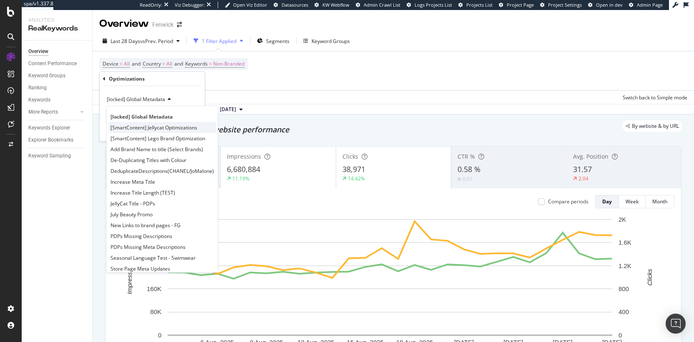
click at [164, 131] on div "[SmartContent] Jellycat Optimizations" at bounding box center [162, 127] width 108 height 11
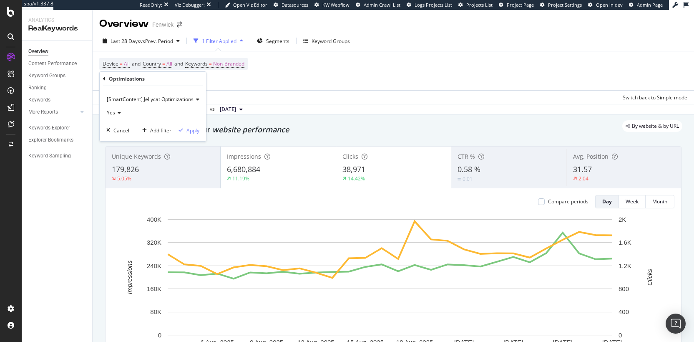
click at [189, 132] on div "Apply" at bounding box center [193, 130] width 13 height 7
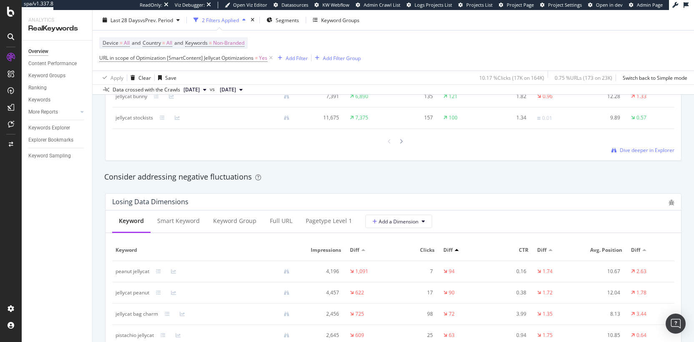
scroll to position [614, 0]
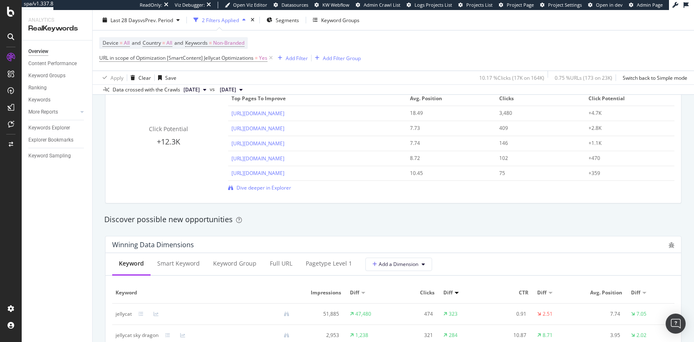
click at [193, 219] on div "Discover possible new opportunities" at bounding box center [393, 219] width 578 height 11
click at [160, 221] on div "Discover possible new opportunities" at bounding box center [393, 219] width 578 height 11
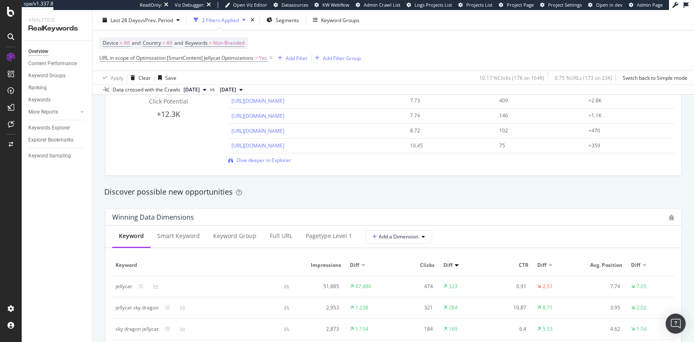
scroll to position [649, 0]
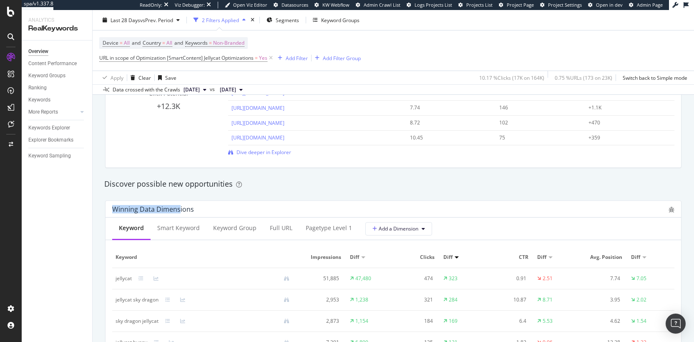
drag, startPoint x: 167, startPoint y: 210, endPoint x: 108, endPoint y: 209, distance: 59.7
click at [108, 209] on div "Winning Data Dimensions" at bounding box center [394, 209] width 576 height 17
click at [125, 208] on div "Winning Data Dimensions" at bounding box center [153, 209] width 82 height 8
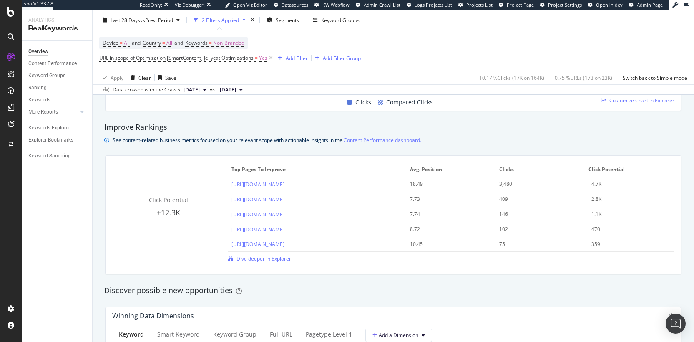
scroll to position [504, 0]
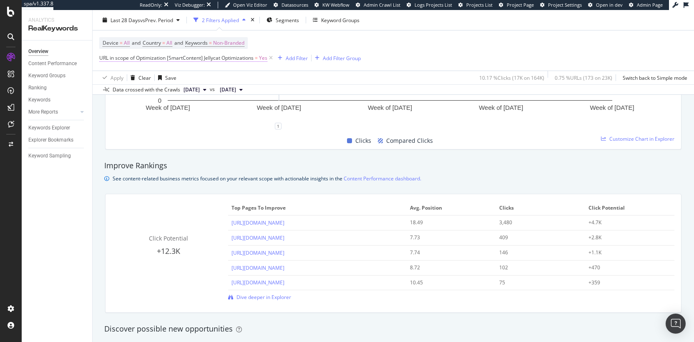
click at [240, 60] on span "URL in scope of Optimization [SmartContent] Jellycat Optimizations" at bounding box center [176, 57] width 154 height 7
click at [154, 79] on span "[SmartContent] Jellycat Optimizations" at bounding box center [150, 77] width 87 height 7
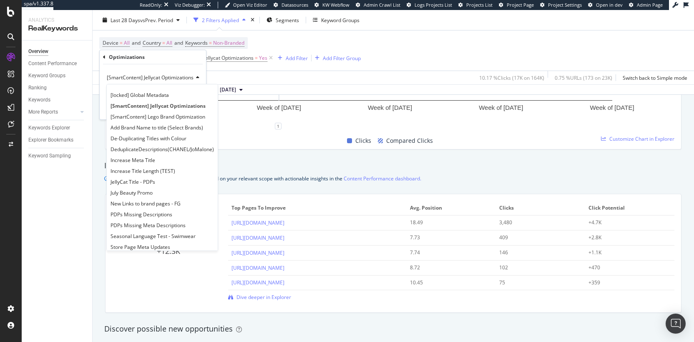
click at [435, 54] on div "Device = All and Country = All and Keywords = Non-Branded URL in scope of Optim…" at bounding box center [393, 50] width 588 height 40
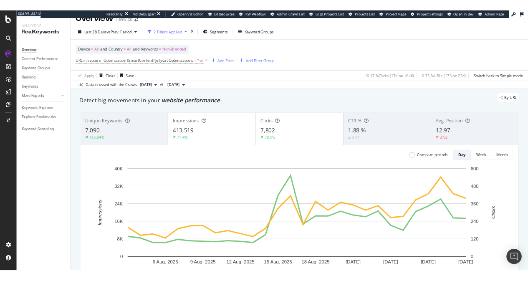
scroll to position [0, 0]
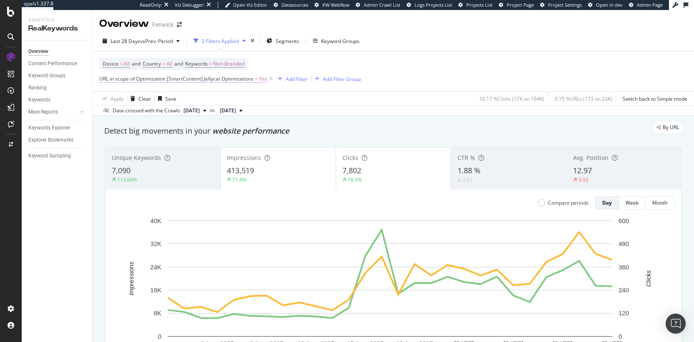
click at [255, 81] on span "URL in scope of Optimization [SmartContent] Jellycat Optimizations = Yes" at bounding box center [183, 79] width 168 height 8
click at [445, 78] on div "Device = All and Country = All and Keywords = Non-Branded URL in scope of Optim…" at bounding box center [393, 71] width 588 height 40
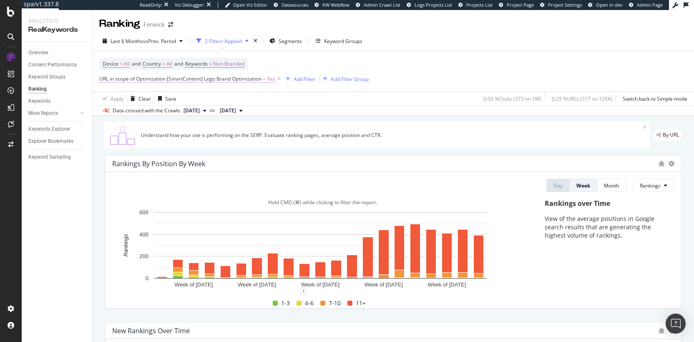
click at [212, 78] on span "URL in scope of Optimization [SmartContent] Lego Brand Optimization" at bounding box center [180, 78] width 162 height 7
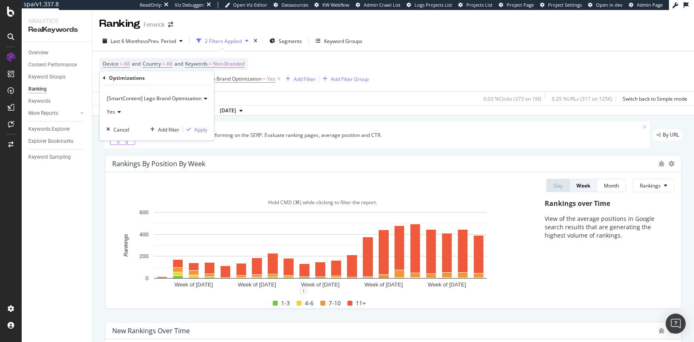
click at [159, 99] on span "[SmartContent] Lego Brand Optimization" at bounding box center [154, 98] width 95 height 7
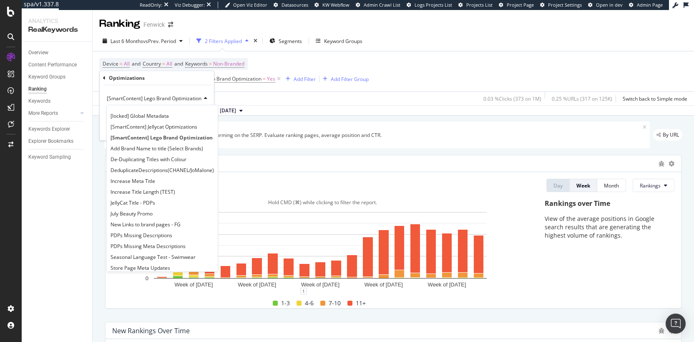
click at [150, 99] on span "[SmartContent] Lego Brand Optimization" at bounding box center [154, 98] width 95 height 7
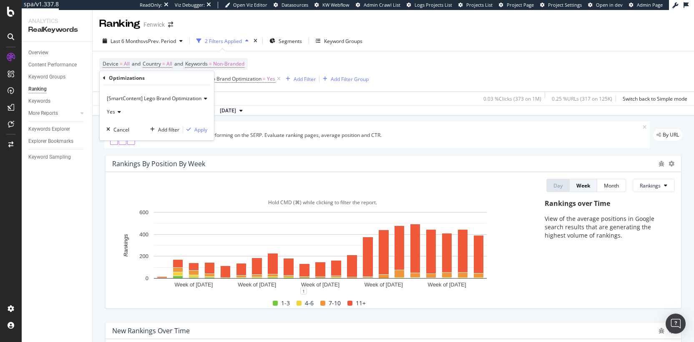
click at [482, 76] on div "Device = All and Country = All and Keywords = Non-Branded URL in scope of Optim…" at bounding box center [393, 71] width 588 height 40
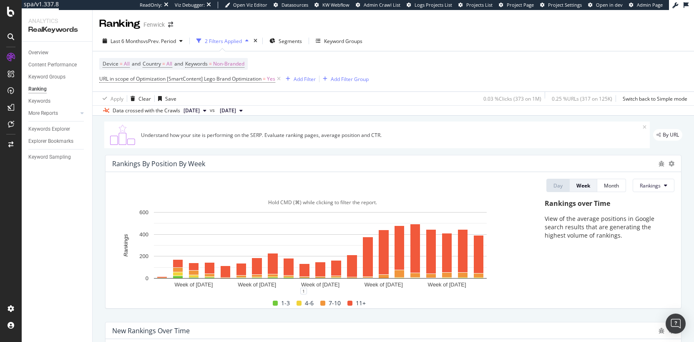
click at [474, 69] on div "Device = All and Country = All and Keywords = Non-Branded URL in scope of Optim…" at bounding box center [393, 71] width 588 height 40
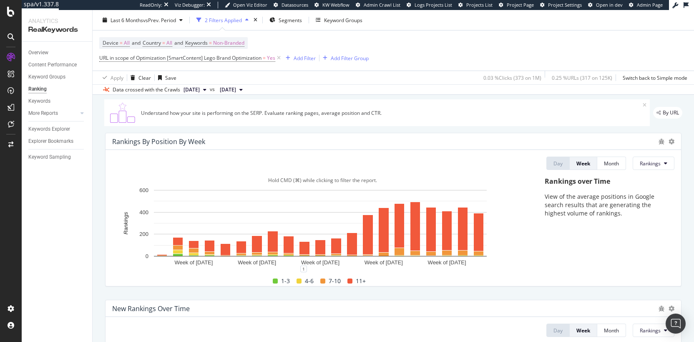
scroll to position [24, 0]
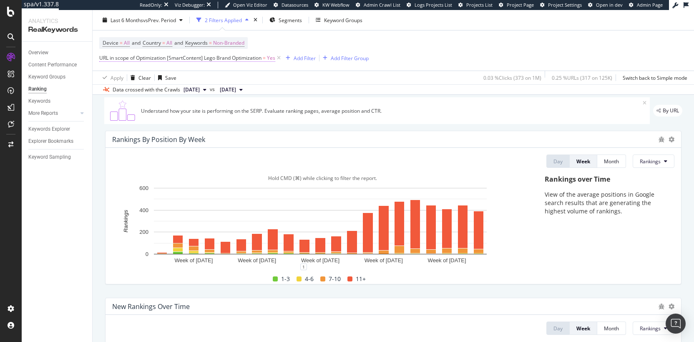
click at [250, 59] on span "URL in scope of Optimization [SmartContent] Lego Brand Optimization" at bounding box center [180, 57] width 162 height 7
click at [166, 77] on span "[SmartContent] Lego Brand Optimization" at bounding box center [154, 77] width 95 height 7
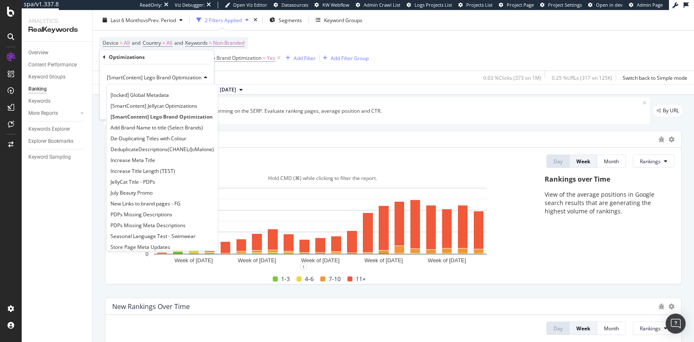
click at [166, 77] on span "[SmartContent] Lego Brand Optimization" at bounding box center [154, 77] width 95 height 7
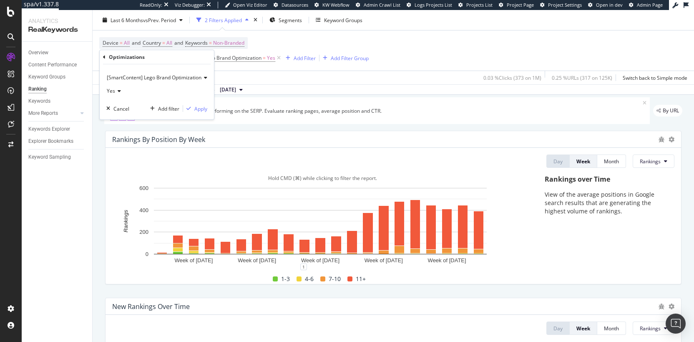
click at [443, 56] on div "Device = All and Country = All and Keywords = Non-Branded URL in scope of Optim…" at bounding box center [393, 50] width 588 height 40
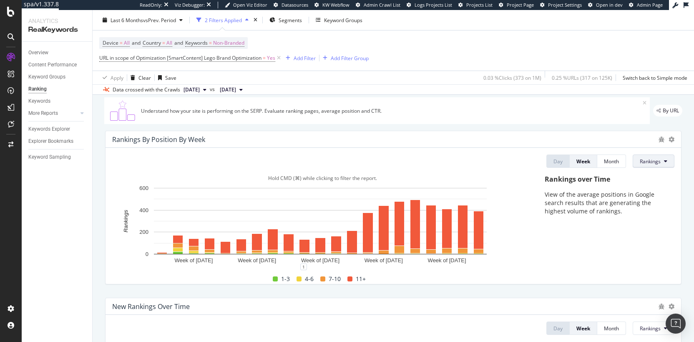
click at [645, 160] on span "Rankings" at bounding box center [650, 161] width 21 height 7
click at [648, 160] on span "Rankings" at bounding box center [650, 161] width 21 height 7
click at [118, 268] on icon "plus" at bounding box center [115, 270] width 5 height 5
click at [144, 222] on textarea at bounding box center [110, 227] width 65 height 26
type textarea "Lego opti"
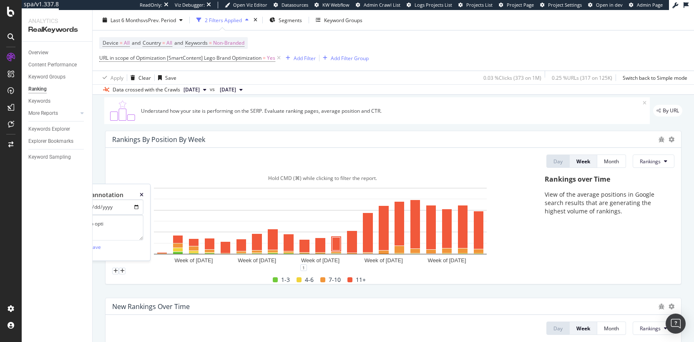
click at [144, 192] on icon "xmark" at bounding box center [142, 194] width 4 height 5
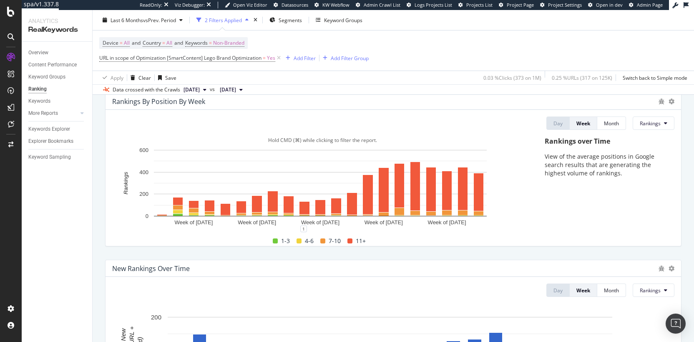
scroll to position [78, 0]
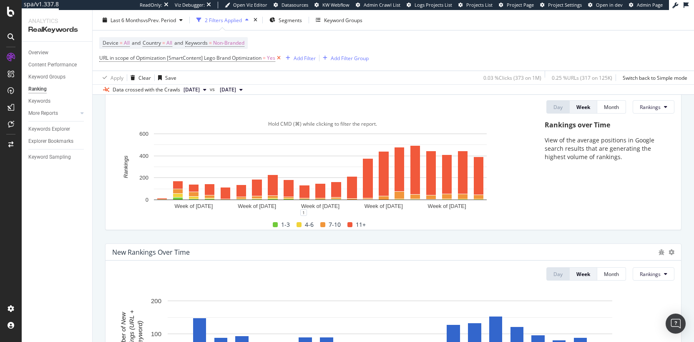
click at [281, 58] on icon at bounding box center [278, 58] width 7 height 8
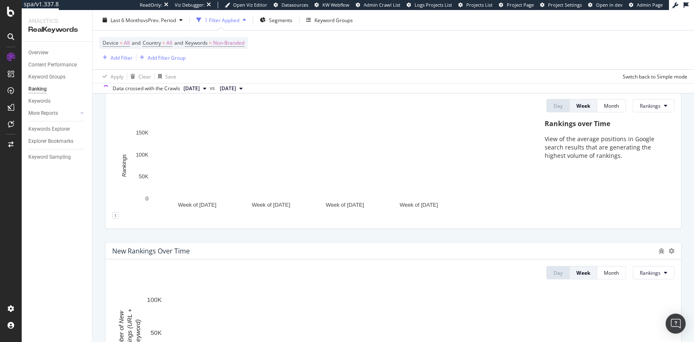
scroll to position [77, 0]
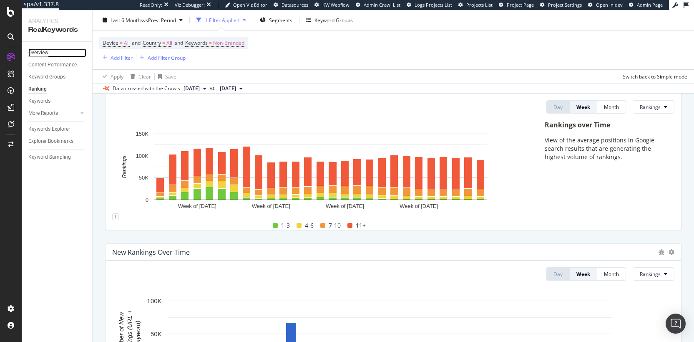
click at [32, 50] on div "Overview" at bounding box center [38, 52] width 20 height 9
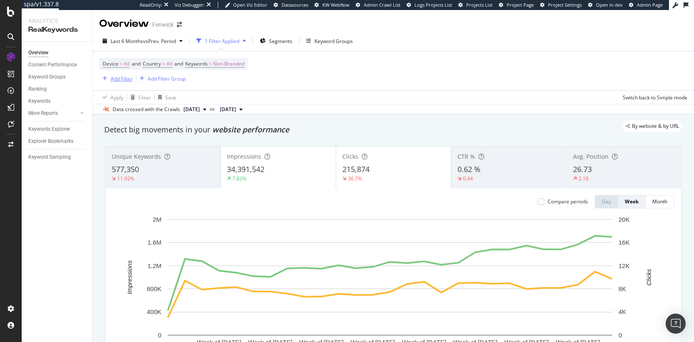
click at [129, 79] on div "Add Filter" at bounding box center [122, 78] width 22 height 7
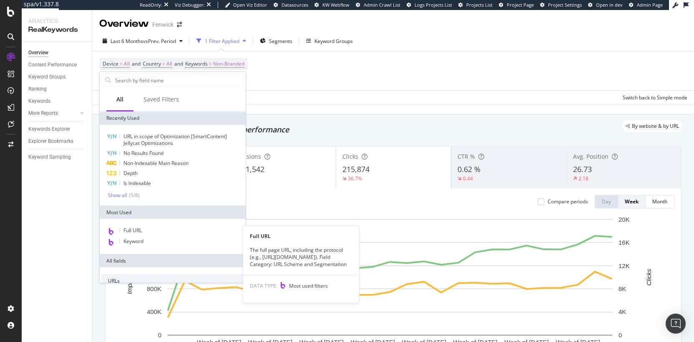
click at [144, 232] on div "Full URL" at bounding box center [172, 230] width 143 height 11
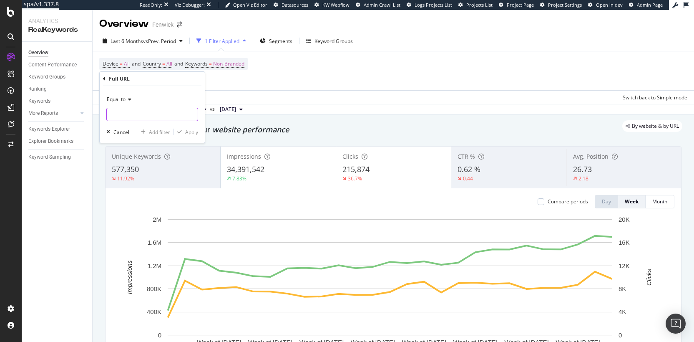
click at [149, 116] on input "text" at bounding box center [152, 114] width 91 height 13
click at [118, 101] on span "Equal to" at bounding box center [116, 99] width 19 height 7
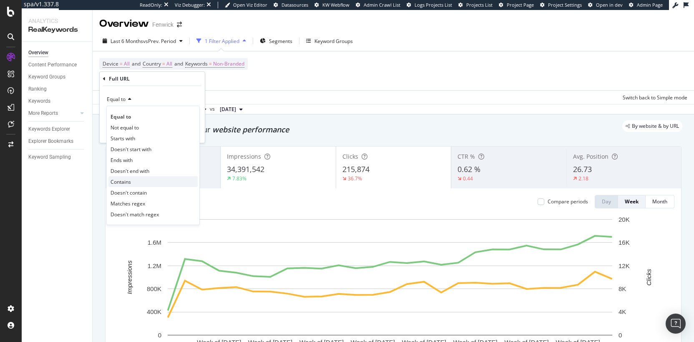
click at [131, 183] on div "Contains" at bounding box center [152, 181] width 89 height 11
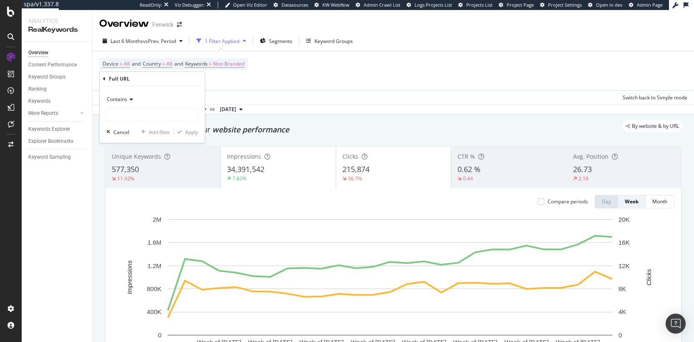
click at [122, 98] on span "Contains" at bounding box center [117, 99] width 20 height 7
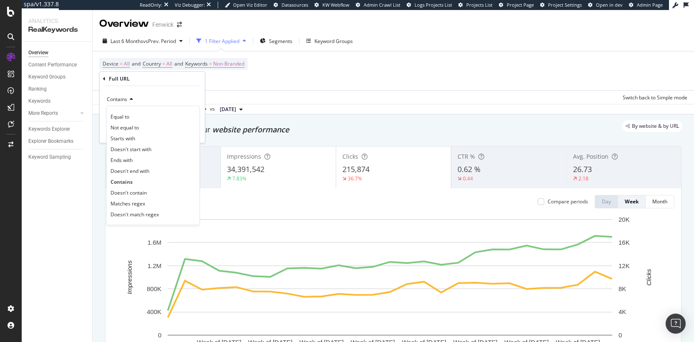
click at [149, 103] on div "Contains" at bounding box center [152, 99] width 92 height 13
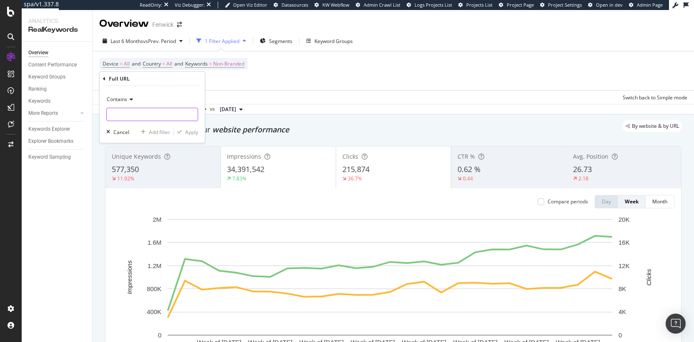
click at [130, 114] on input "text" at bounding box center [152, 114] width 91 height 13
click at [123, 116] on input "frangrance" at bounding box center [146, 114] width 79 height 13
click at [116, 116] on input "frangrance" at bounding box center [146, 114] width 79 height 13
type input "fragrance"
click at [186, 134] on div "Apply" at bounding box center [191, 132] width 13 height 7
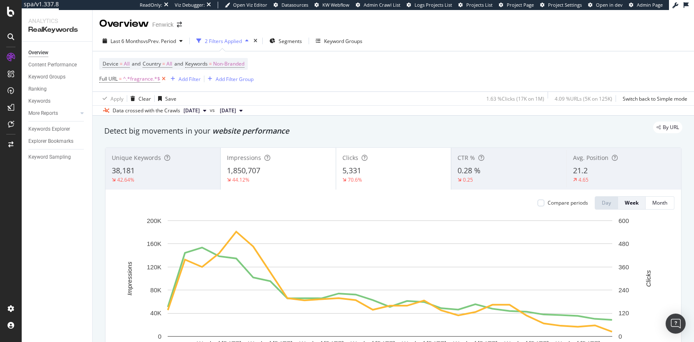
click at [164, 80] on icon at bounding box center [163, 79] width 7 height 8
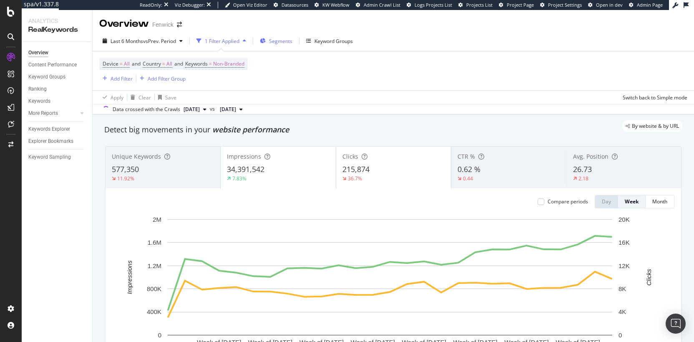
click at [280, 42] on span "Segments" at bounding box center [280, 41] width 23 height 7
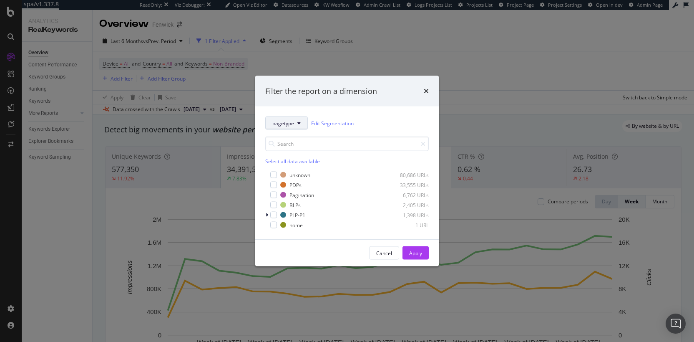
click at [298, 126] on button "pagetype" at bounding box center [286, 122] width 43 height 13
click at [289, 184] on span "Breadcrumb Tree" at bounding box center [299, 182] width 54 height 8
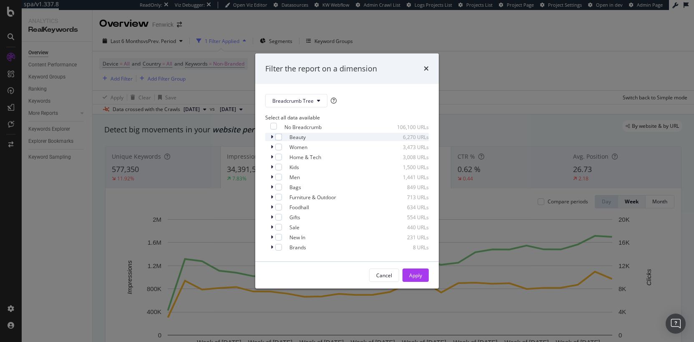
click at [272, 138] on icon "modal" at bounding box center [272, 136] width 3 height 5
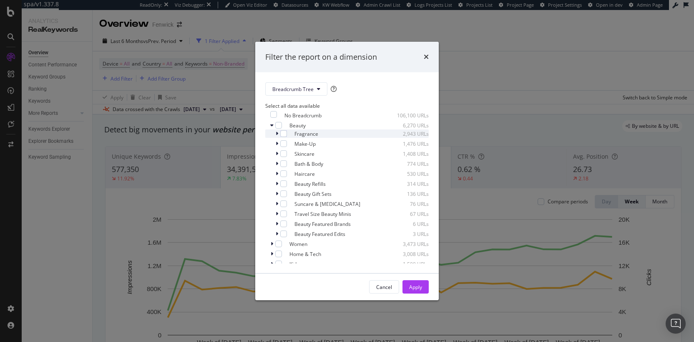
click at [277, 135] on icon "modal" at bounding box center [277, 133] width 3 height 5
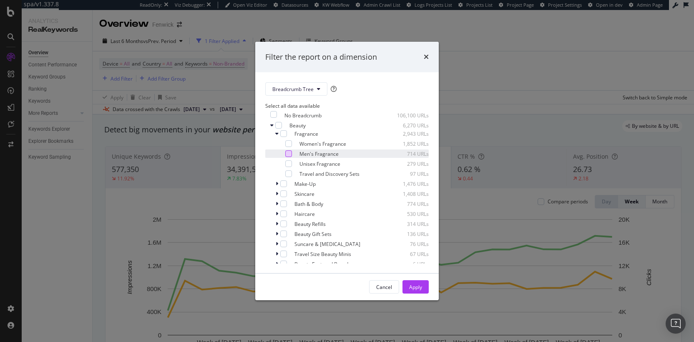
click at [287, 156] on div "modal" at bounding box center [288, 153] width 7 height 7
click at [410, 290] on div "Apply" at bounding box center [415, 286] width 13 height 7
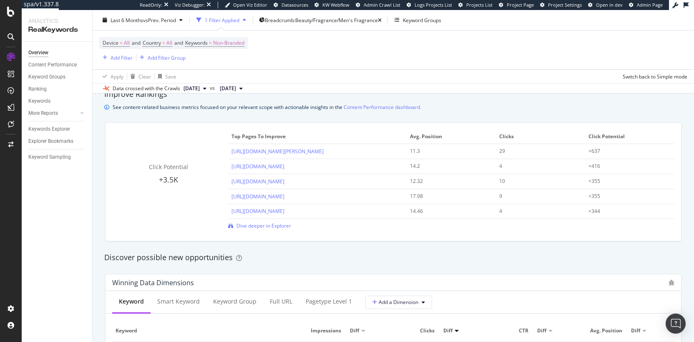
scroll to position [567, 0]
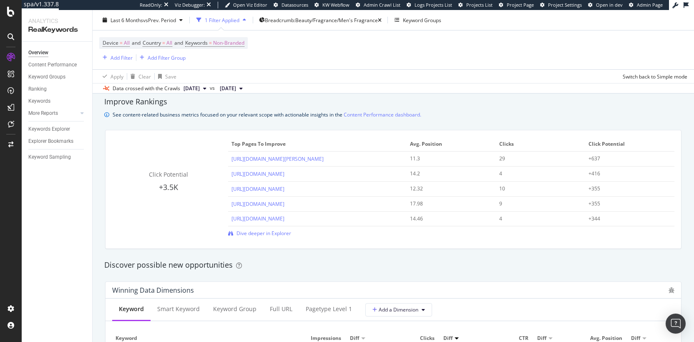
click at [169, 116] on div "See content-related business metrics focused on your relevant scope with action…" at bounding box center [267, 114] width 309 height 9
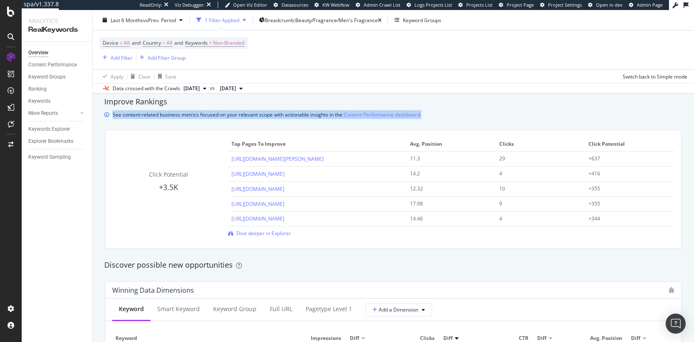
click at [169, 116] on div "See content-related business metrics focused on your relevant scope with action…" at bounding box center [267, 114] width 309 height 9
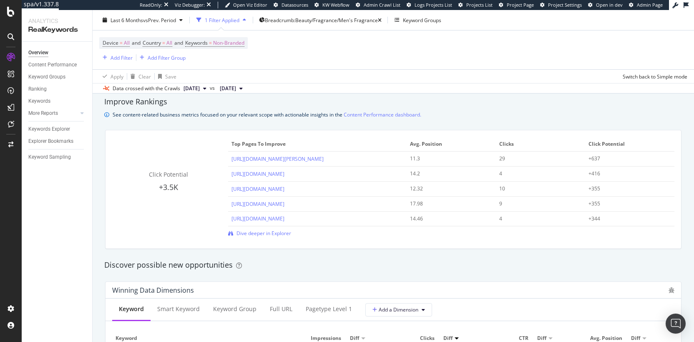
click at [108, 103] on div "Improve Rankings" at bounding box center [393, 101] width 578 height 11
click at [113, 103] on div "Improve Rankings" at bounding box center [393, 101] width 578 height 11
drag, startPoint x: 408, startPoint y: 146, endPoint x: 427, endPoint y: 146, distance: 19.2
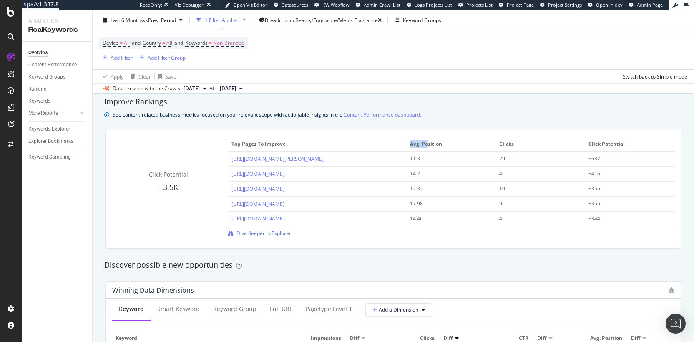
click at [427, 146] on span "Avg. Position" at bounding box center [450, 144] width 81 height 8
drag, startPoint x: 408, startPoint y: 159, endPoint x: 416, endPoint y: 159, distance: 7.9
click at [416, 159] on div "11.3" at bounding box center [447, 159] width 74 height 8
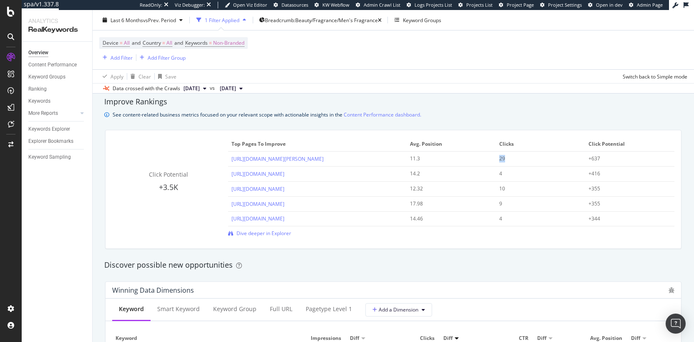
drag, startPoint x: 502, startPoint y: 161, endPoint x: 496, endPoint y: 160, distance: 5.9
click at [499, 160] on div "29" at bounding box center [536, 159] width 74 height 8
drag, startPoint x: 595, startPoint y: 159, endPoint x: 585, endPoint y: 159, distance: 9.6
click at [589, 159] on div "+637" at bounding box center [626, 159] width 74 height 8
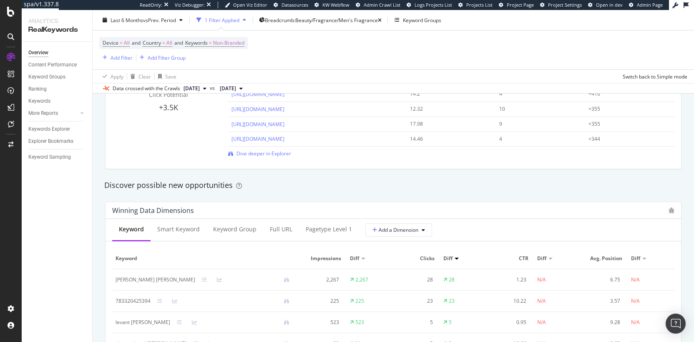
scroll to position [656, 0]
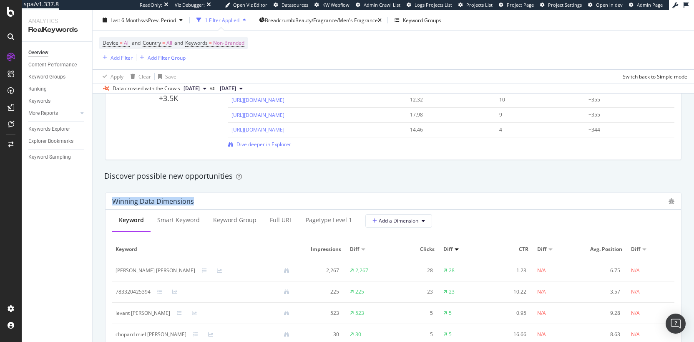
drag, startPoint x: 113, startPoint y: 202, endPoint x: 208, endPoint y: 201, distance: 95.1
click at [209, 203] on div "Winning Data Dimensions" at bounding box center [388, 201] width 552 height 8
click at [205, 198] on div "Winning Data Dimensions" at bounding box center [388, 201] width 552 height 8
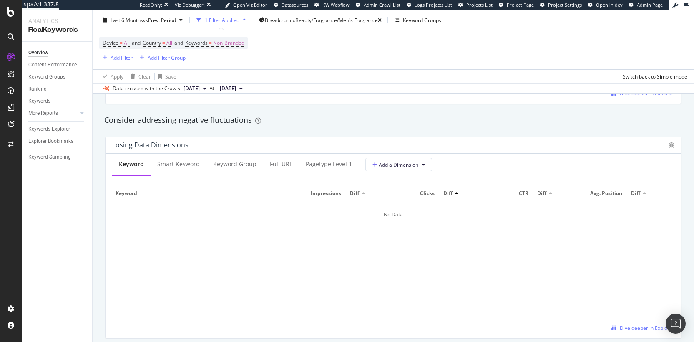
scroll to position [948, 0]
click at [282, 171] on div "Full URL" at bounding box center [281, 166] width 36 height 23
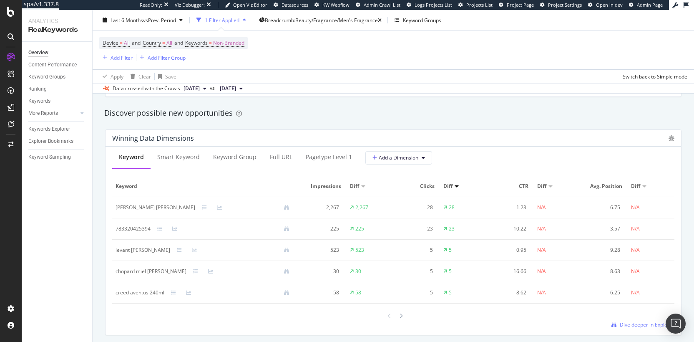
scroll to position [718, 0]
click at [280, 160] on div "Full URL" at bounding box center [281, 157] width 23 height 8
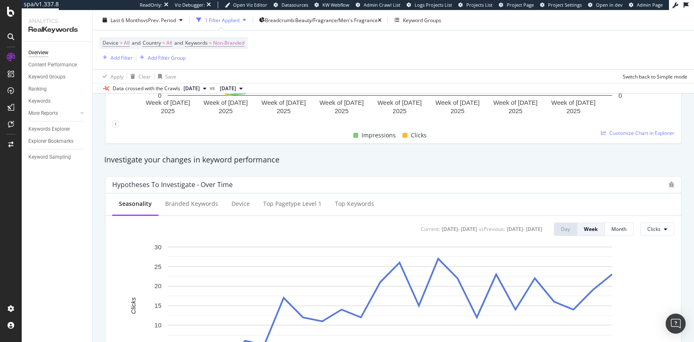
scroll to position [0, 0]
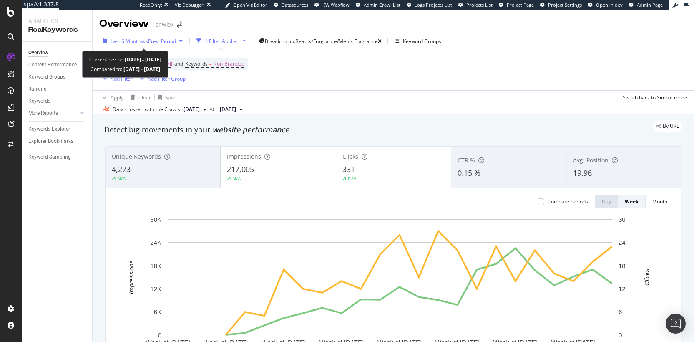
click at [174, 43] on span "vs Prev. Period" at bounding box center [159, 41] width 33 height 7
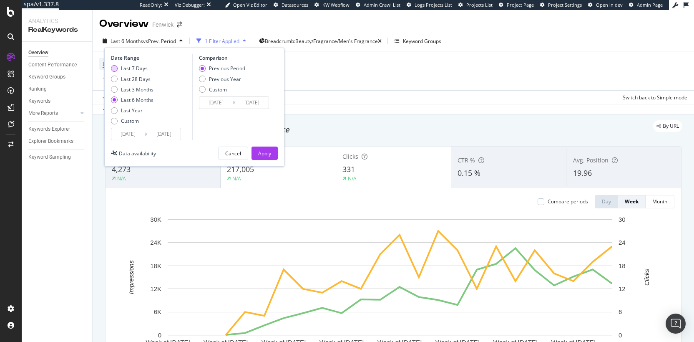
click at [140, 69] on div "Last 7 Days" at bounding box center [134, 68] width 27 height 7
type input "[DATE]"
click at [219, 79] on div "Previous Year" at bounding box center [225, 79] width 32 height 7
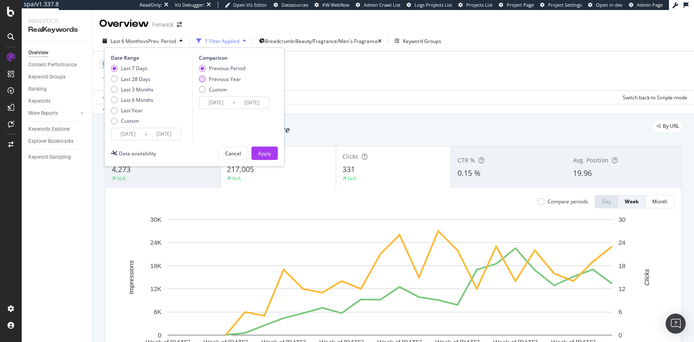
type input "[DATE]"
click at [140, 76] on div "Last 28 Days" at bounding box center [136, 79] width 30 height 7
type input "[DATE]"
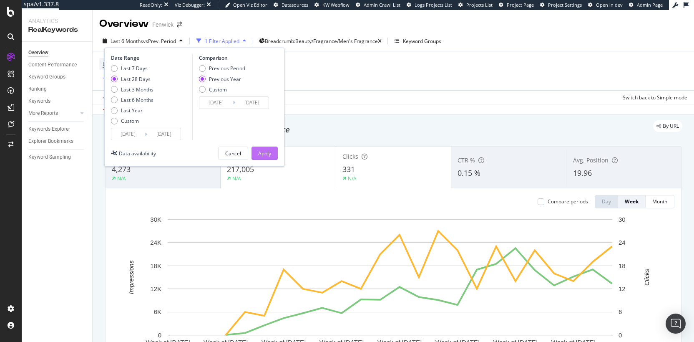
click at [261, 152] on div "Apply" at bounding box center [264, 153] width 13 height 7
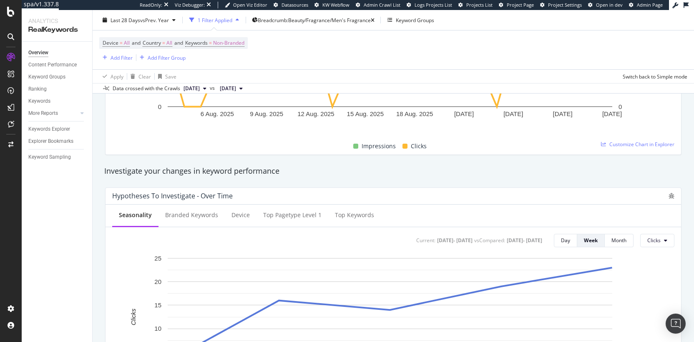
scroll to position [227, 0]
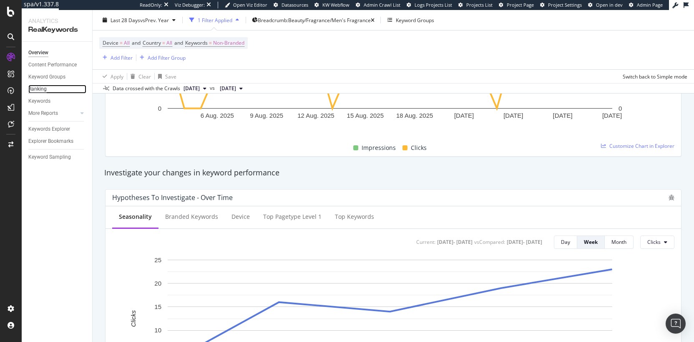
click at [33, 89] on div "Ranking" at bounding box center [37, 89] width 18 height 9
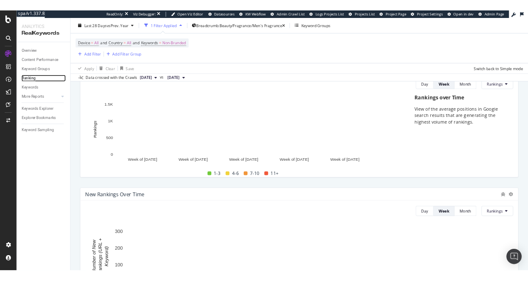
scroll to position [71, 0]
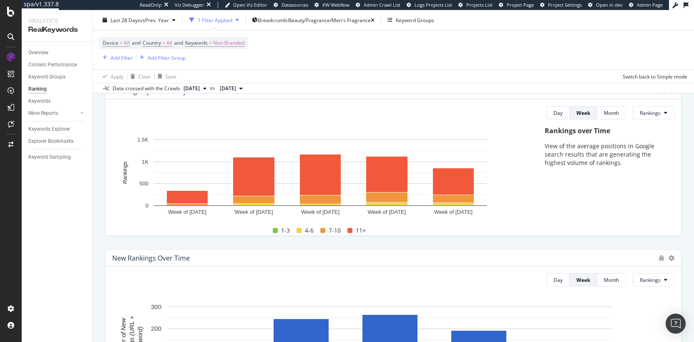
click at [570, 151] on p "View of the average positions in Google search results that are generating the …" at bounding box center [605, 154] width 121 height 25
click at [549, 157] on p "View of the average positions in Google search results that are generating the …" at bounding box center [605, 154] width 121 height 25
click at [284, 232] on span "1-3" at bounding box center [285, 230] width 9 height 10
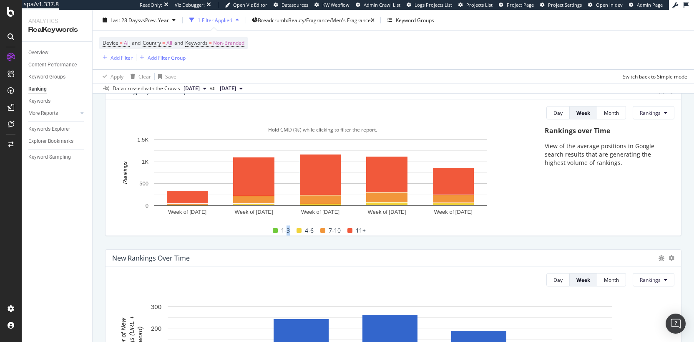
click at [284, 232] on span "1-3" at bounding box center [285, 230] width 9 height 10
click at [311, 232] on div "4-6" at bounding box center [305, 230] width 24 height 10
drag, startPoint x: 311, startPoint y: 232, endPoint x: 302, endPoint y: 232, distance: 9.6
click at [302, 232] on div "4-6" at bounding box center [305, 230] width 24 height 10
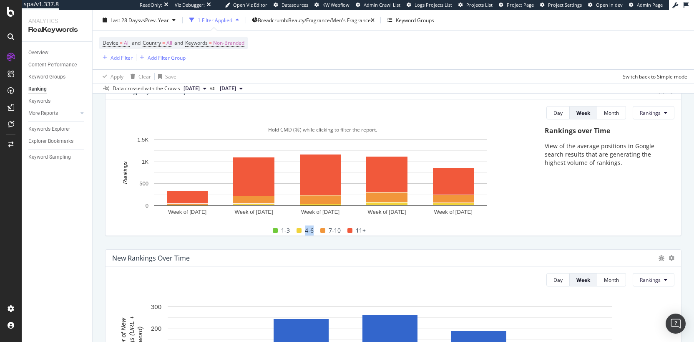
click at [305, 232] on span "4-6" at bounding box center [309, 230] width 9 height 10
drag, startPoint x: 338, startPoint y: 232, endPoint x: 326, endPoint y: 233, distance: 11.7
click at [326, 233] on div "7-10" at bounding box center [330, 230] width 27 height 10
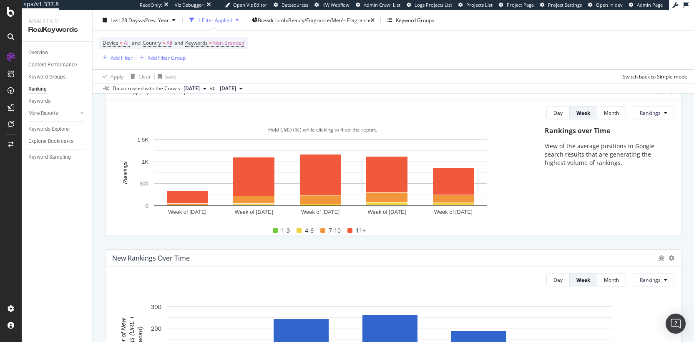
click at [306, 229] on span "4-6" at bounding box center [309, 230] width 9 height 10
click at [308, 230] on span "4-6" at bounding box center [309, 230] width 9 height 10
drag, startPoint x: 289, startPoint y: 233, endPoint x: 275, endPoint y: 230, distance: 14.5
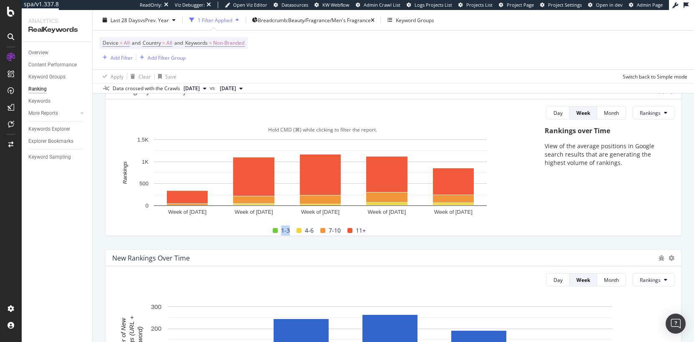
click at [275, 230] on div "1-3" at bounding box center [282, 230] width 24 height 10
drag, startPoint x: 338, startPoint y: 231, endPoint x: 328, endPoint y: 231, distance: 10.9
click at [328, 231] on div "7-10" at bounding box center [330, 230] width 27 height 10
drag, startPoint x: 313, startPoint y: 231, endPoint x: 304, endPoint y: 231, distance: 8.8
click at [304, 231] on div "4-6" at bounding box center [305, 230] width 24 height 10
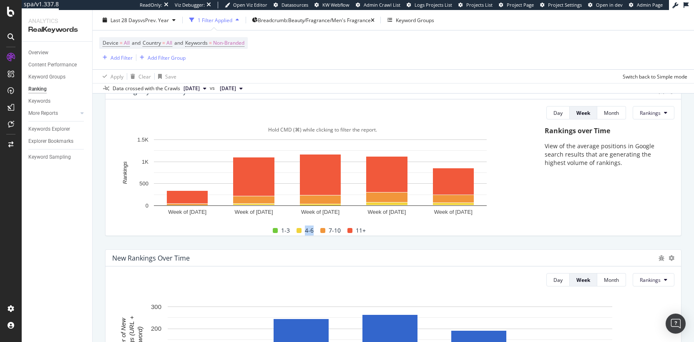
click at [305, 231] on span "4-6" at bounding box center [309, 230] width 9 height 10
click at [309, 232] on span "4-6" at bounding box center [309, 230] width 9 height 10
click at [308, 232] on span "4-6" at bounding box center [309, 230] width 9 height 10
